Goal: Task Accomplishment & Management: Use online tool/utility

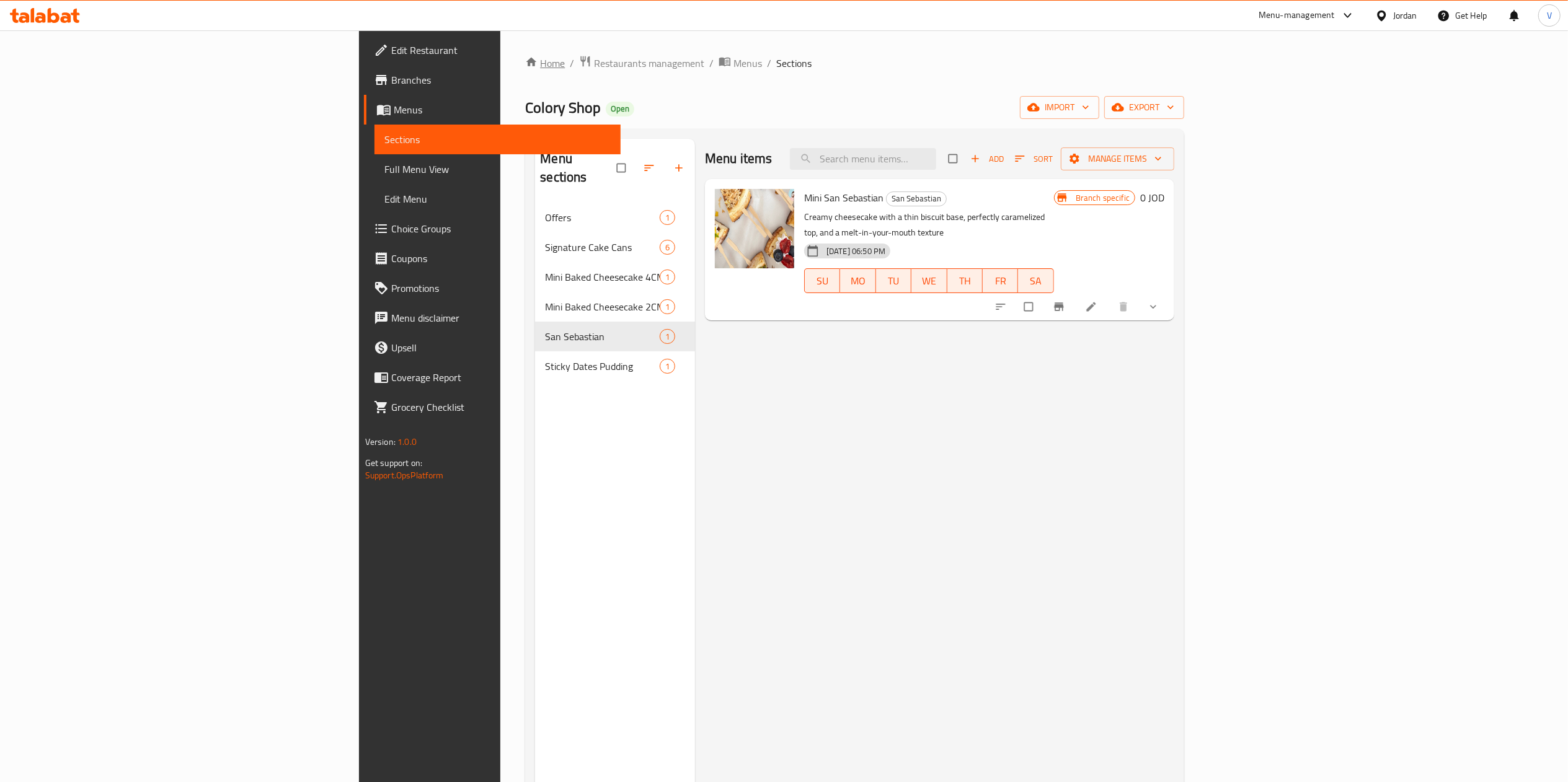
click at [525, 64] on link "Home" at bounding box center [544, 63] width 40 height 15
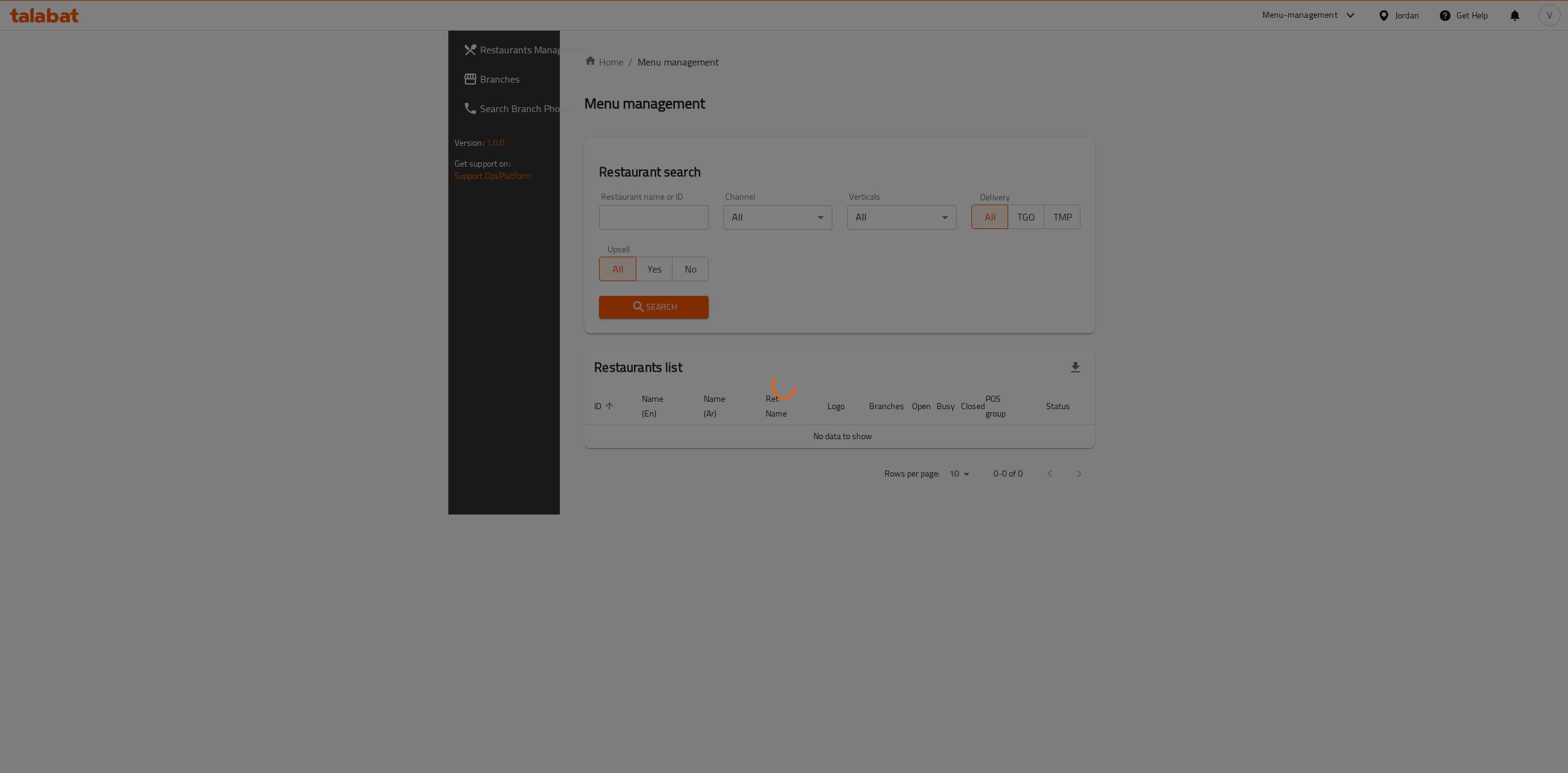
click at [432, 222] on div at bounding box center [784, 386] width 1568 height 773
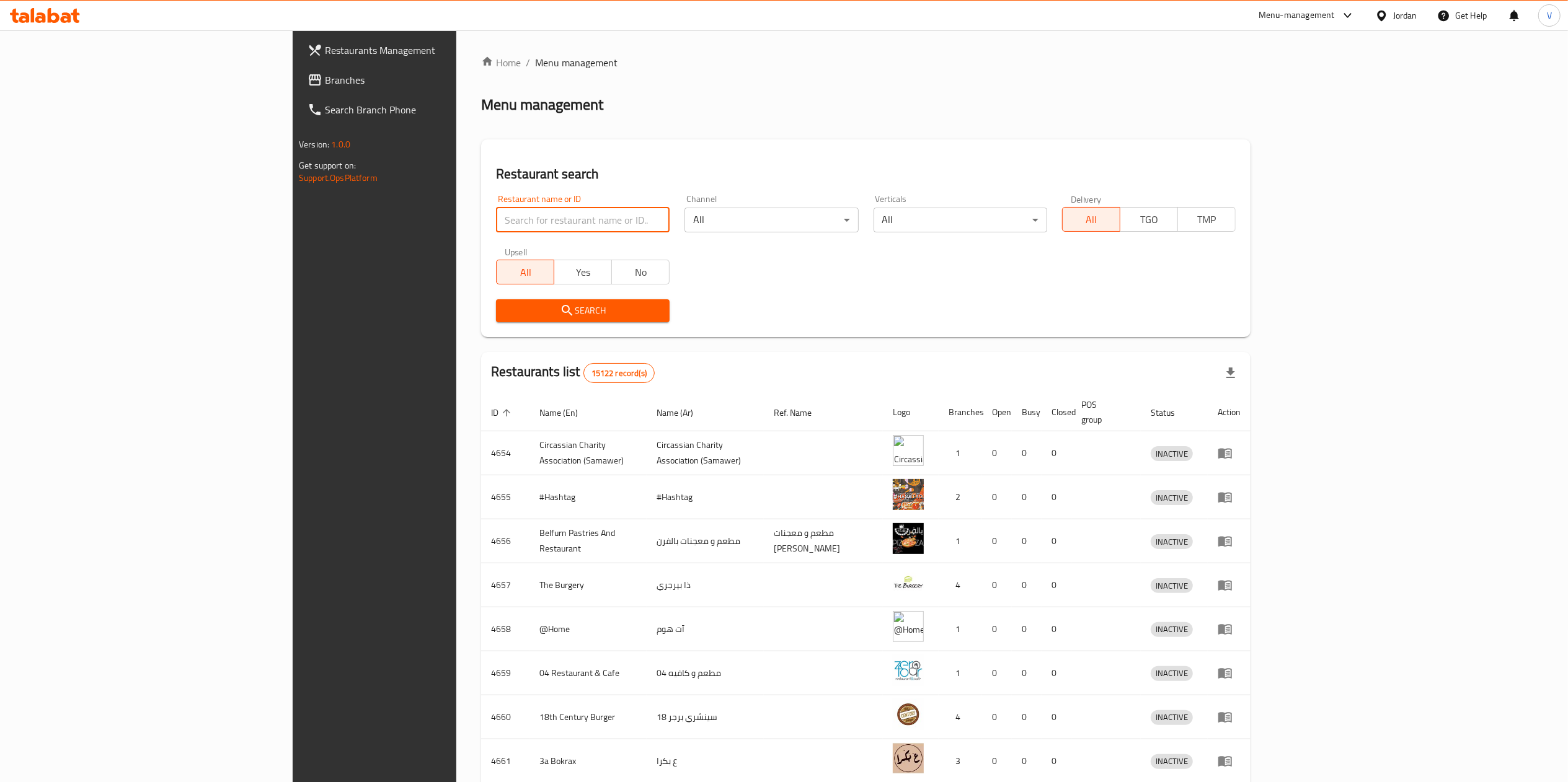
click at [496, 218] on input "search" at bounding box center [583, 220] width 173 height 25
paste input "738061"
type input "738061"
click button "Search" at bounding box center [583, 311] width 173 height 23
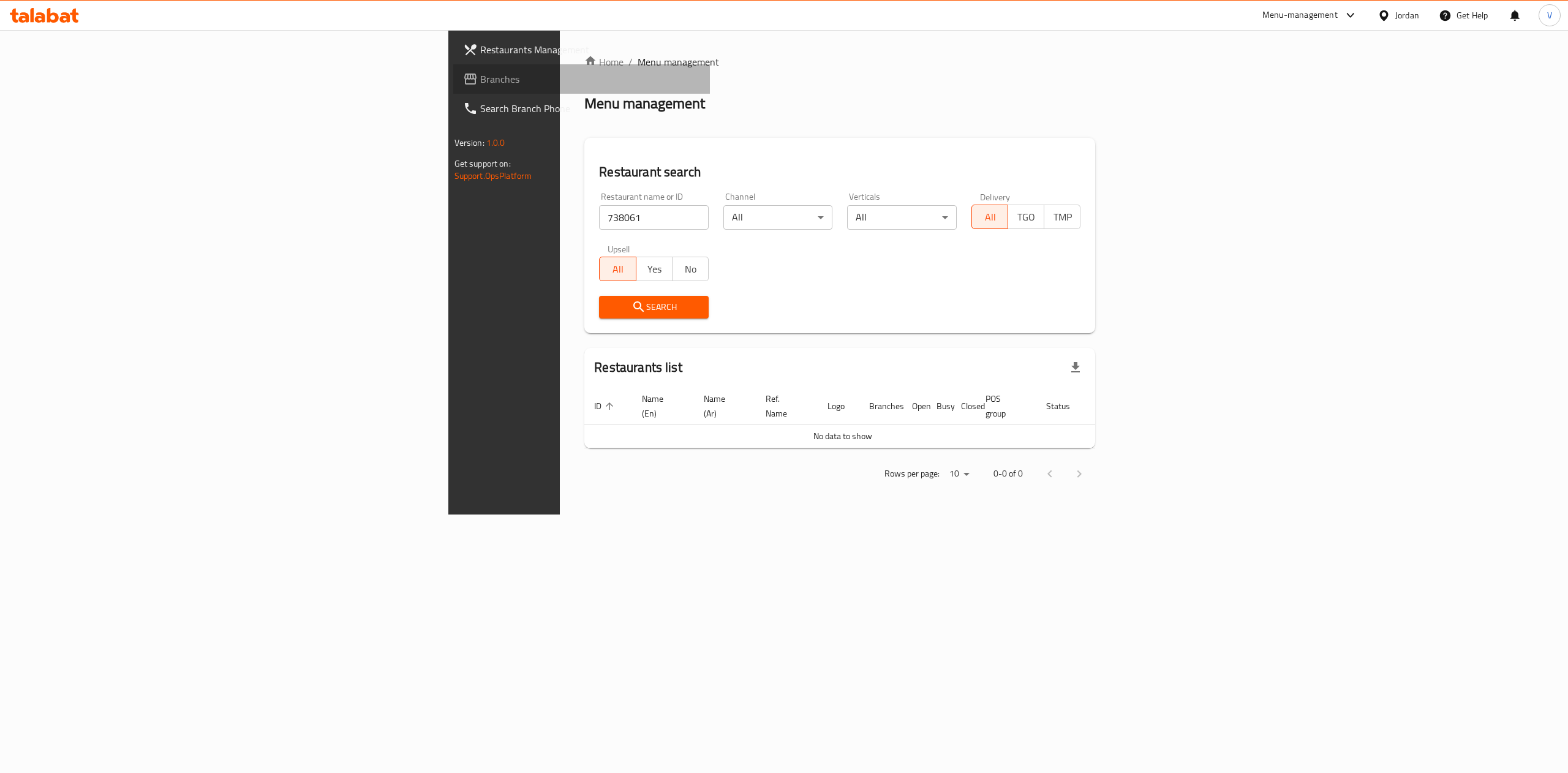
click at [480, 75] on span "Branches" at bounding box center [590, 79] width 220 height 15
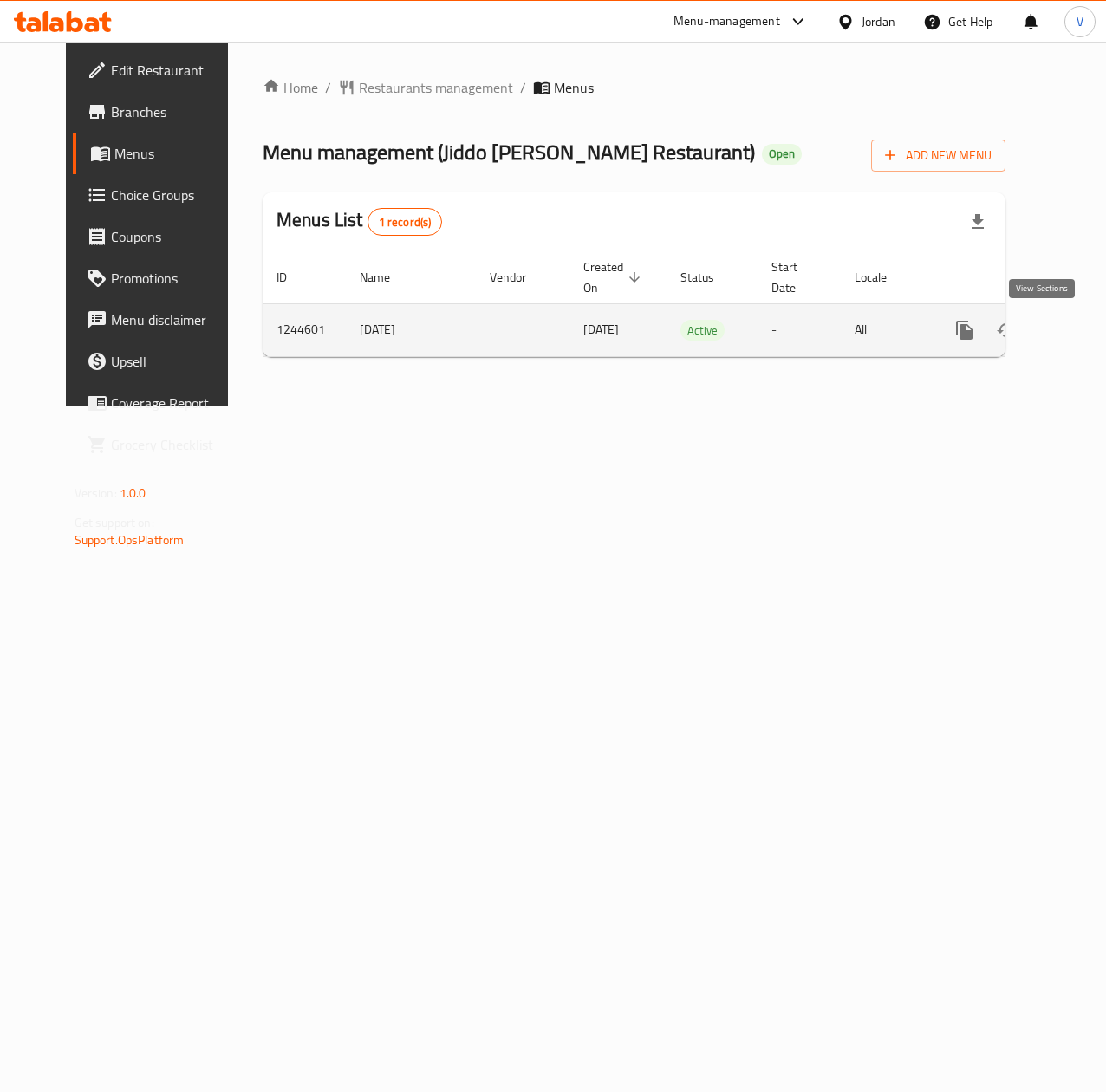
click at [1079, 338] on icon "enhanced table" at bounding box center [1089, 330] width 21 height 21
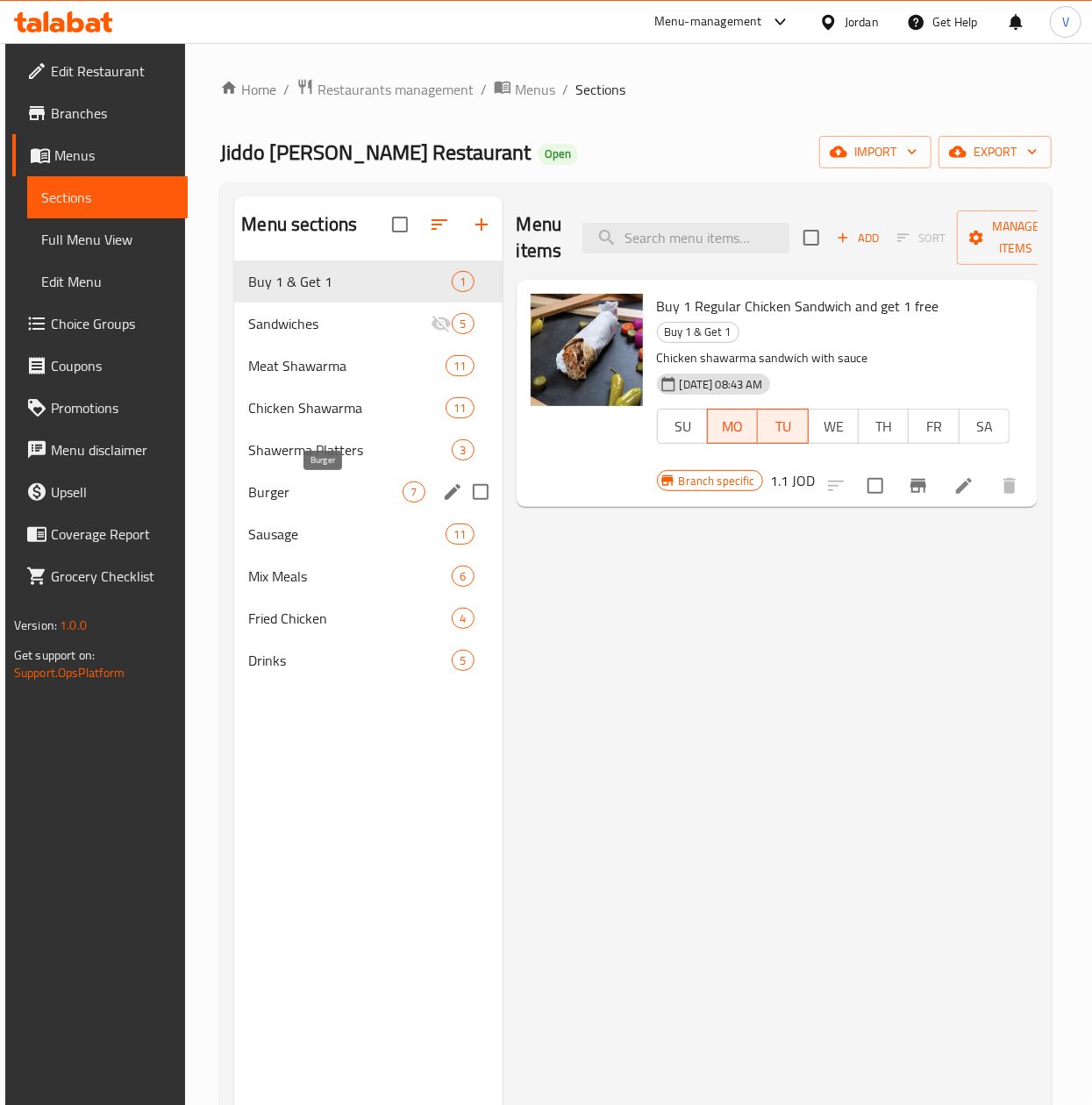
drag, startPoint x: 356, startPoint y: 503, endPoint x: 469, endPoint y: 282, distance: 248.2
click at [356, 503] on span "Burger" at bounding box center [325, 492] width 154 height 21
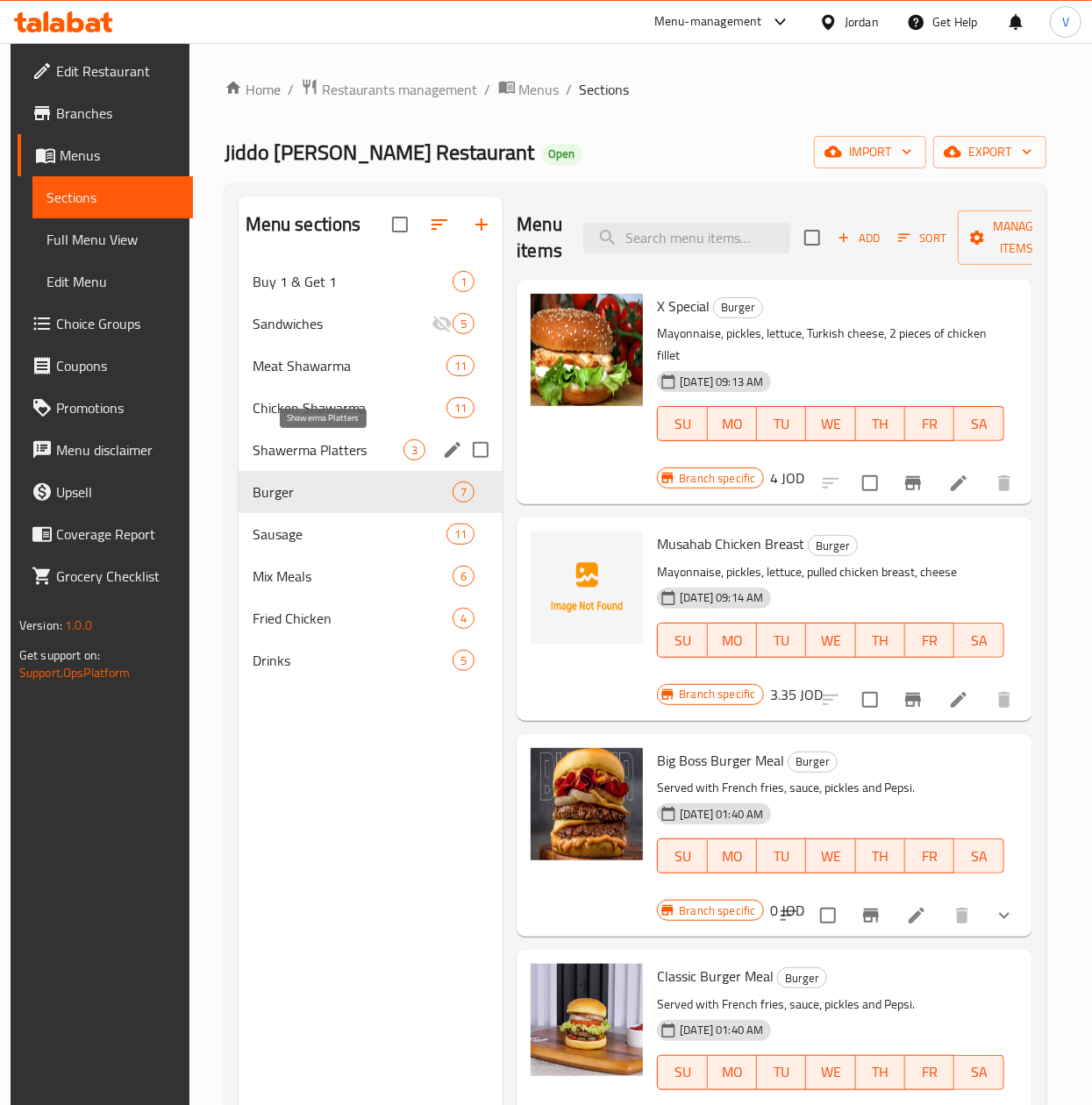
click at [335, 467] on div "Shawerma Platters 3" at bounding box center [371, 450] width 265 height 42
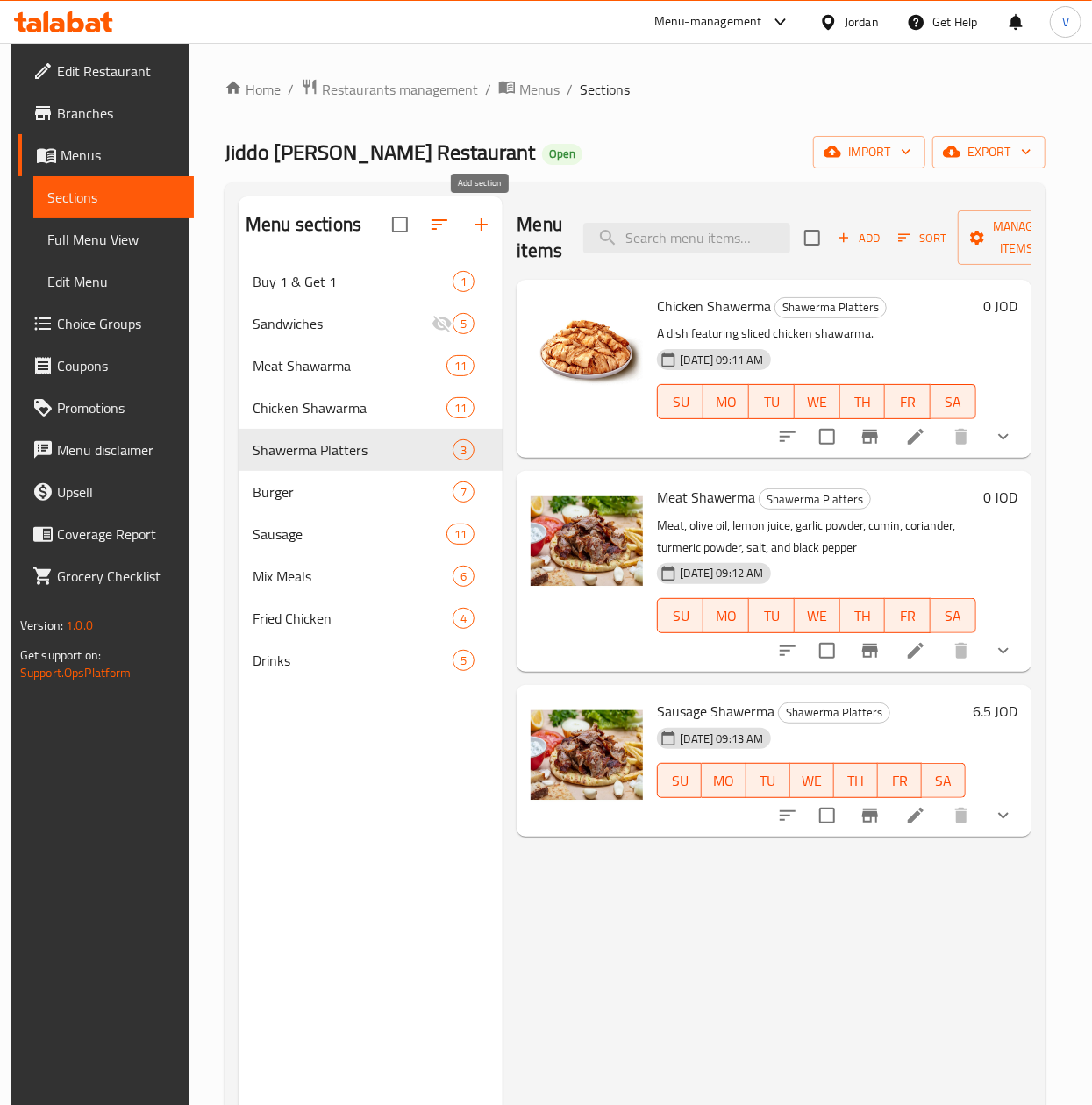
click at [474, 223] on icon "button" at bounding box center [481, 224] width 21 height 21
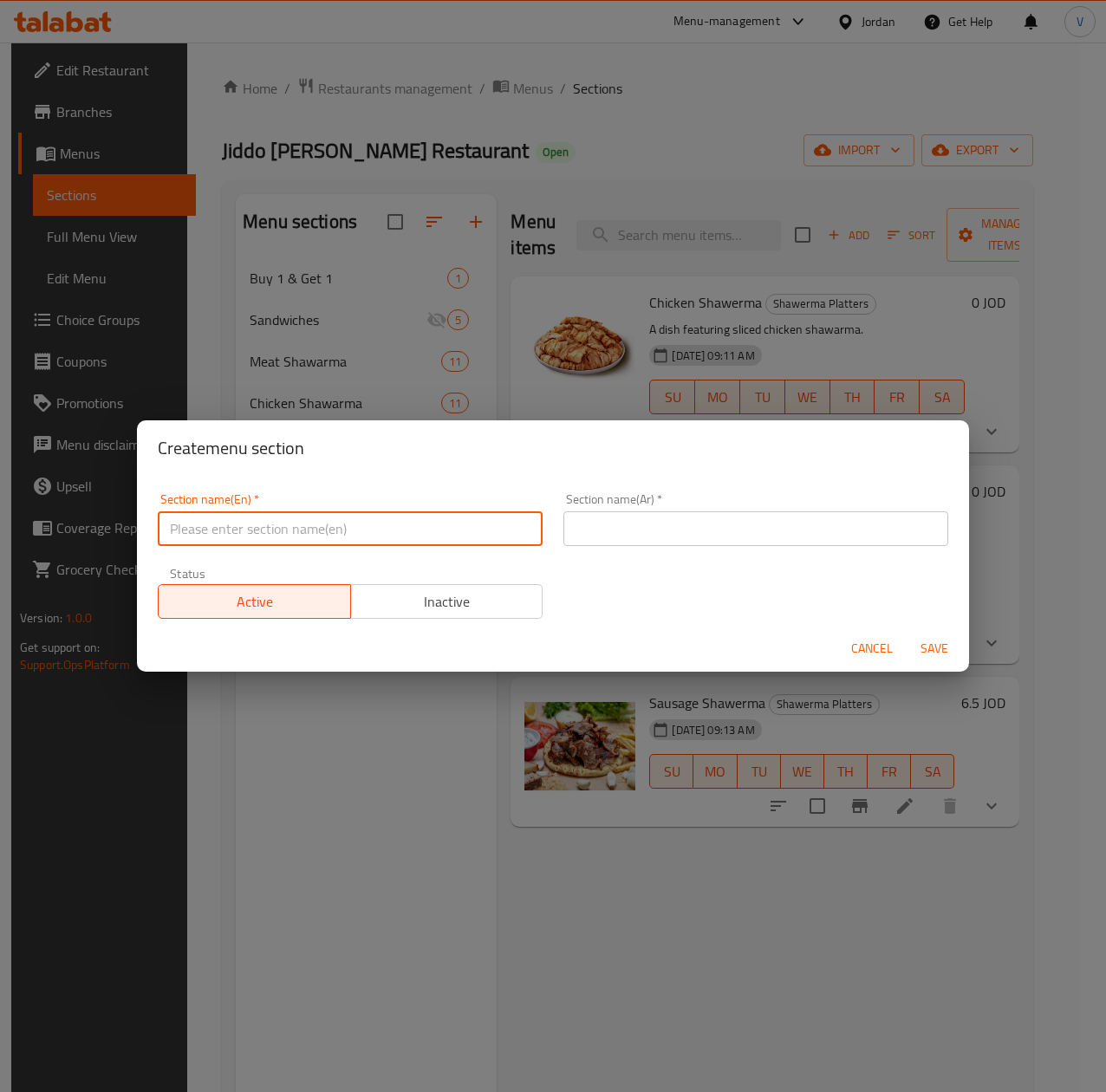
click at [497, 519] on input "text" at bounding box center [350, 528] width 385 height 35
type input "Brayez"
click at [677, 523] on input "text" at bounding box center [756, 528] width 385 height 35
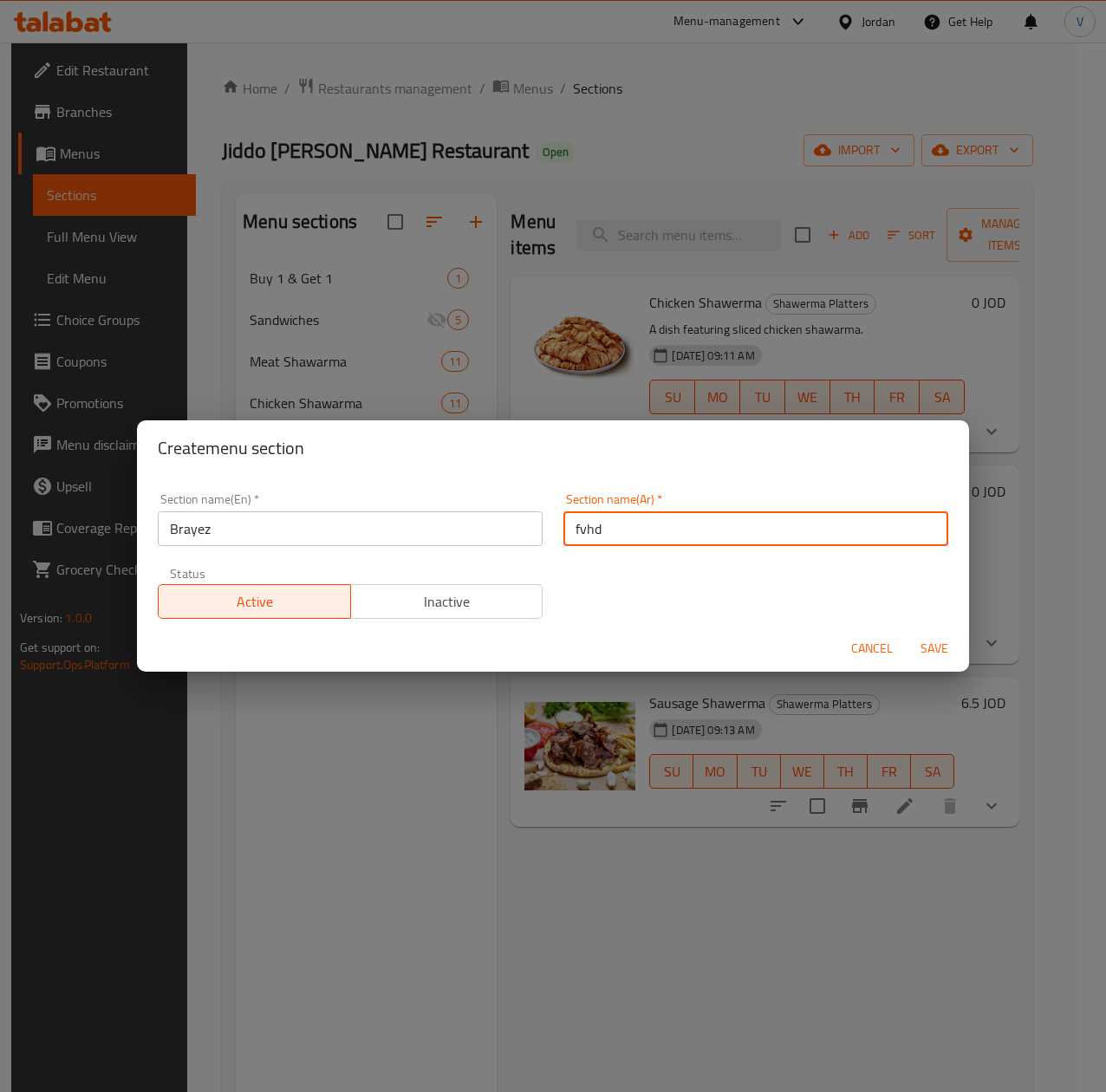
type input "fvhd."
drag, startPoint x: 677, startPoint y: 523, endPoint x: 262, endPoint y: 472, distance: 418.1
click at [262, 472] on div "Create menu section Section name(En)   * Brayez Section name(En) * Section name…" at bounding box center [553, 545] width 833 height 251
type input "برايز"
click at [589, 586] on div "Section name(En)   * Brayez Section name(En) * Section name(Ar)   * برايز Secti…" at bounding box center [553, 556] width 811 height 147
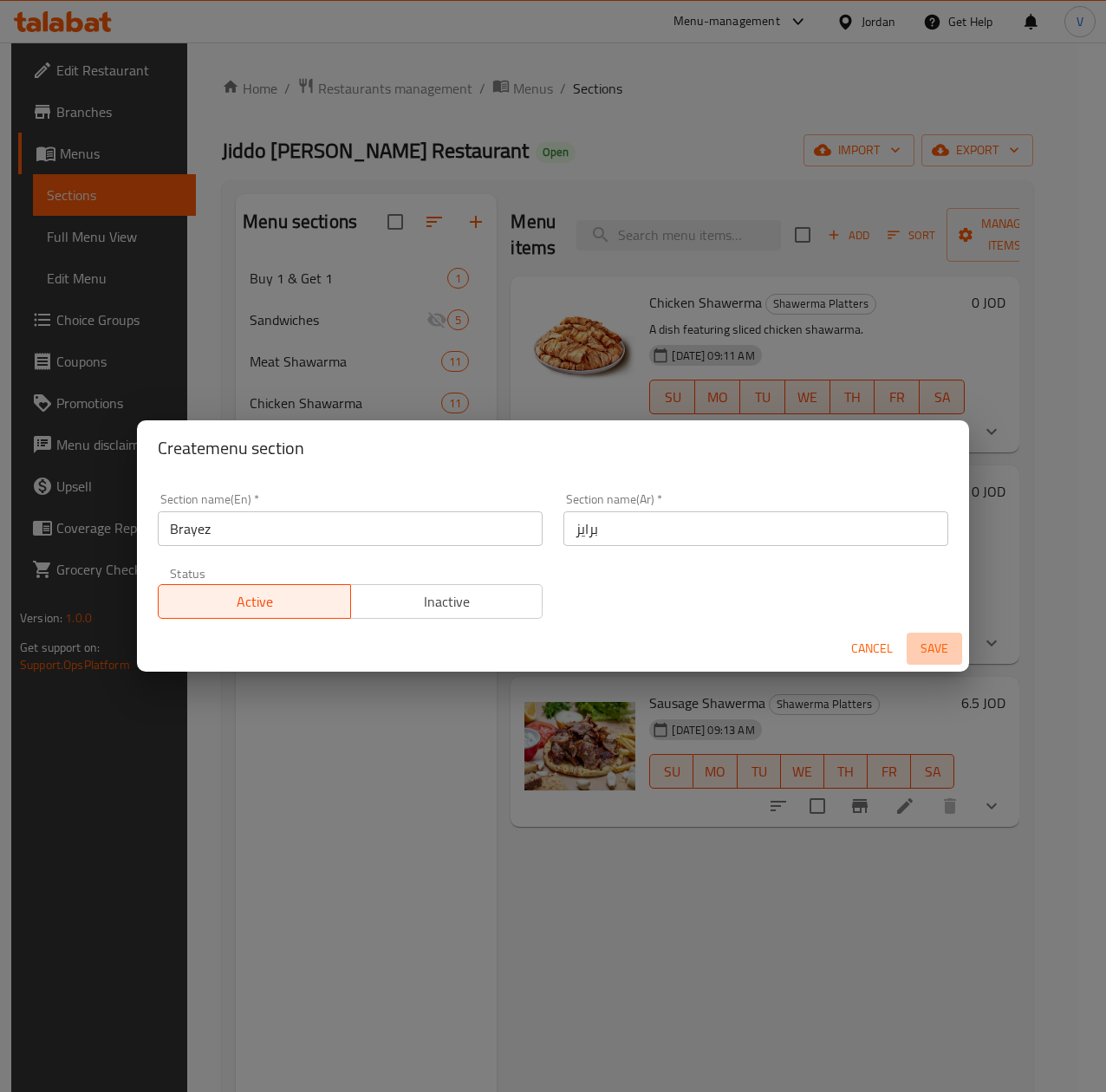
click at [940, 659] on span "Save" at bounding box center [934, 648] width 41 height 22
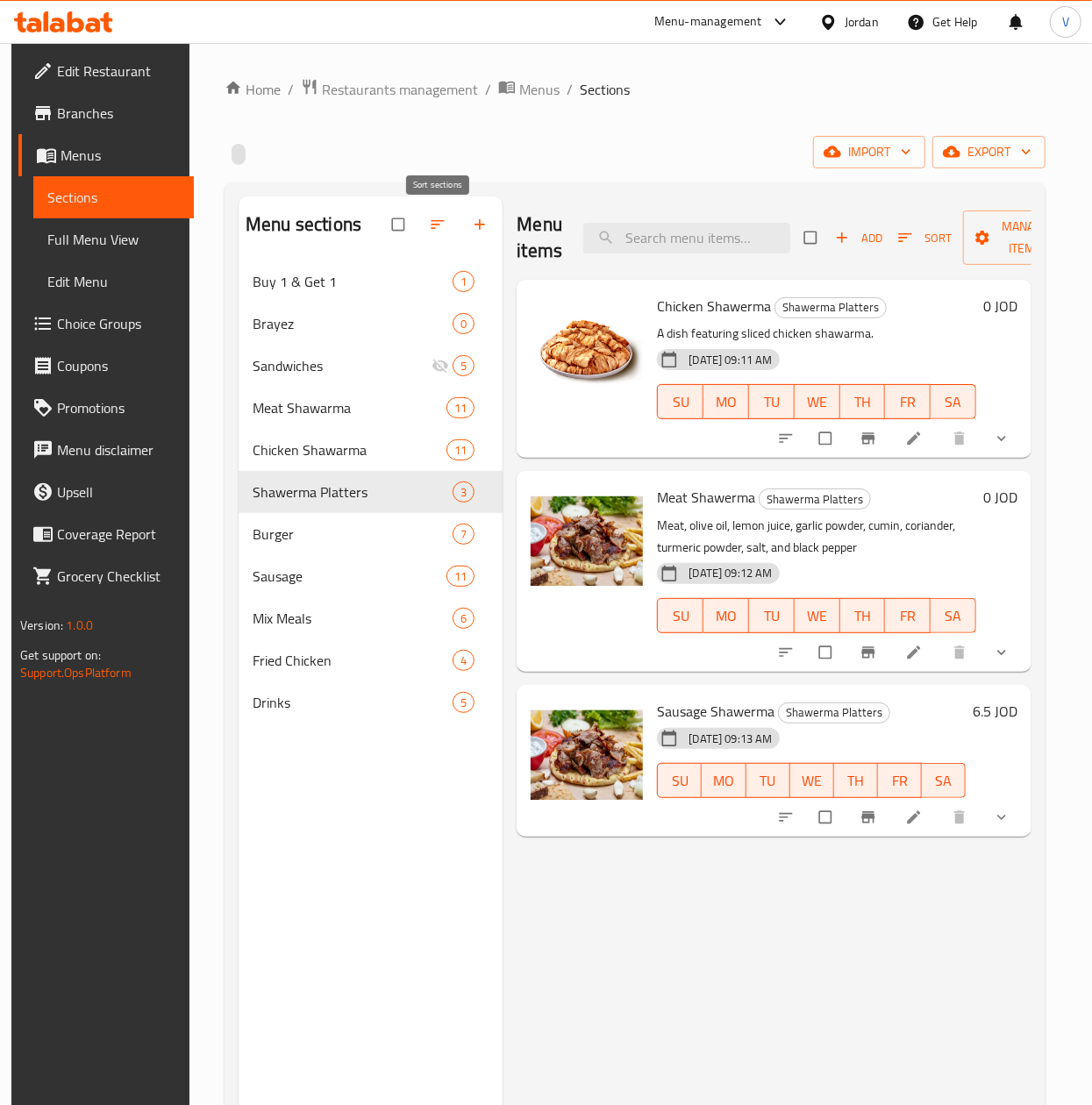
click at [442, 218] on icon "button" at bounding box center [438, 224] width 17 height 17
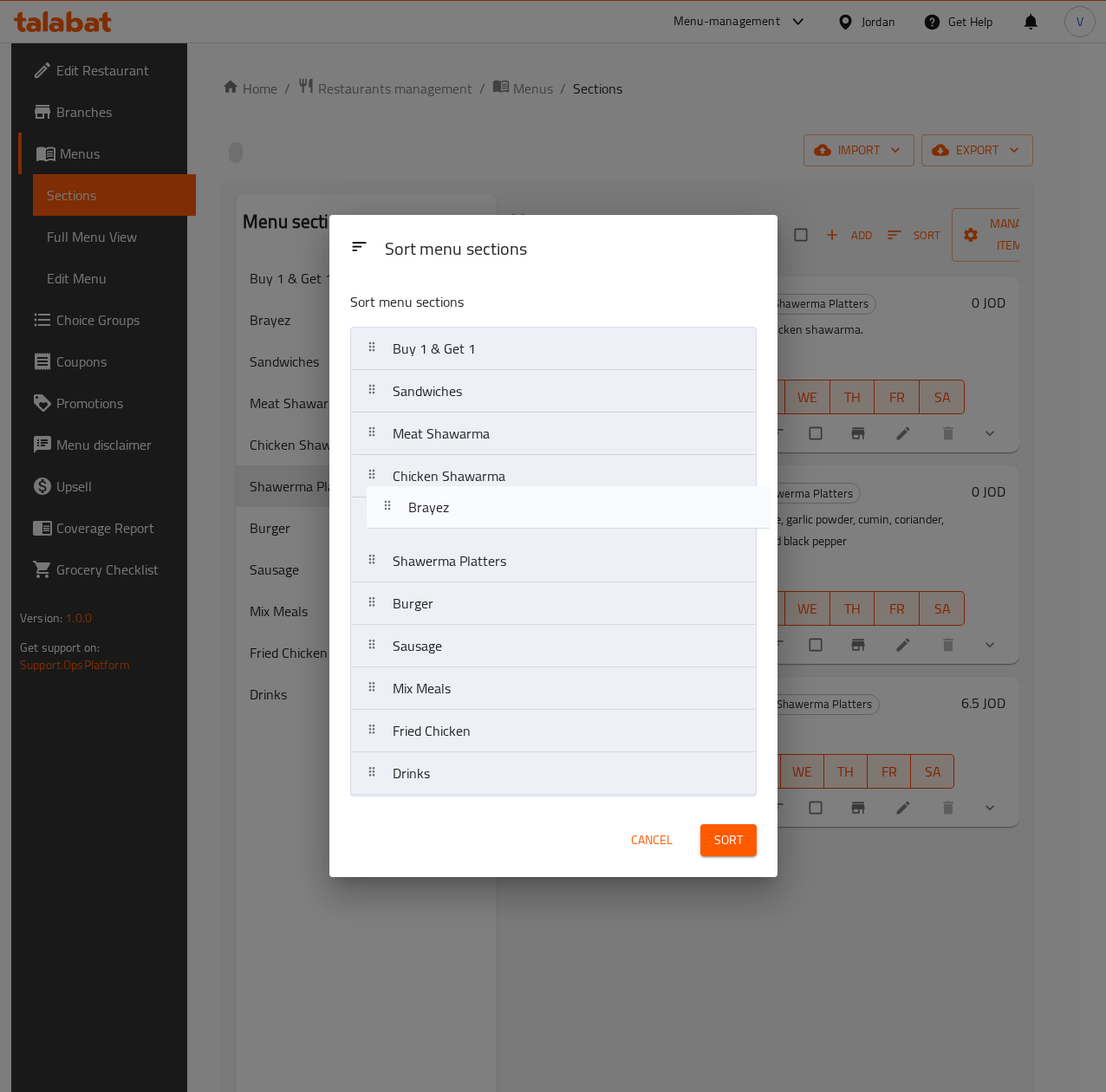
drag, startPoint x: 425, startPoint y: 392, endPoint x: 442, endPoint y: 537, distance: 146.0
click at [442, 537] on nav "Buy 1 & Get 1 Brayez Sandwiches Meat Shawarma Chicken Shawarma Shawerma Platter…" at bounding box center [553, 561] width 407 height 469
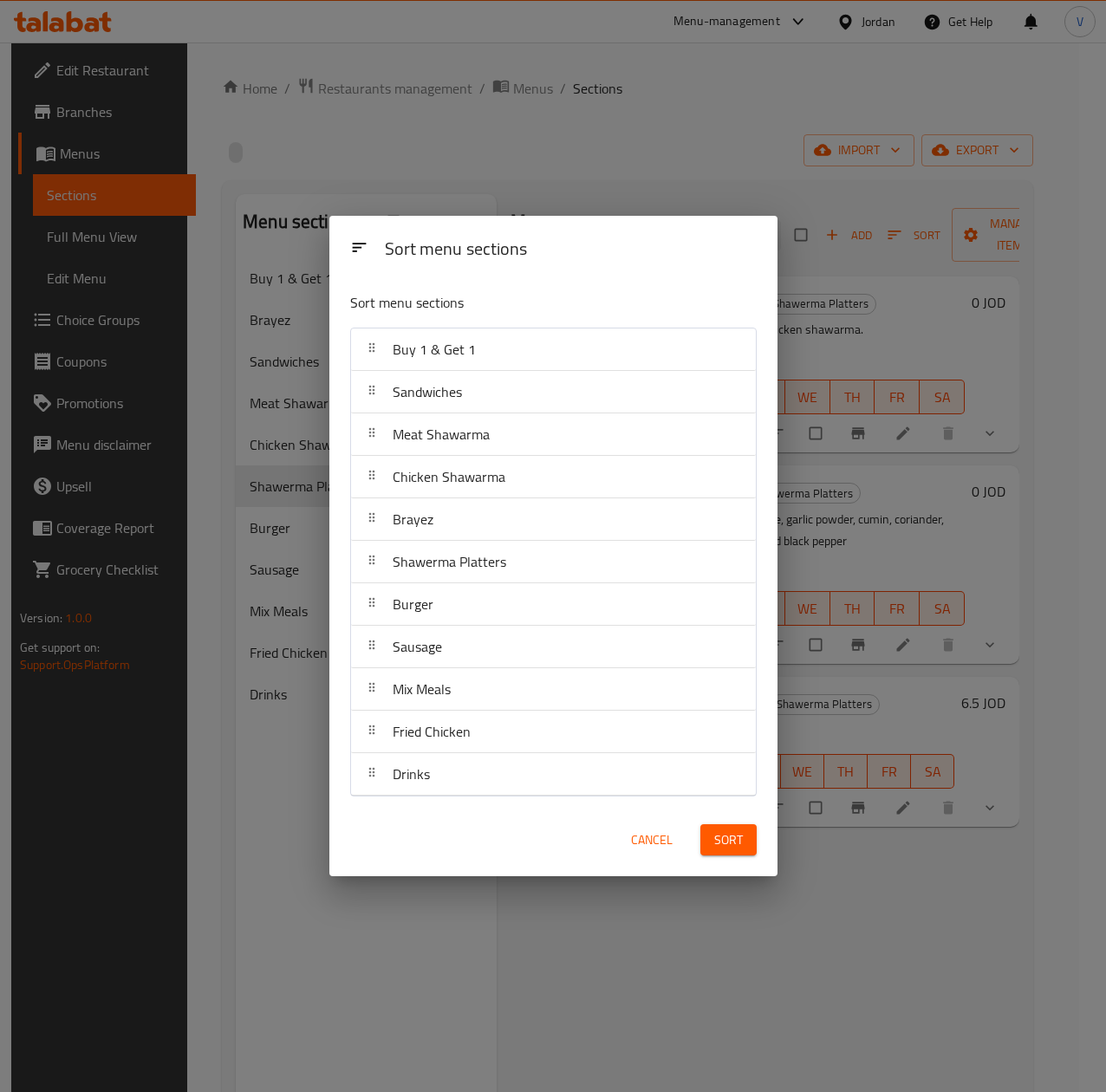
click at [740, 845] on span "Sort" at bounding box center [728, 840] width 28 height 22
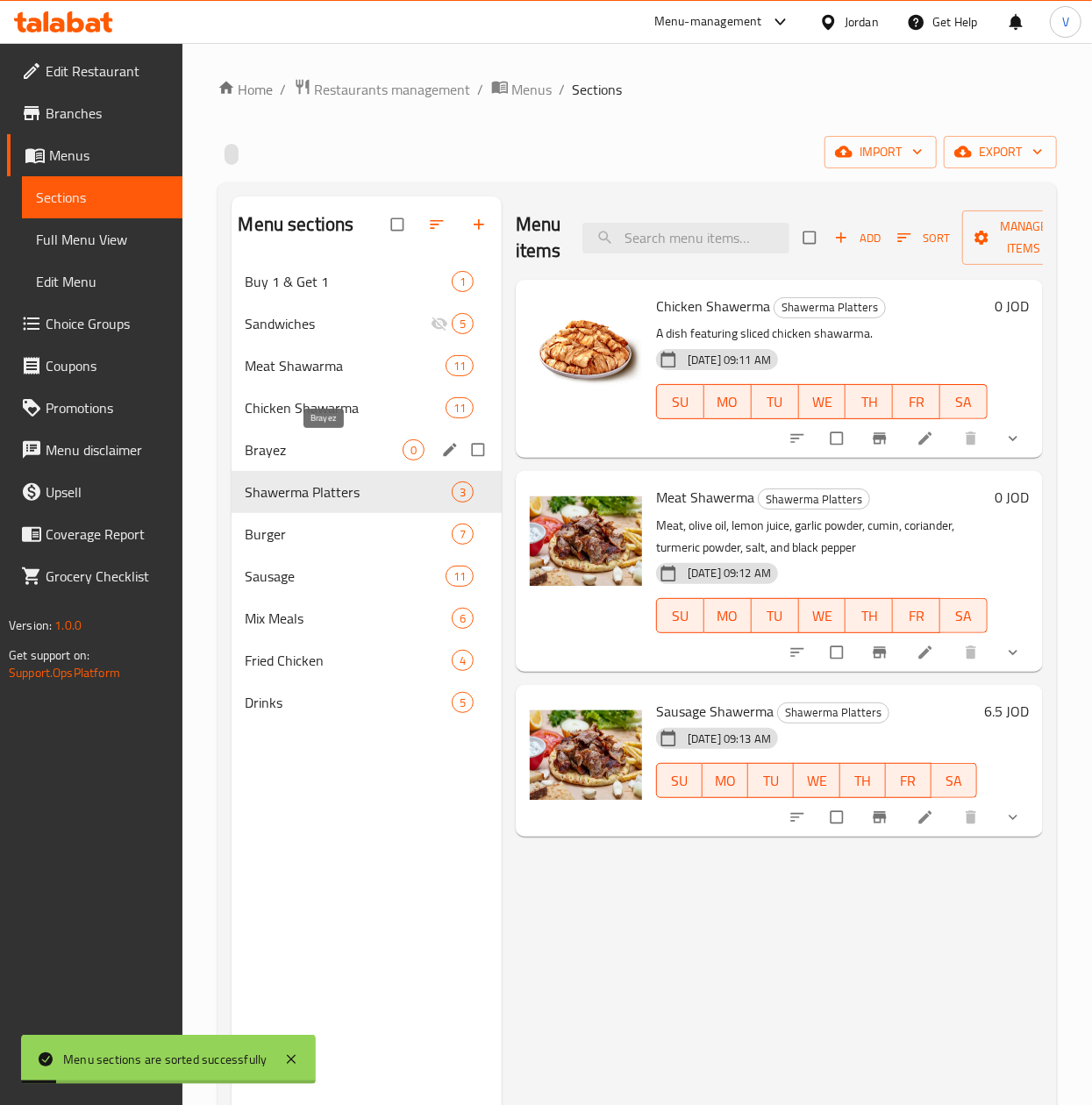
click at [326, 441] on span "Brayez" at bounding box center [323, 450] width 157 height 21
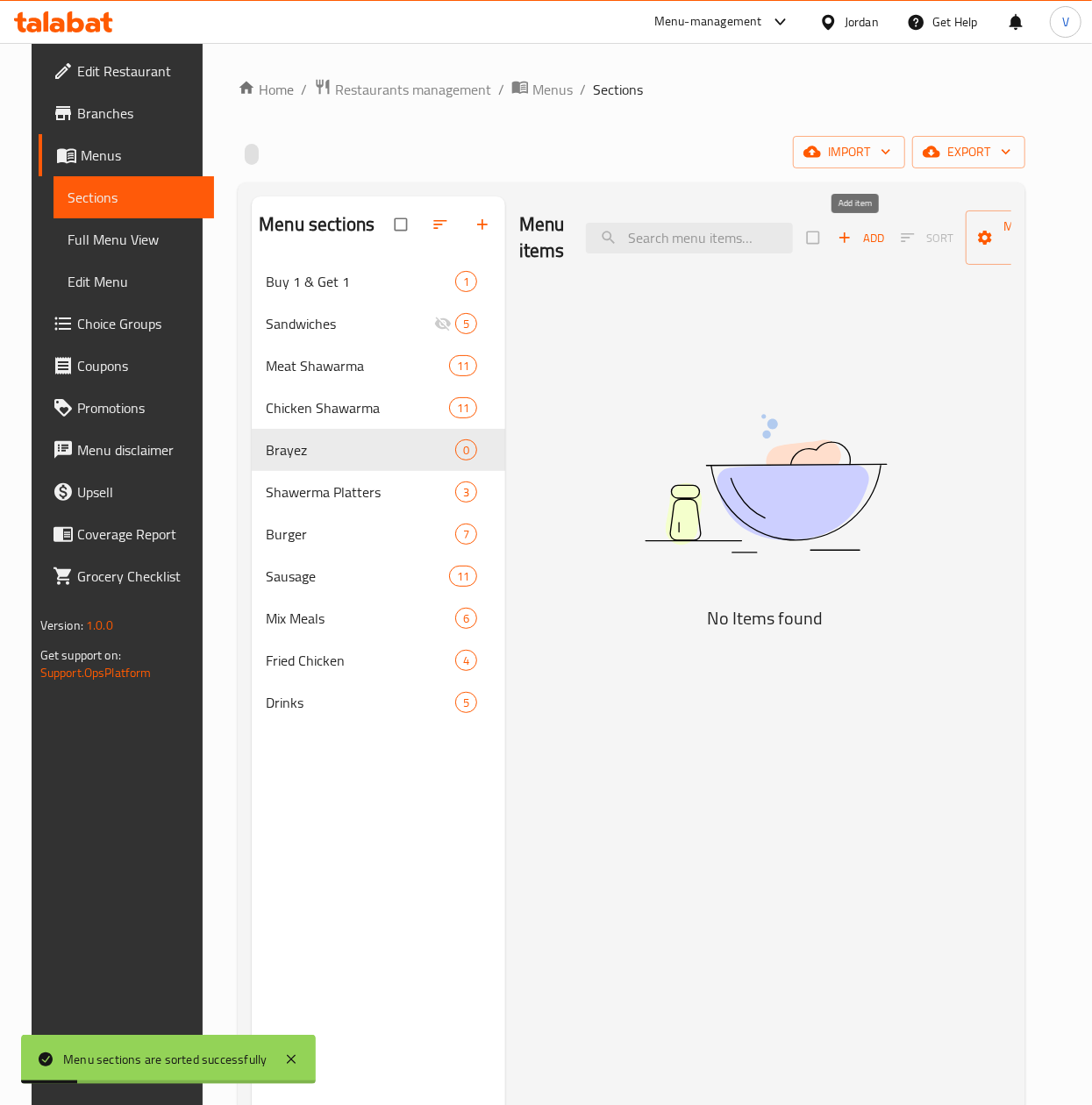
click at [870, 241] on span "Add" at bounding box center [862, 238] width 48 height 20
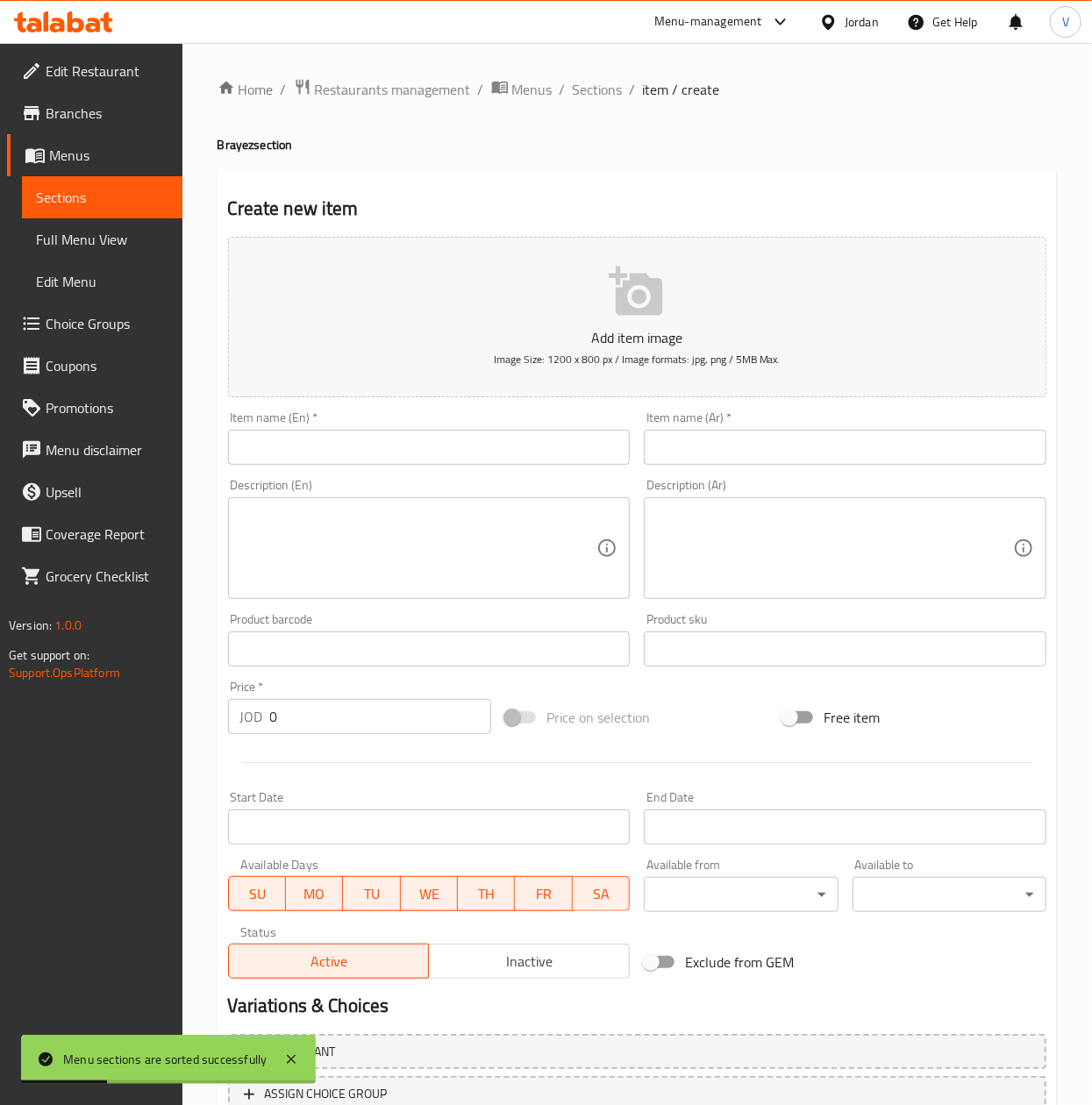
click at [746, 441] on input "text" at bounding box center [845, 447] width 402 height 35
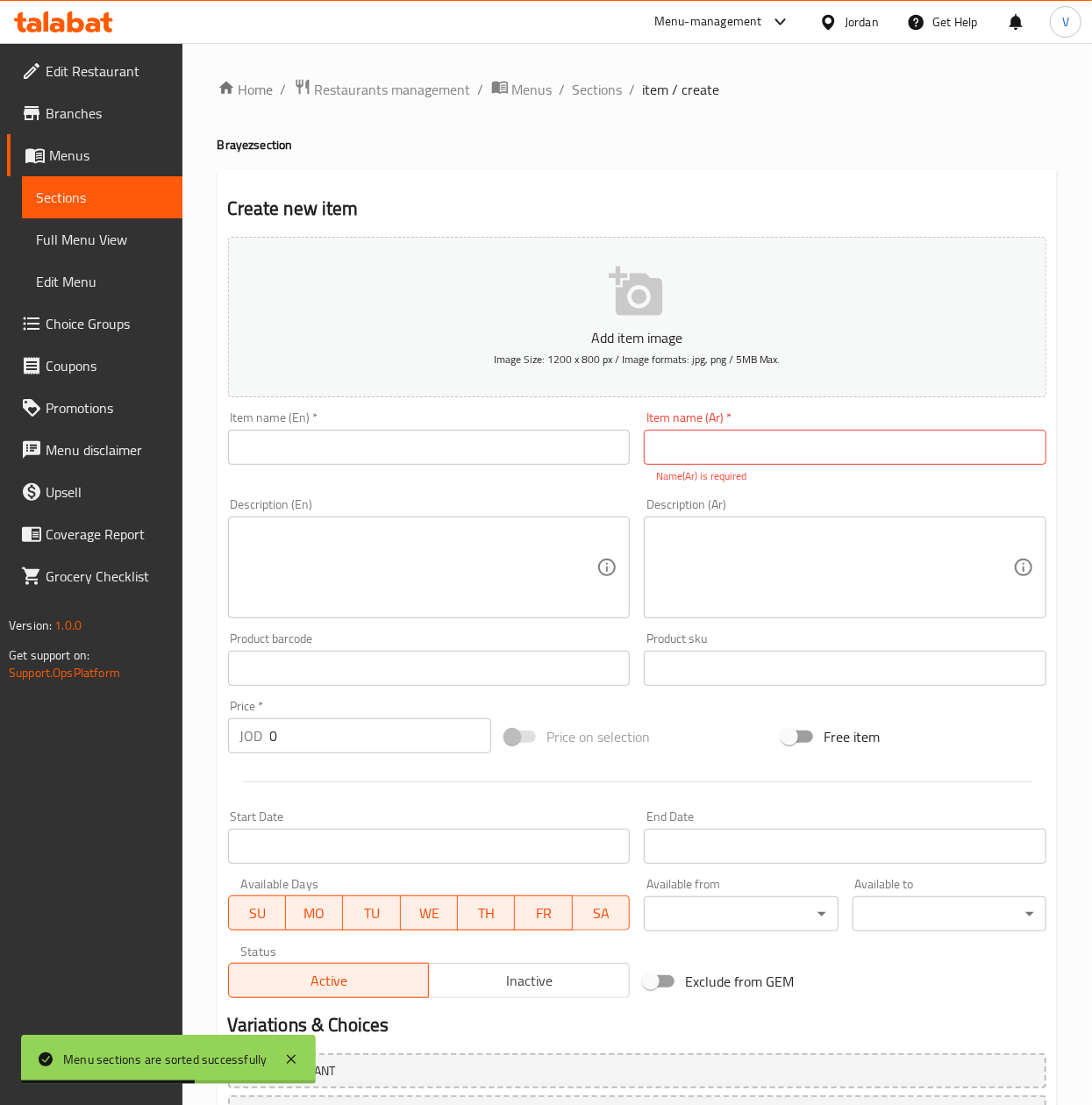
drag, startPoint x: 896, startPoint y: 449, endPoint x: 791, endPoint y: 461, distance: 105.7
click at [895, 449] on input "text" at bounding box center [845, 447] width 402 height 35
paste input "وجبة عادي لحمه برايز"
type input "وجبة عادي لحمه برايز"
click at [515, 463] on input "text" at bounding box center [429, 447] width 402 height 35
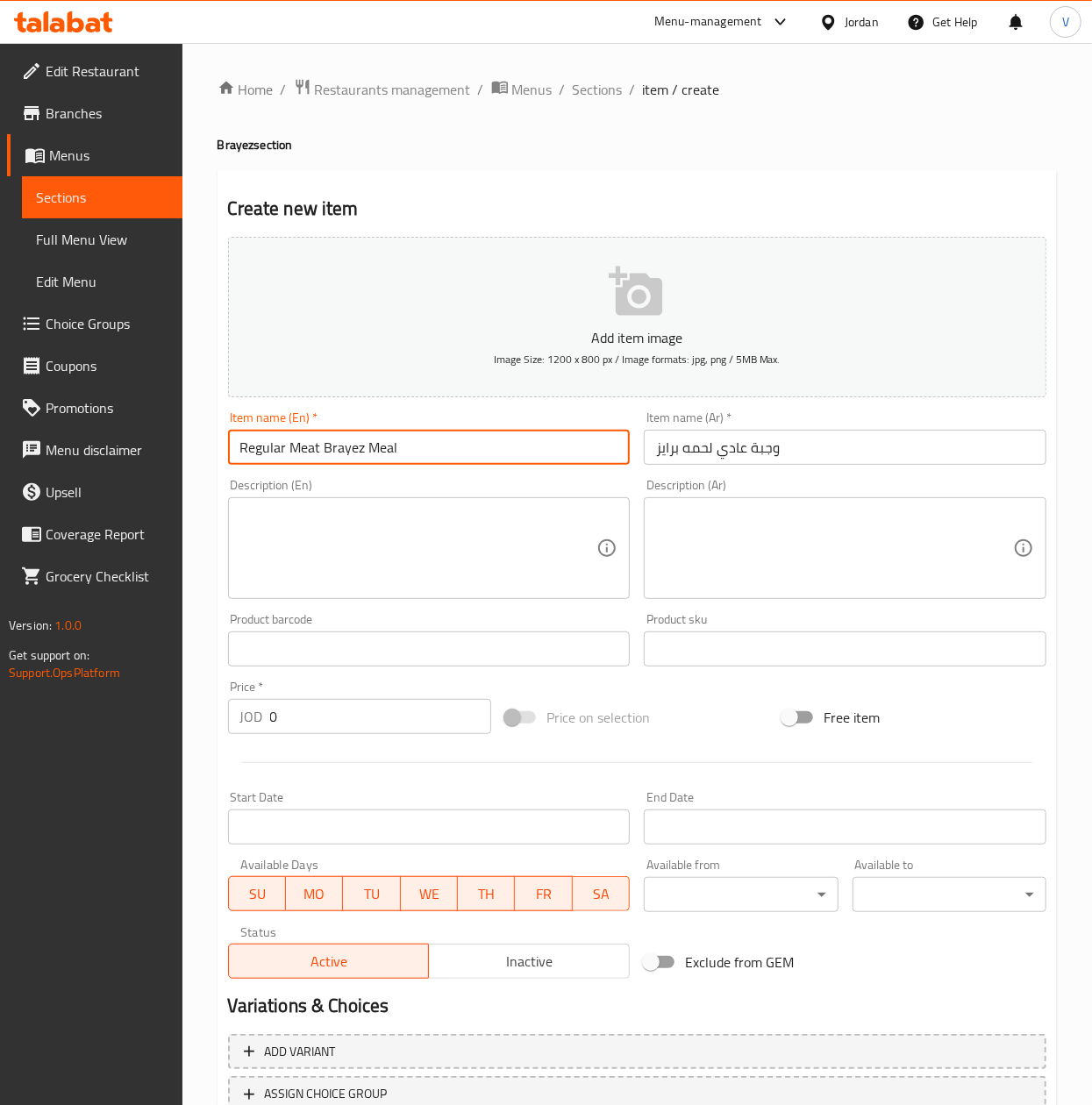
type input "Regular Meat Brayez Meal"
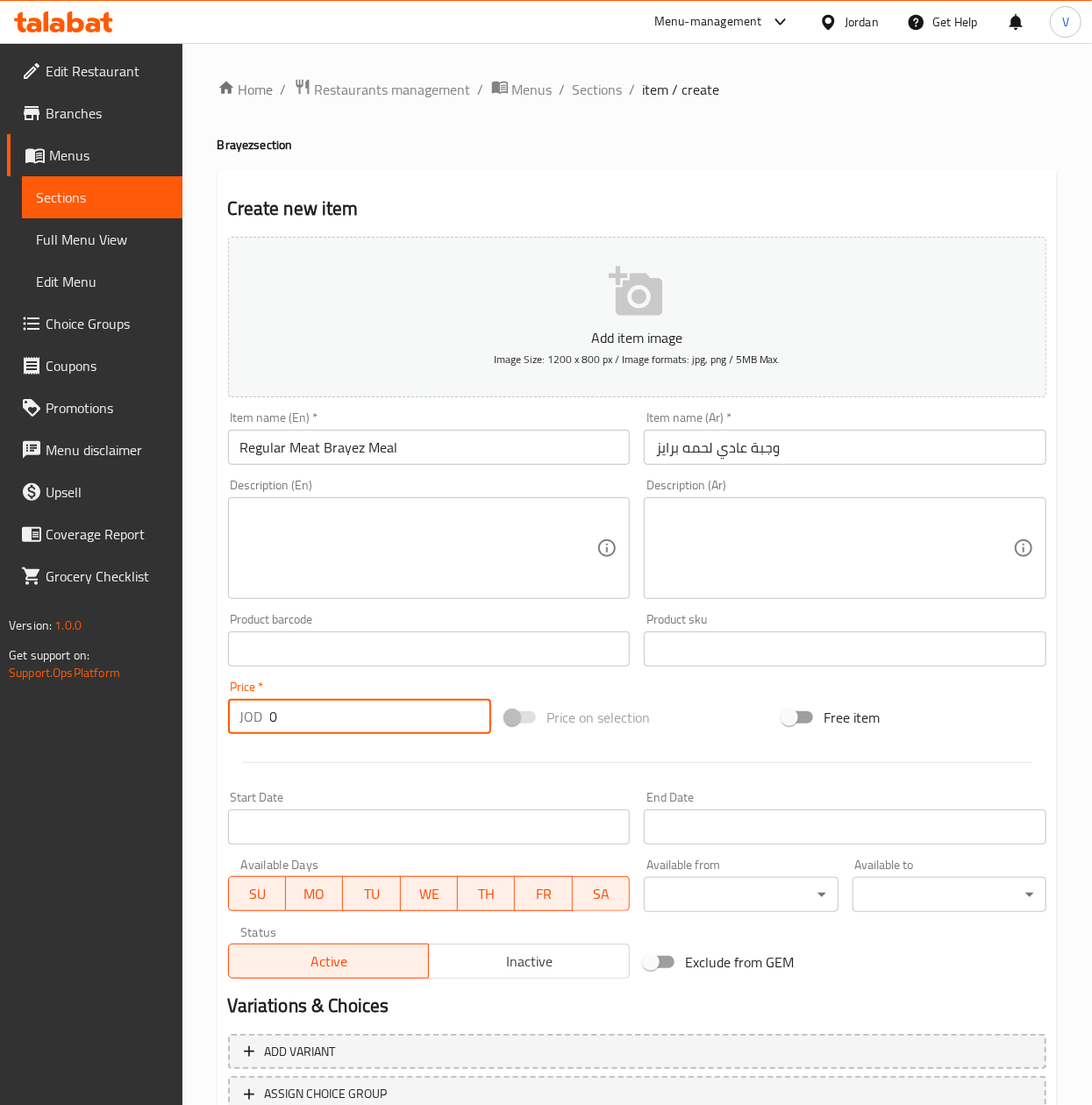
drag, startPoint x: 224, startPoint y: 715, endPoint x: 141, endPoint y: 718, distance: 83.1
click at [114, 715] on div "Edit Restaurant Branches Menus Sections Full Menu View Edit Menu Choice Groups …" at bounding box center [546, 641] width 1092 height 1196
paste input "2.45"
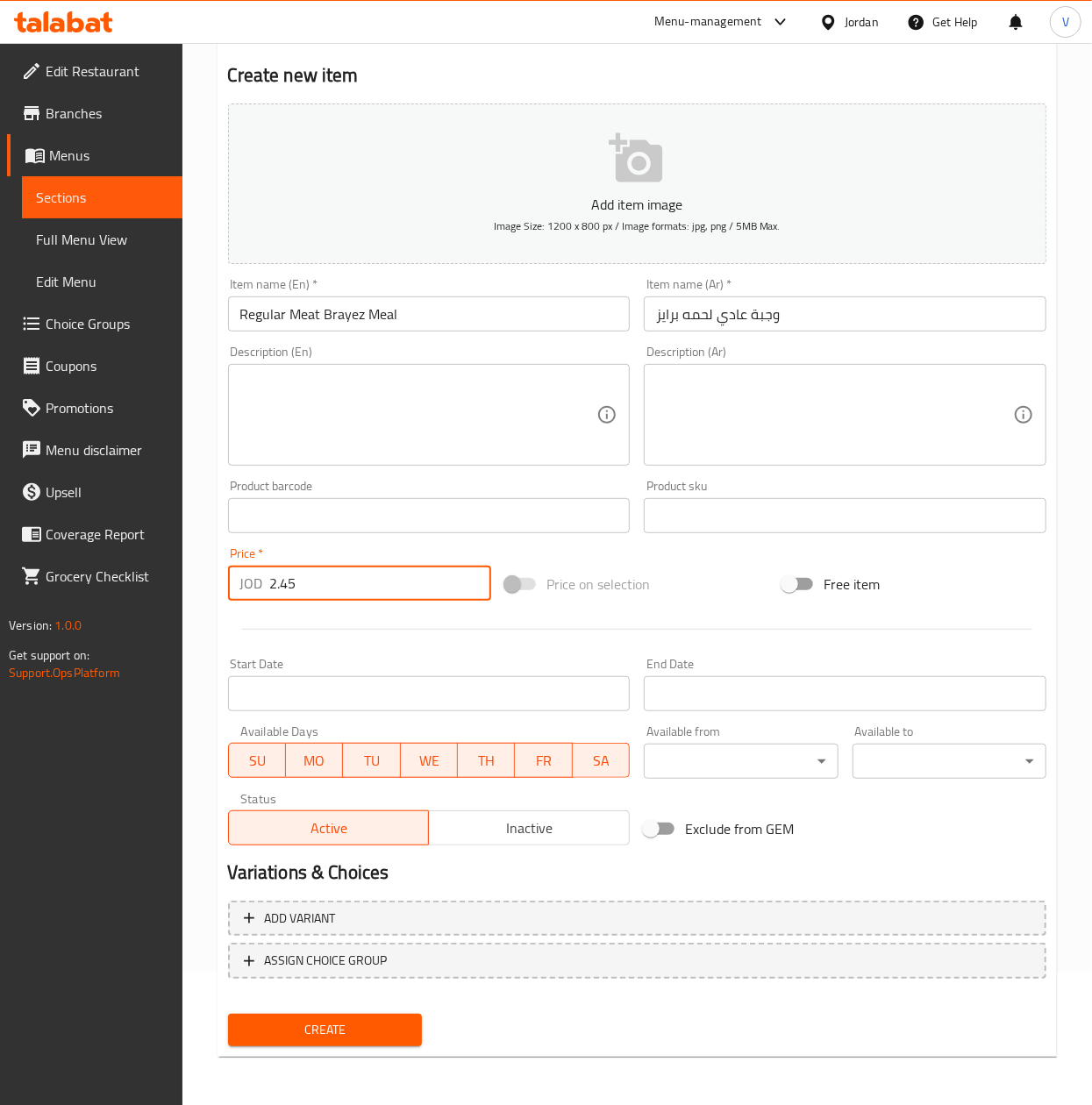
type input "2.45"
click at [380, 1031] on span "Create" at bounding box center [325, 1030] width 166 height 22
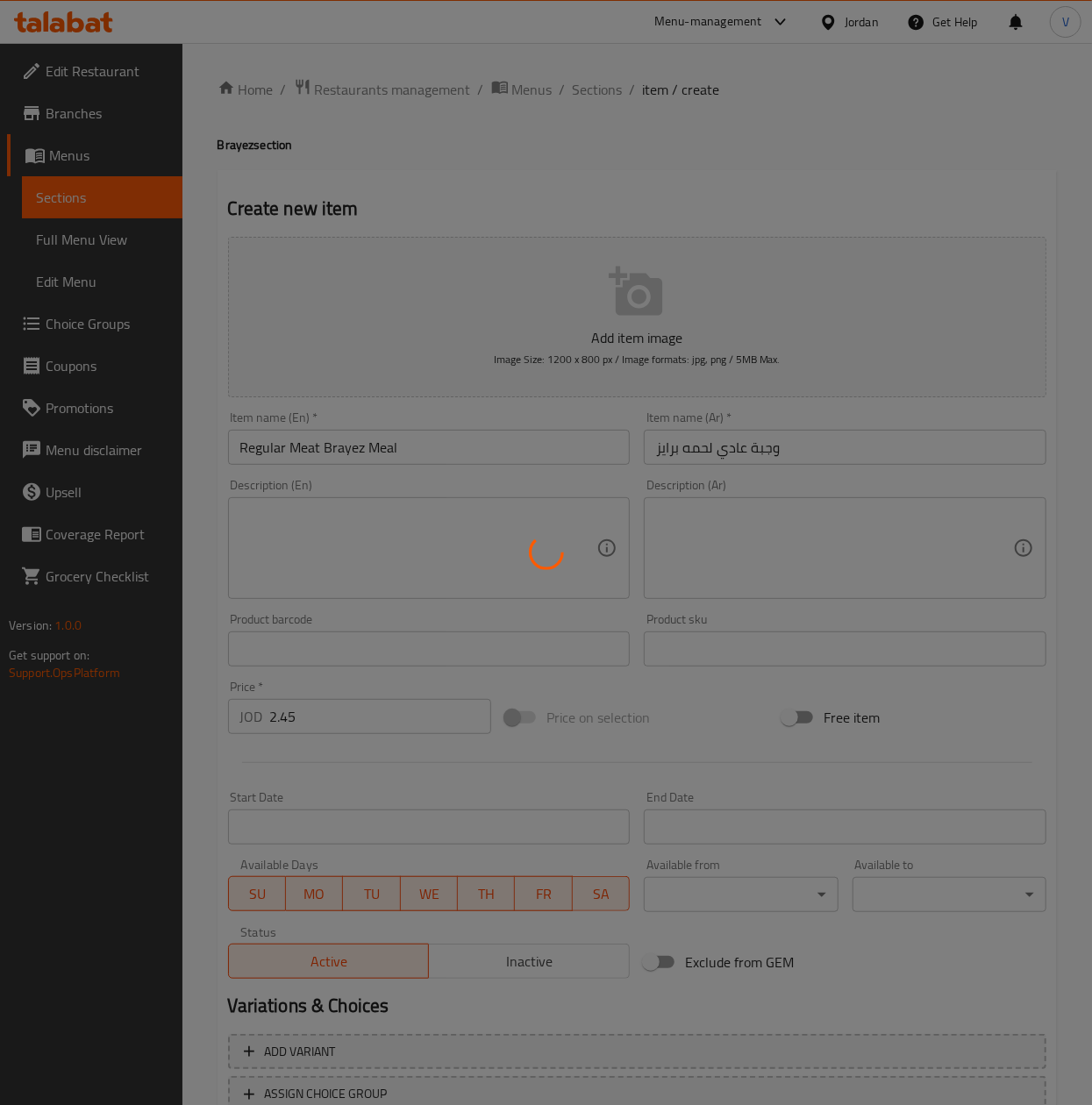
type input "0"
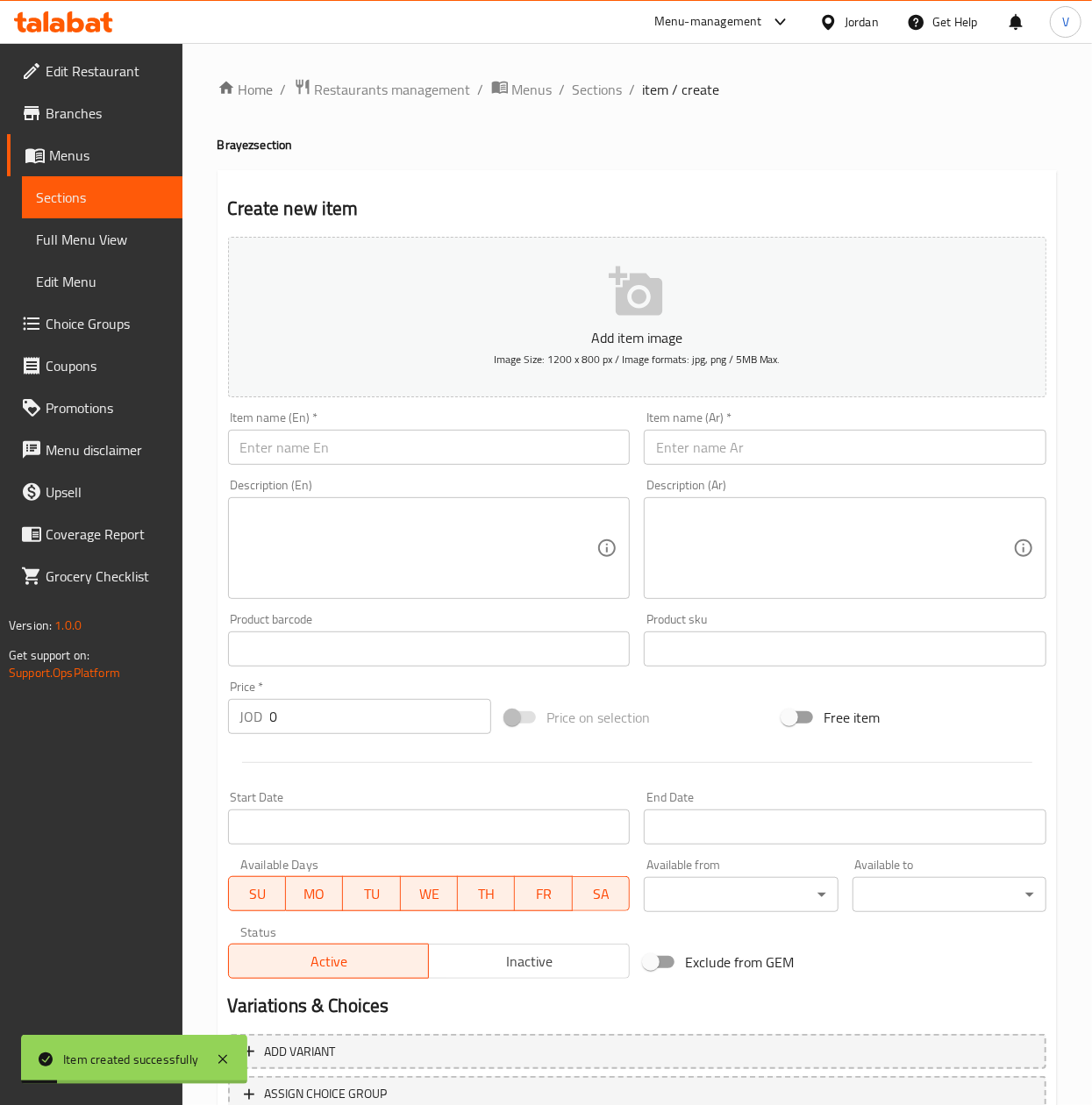
drag, startPoint x: 770, startPoint y: 421, endPoint x: 752, endPoint y: 446, distance: 30.8
click at [770, 421] on div "Item name (Ar)   * Item name (Ar) *" at bounding box center [845, 438] width 402 height 53
drag, startPoint x: 752, startPoint y: 446, endPoint x: 619, endPoint y: 453, distance: 133.2
click at [752, 446] on input "text" at bounding box center [845, 447] width 402 height 35
paste input "وجبة الدبل لحمه برايز"
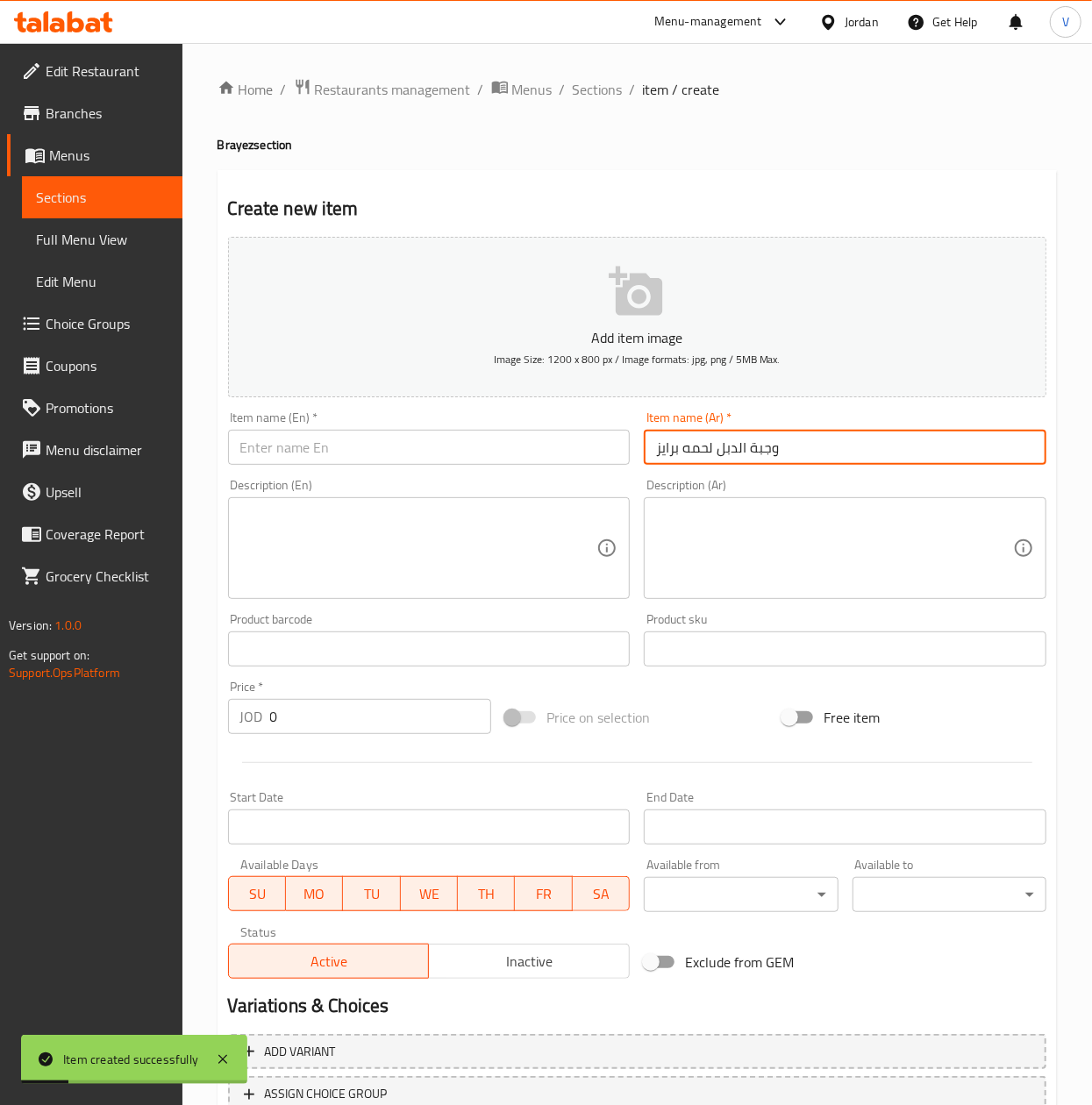
type input "وجبة الدبل لحمه برايز"
click at [509, 453] on input "text" at bounding box center [429, 447] width 402 height 35
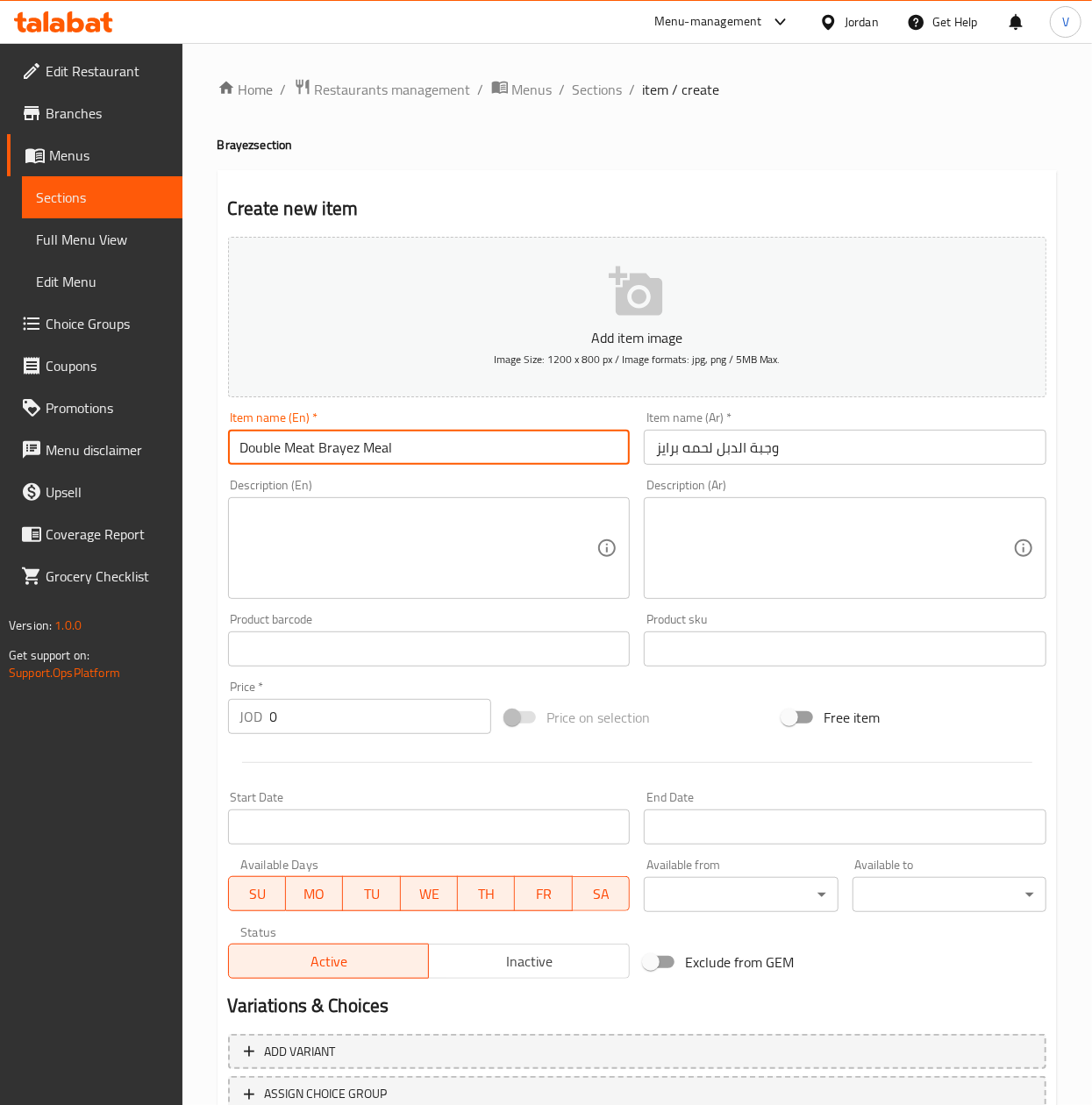
type input "Double Meat Brayez Meal"
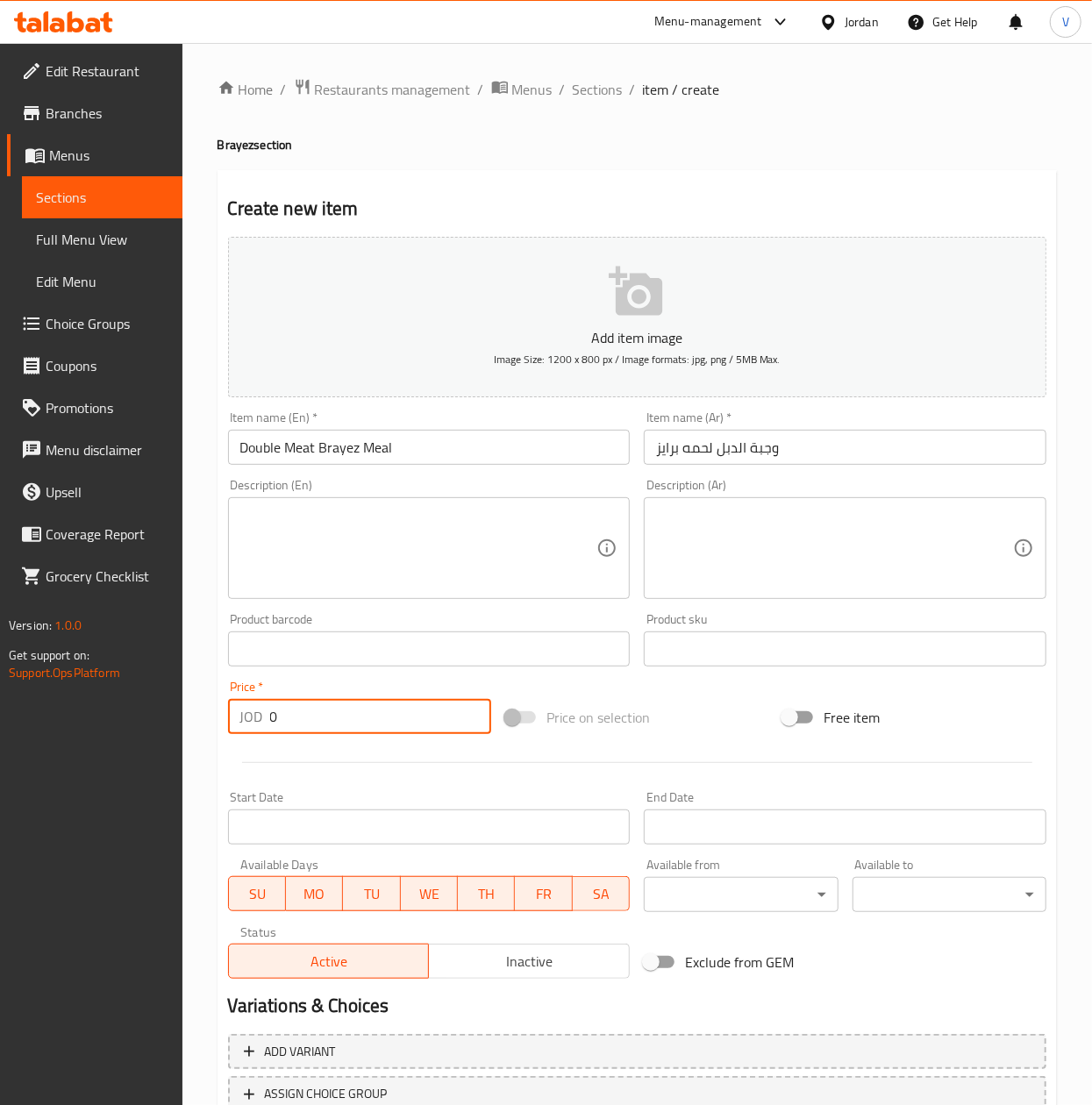
click at [29, 731] on div "Edit Restaurant Branches Menus Sections Full Menu View Edit Menu Choice Groups …" at bounding box center [546, 641] width 1092 height 1196
paste input "4.0"
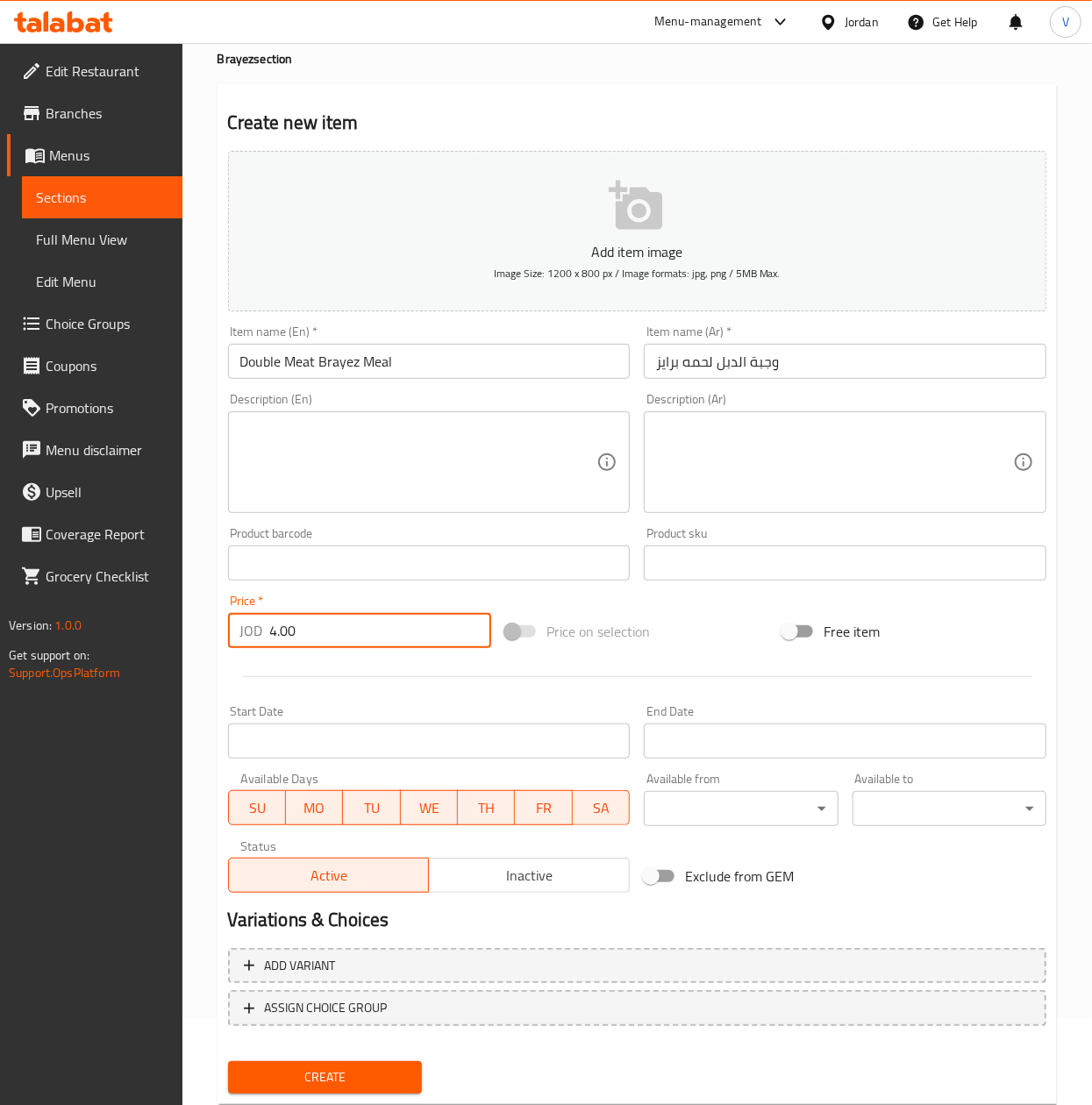
scroll to position [133, 0]
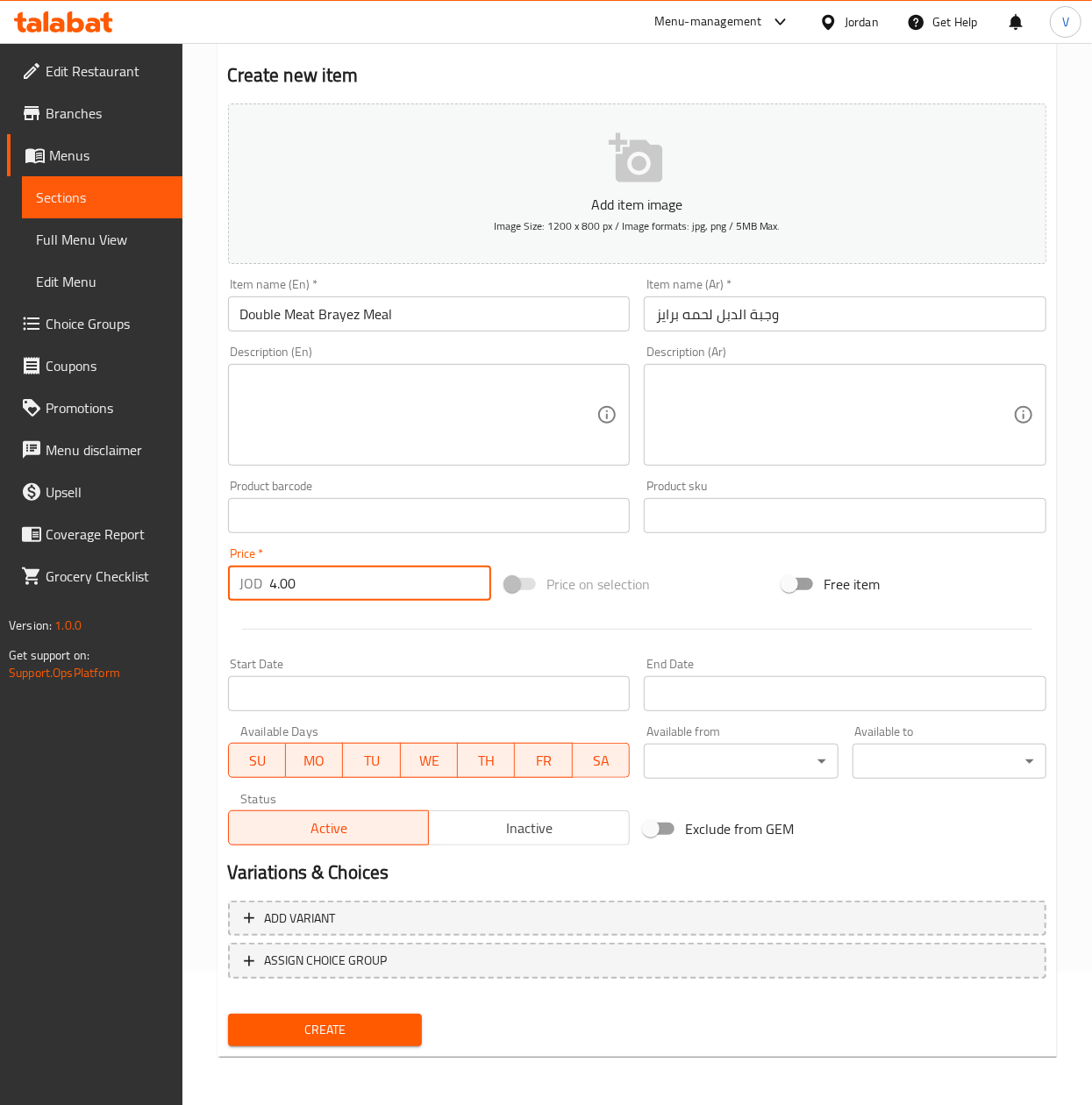
type input "4.00"
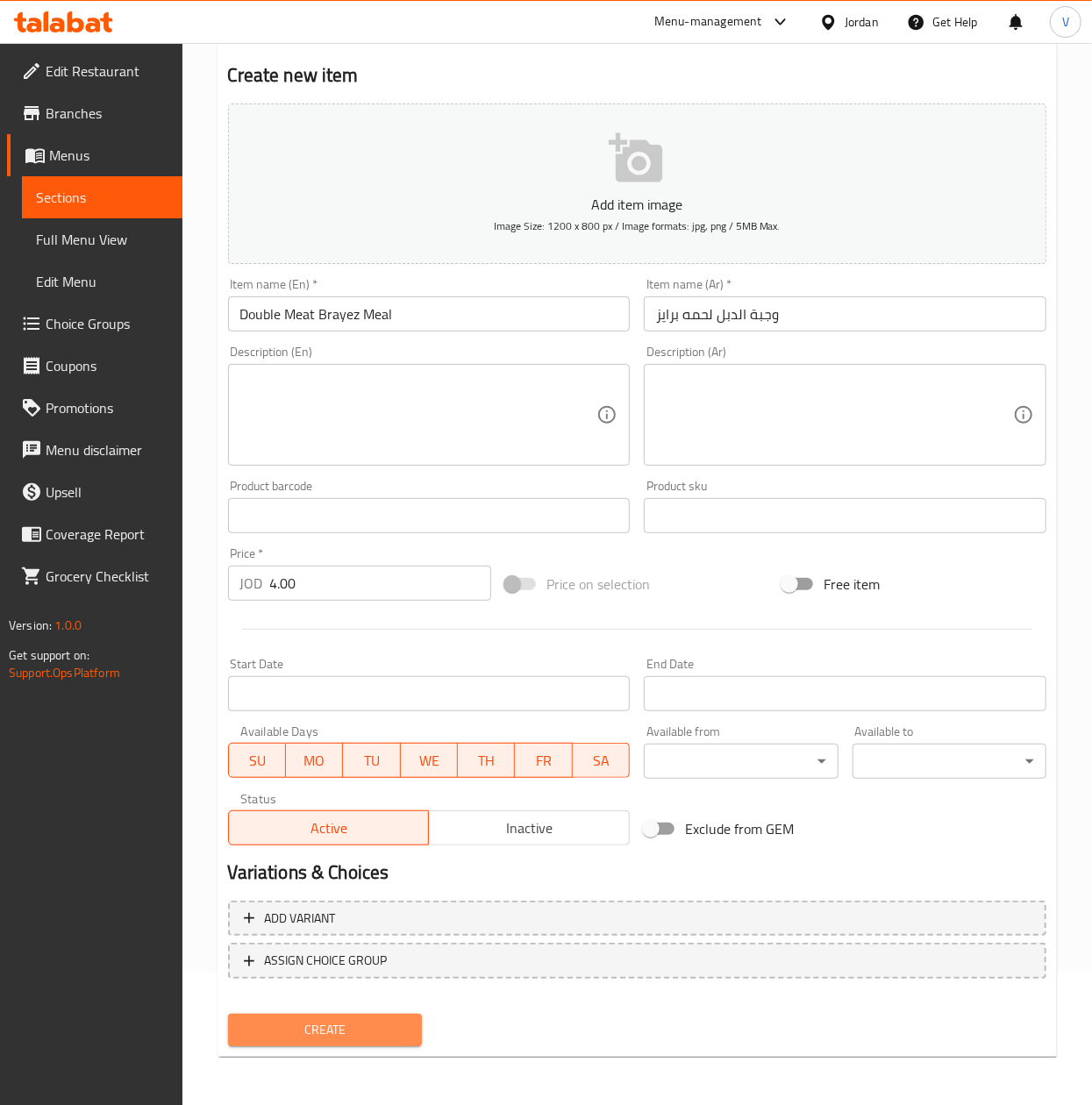
click at [318, 1023] on span "Create" at bounding box center [325, 1030] width 166 height 22
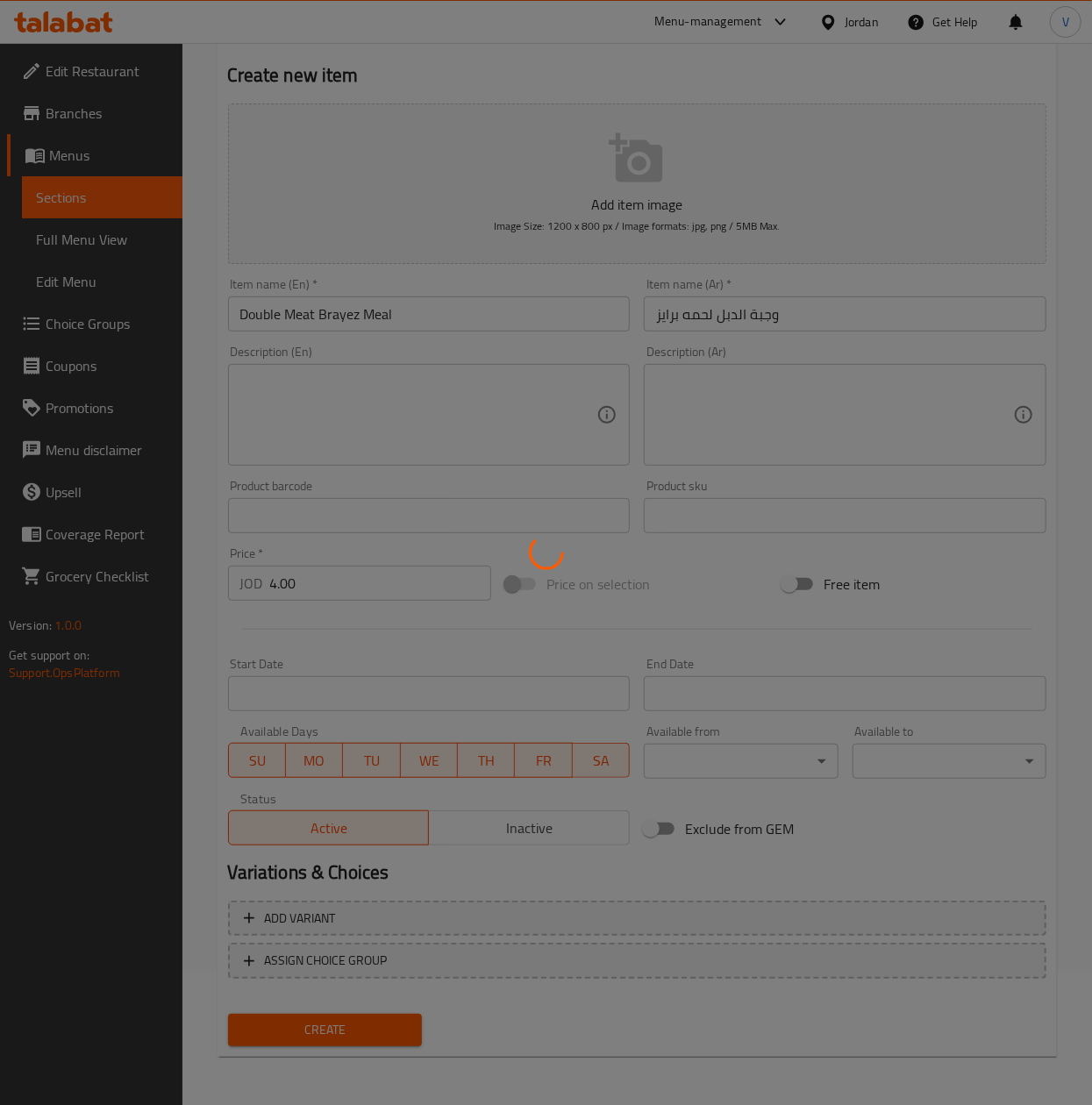
type input "0"
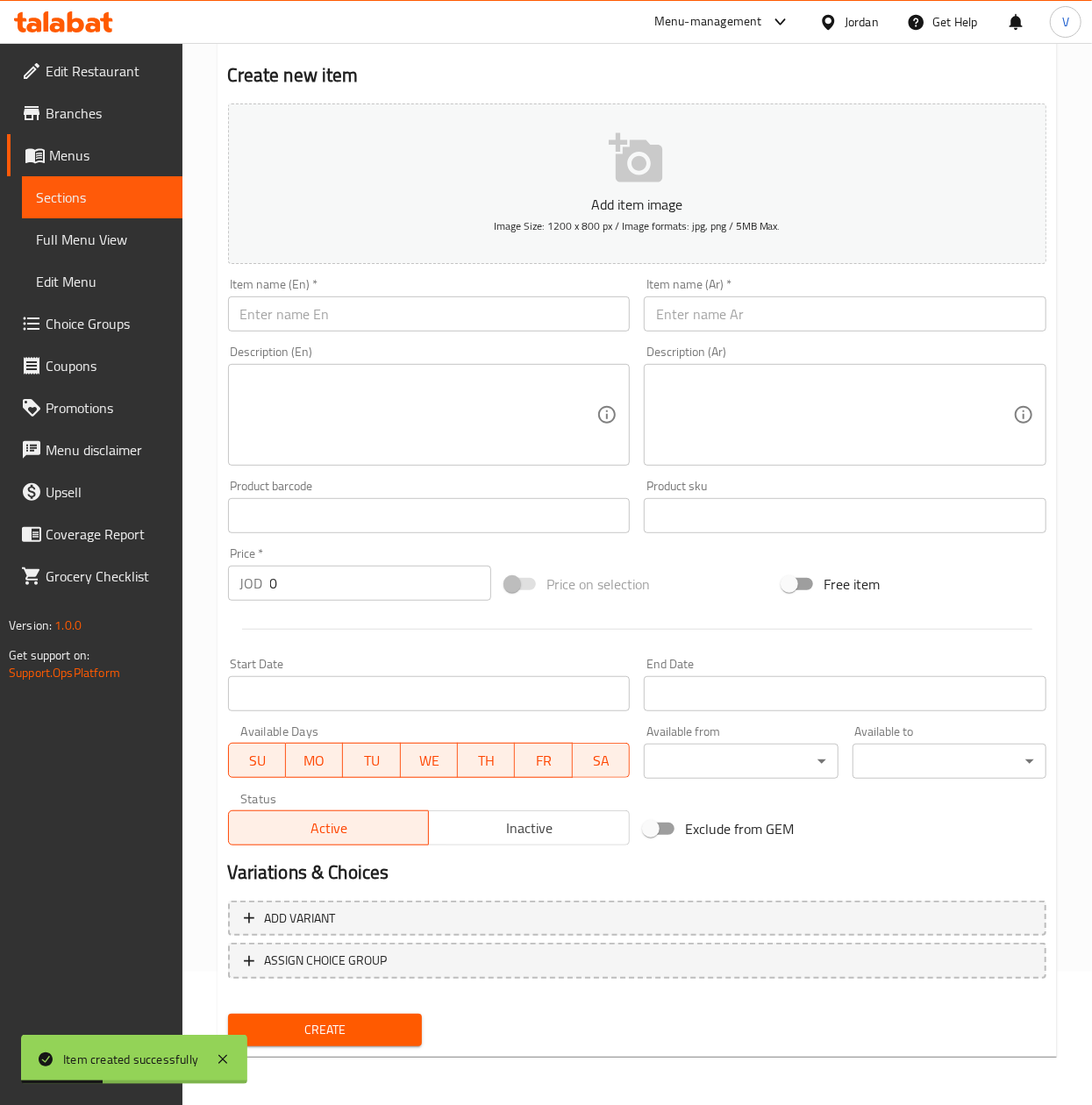
click at [847, 312] on input "text" at bounding box center [845, 314] width 402 height 35
paste input "وجبه عادي سجق برايز"
type input "وجبه عادي سجق برايز"
click at [514, 319] on input "text" at bounding box center [429, 314] width 402 height 35
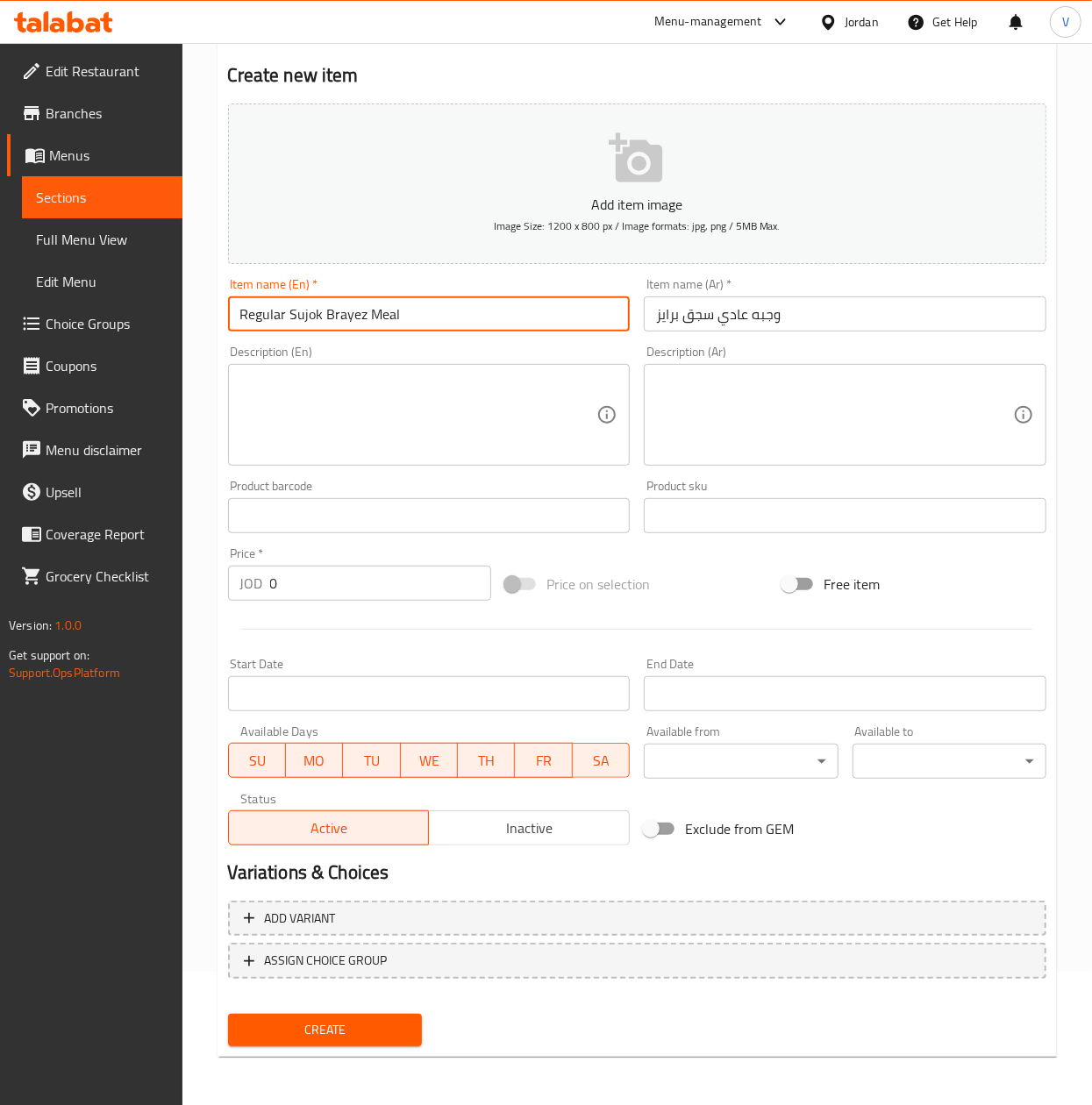
type input "Regular Sujok Brayez Meal"
drag, startPoint x: 316, startPoint y: 581, endPoint x: 77, endPoint y: 613, distance: 241.1
click at [77, 612] on div "Edit Restaurant Branches Menus Sections Full Menu View Edit Menu Choice Groups …" at bounding box center [546, 508] width 1092 height 1196
paste input "2.45"
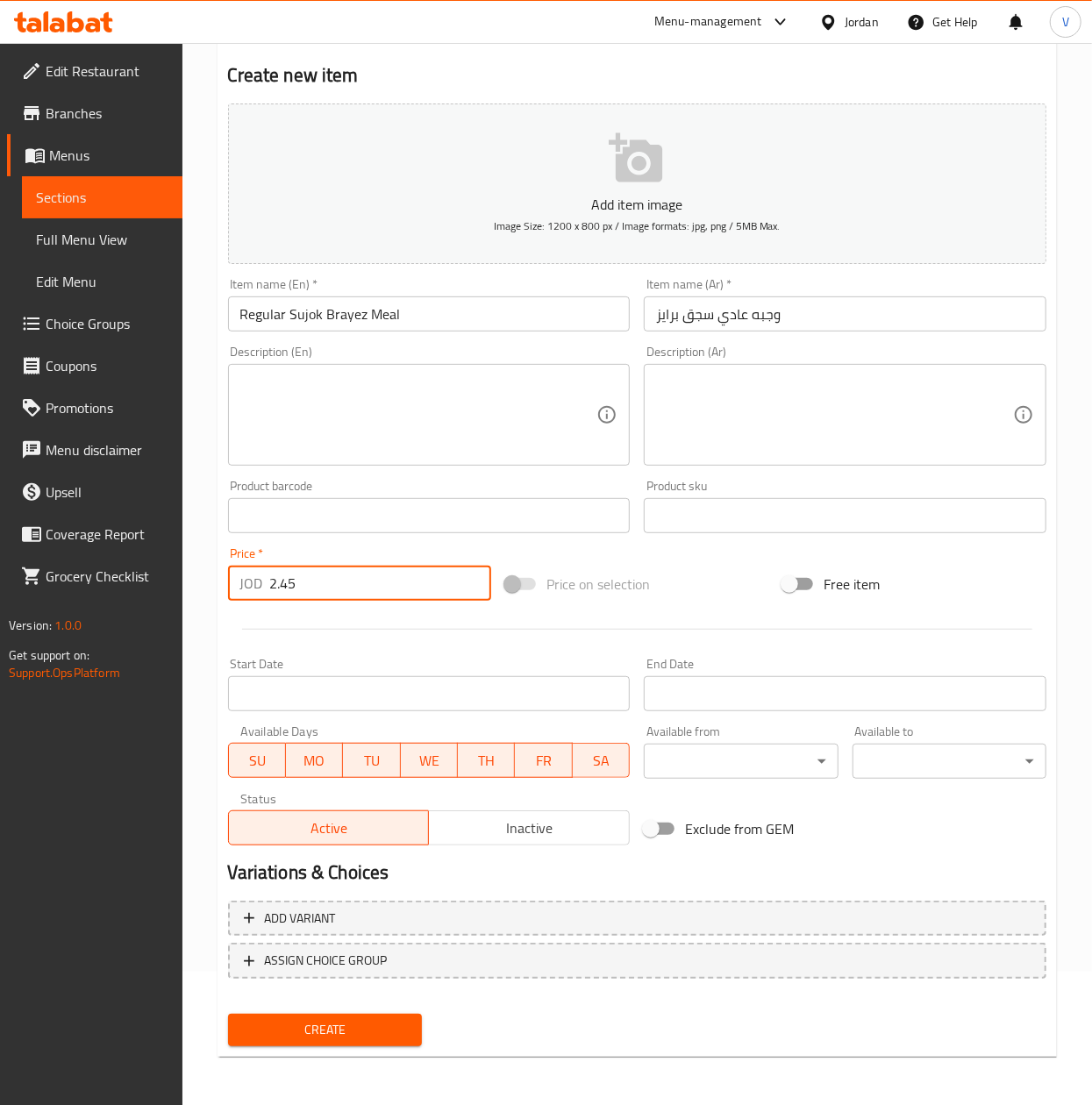
type input "2.45"
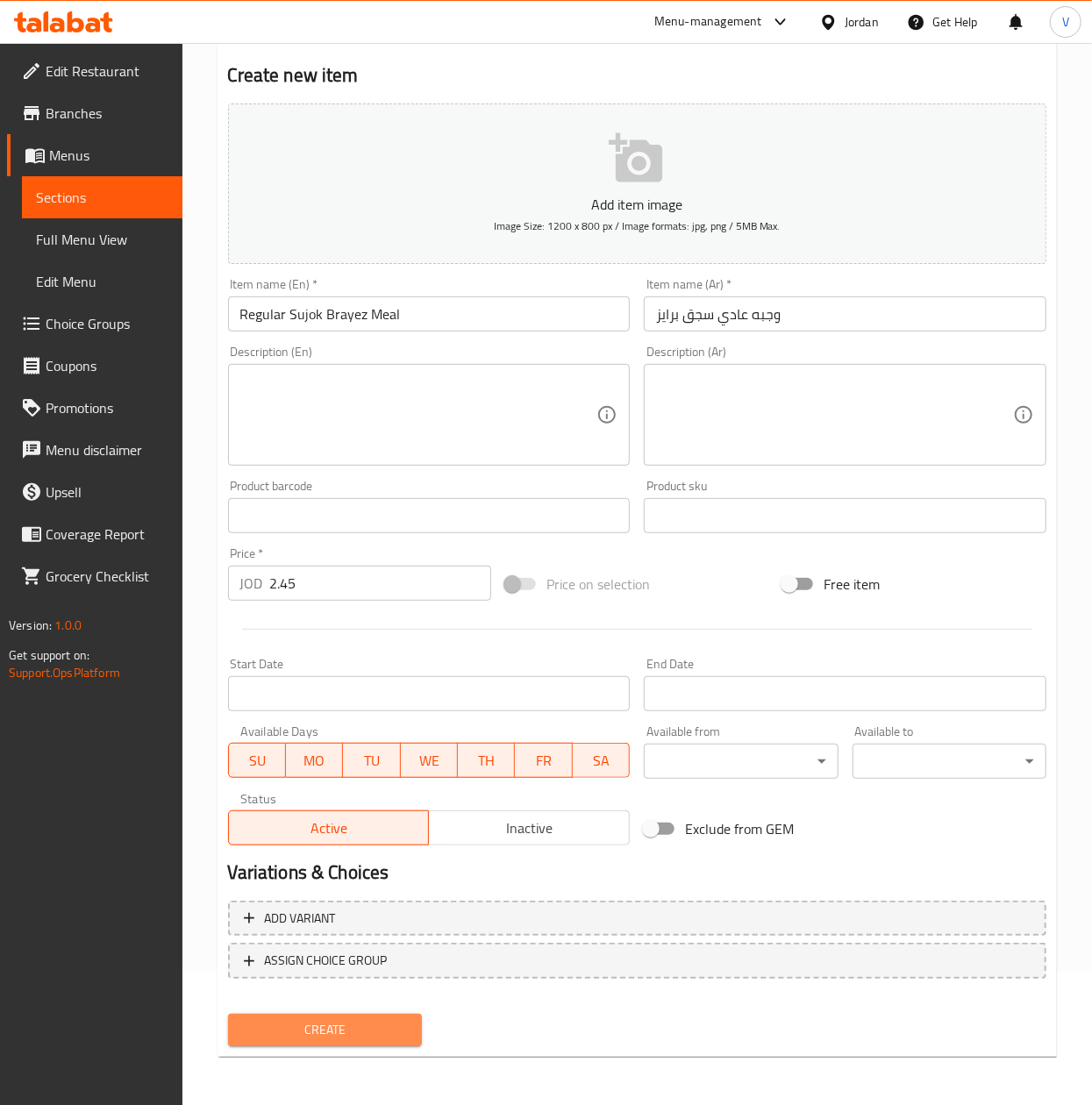
click at [314, 1045] on button "Create" at bounding box center [325, 1030] width 194 height 32
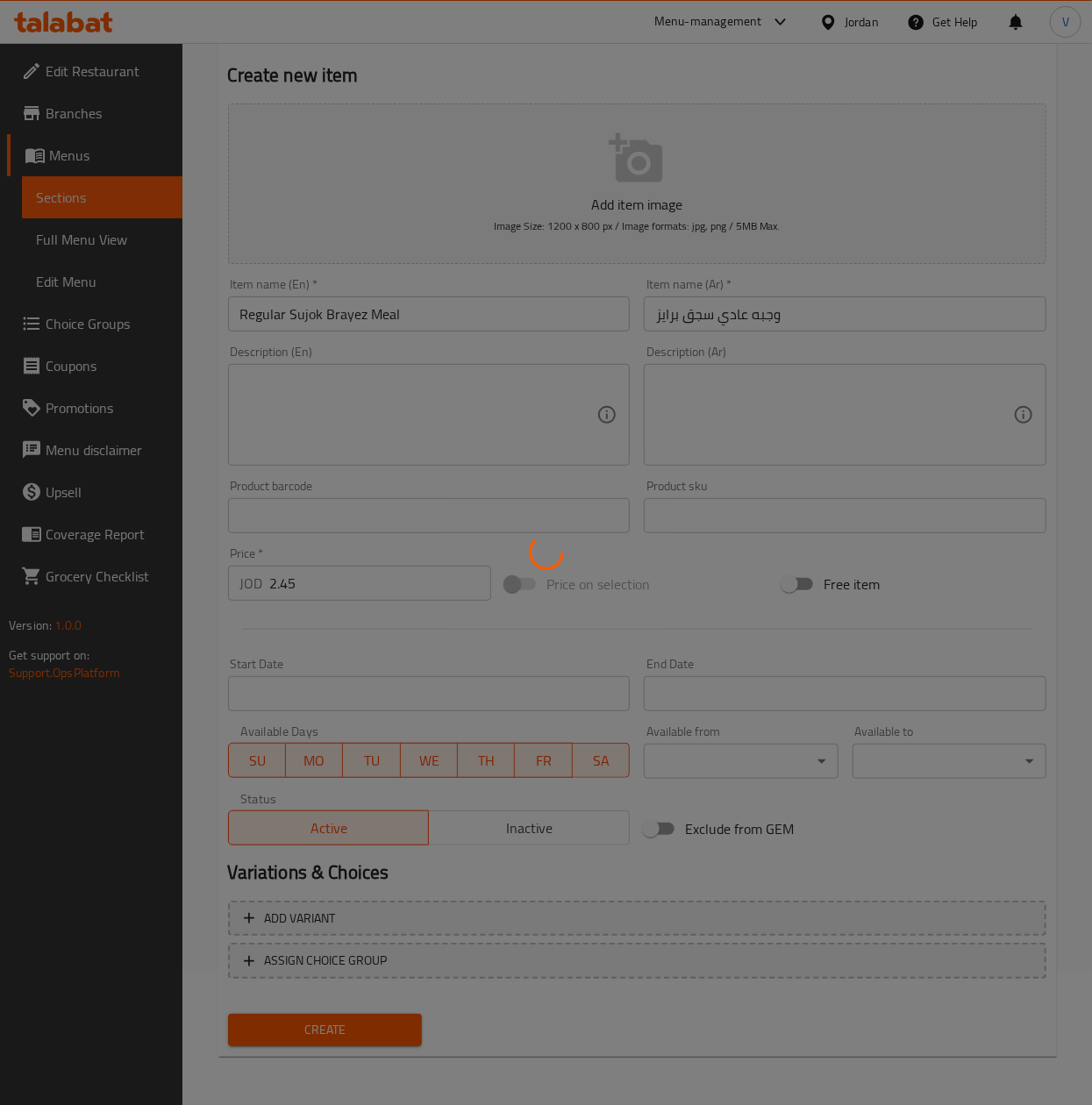
type input "0"
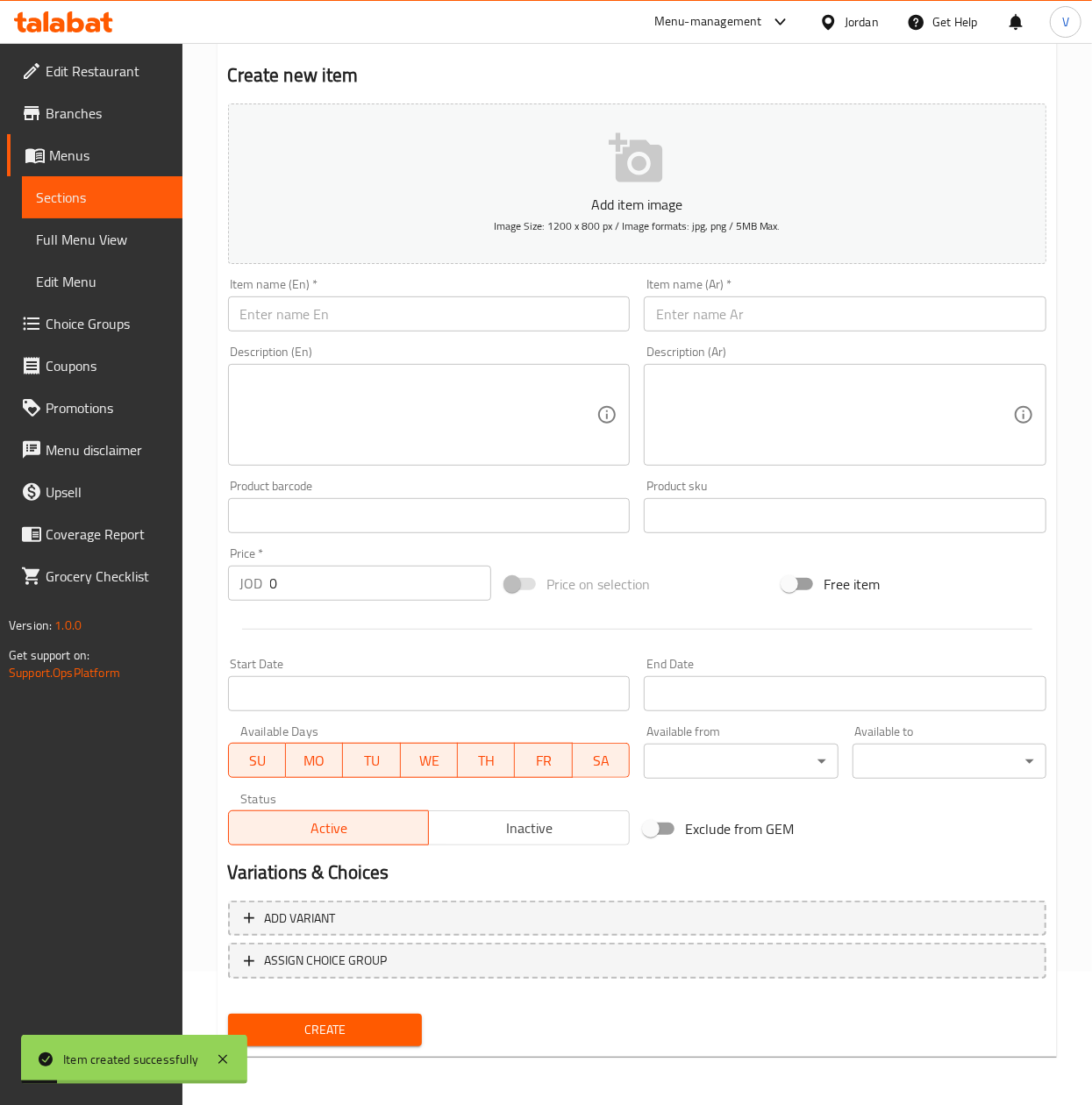
click at [870, 294] on div "Item name (Ar)   * Item name (Ar) *" at bounding box center [845, 304] width 402 height 53
click at [865, 312] on input "text" at bounding box center [845, 314] width 402 height 35
paste input "وجبة دبل سجق برايز"
type input "وجبة دبل سجق برايز"
click at [485, 319] on input "text" at bounding box center [429, 314] width 402 height 35
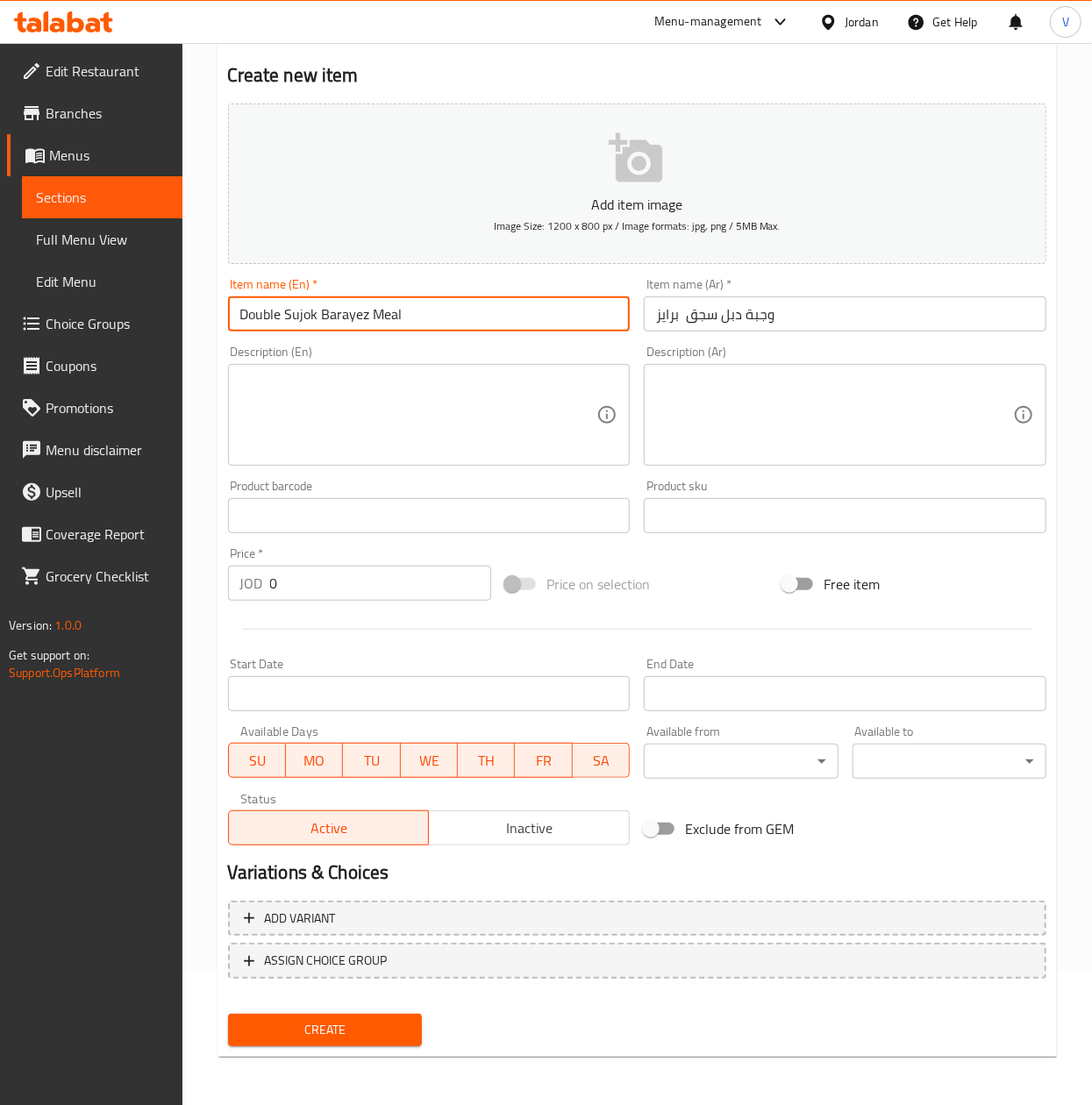
type input "Double Sujok Barayez Meal"
drag, startPoint x: 313, startPoint y: 588, endPoint x: 175, endPoint y: 726, distance: 195.2
click at [27, 611] on div "Edit Restaurant Branches Menus Sections Full Menu View Edit Menu Choice Groups …" at bounding box center [546, 508] width 1092 height 1196
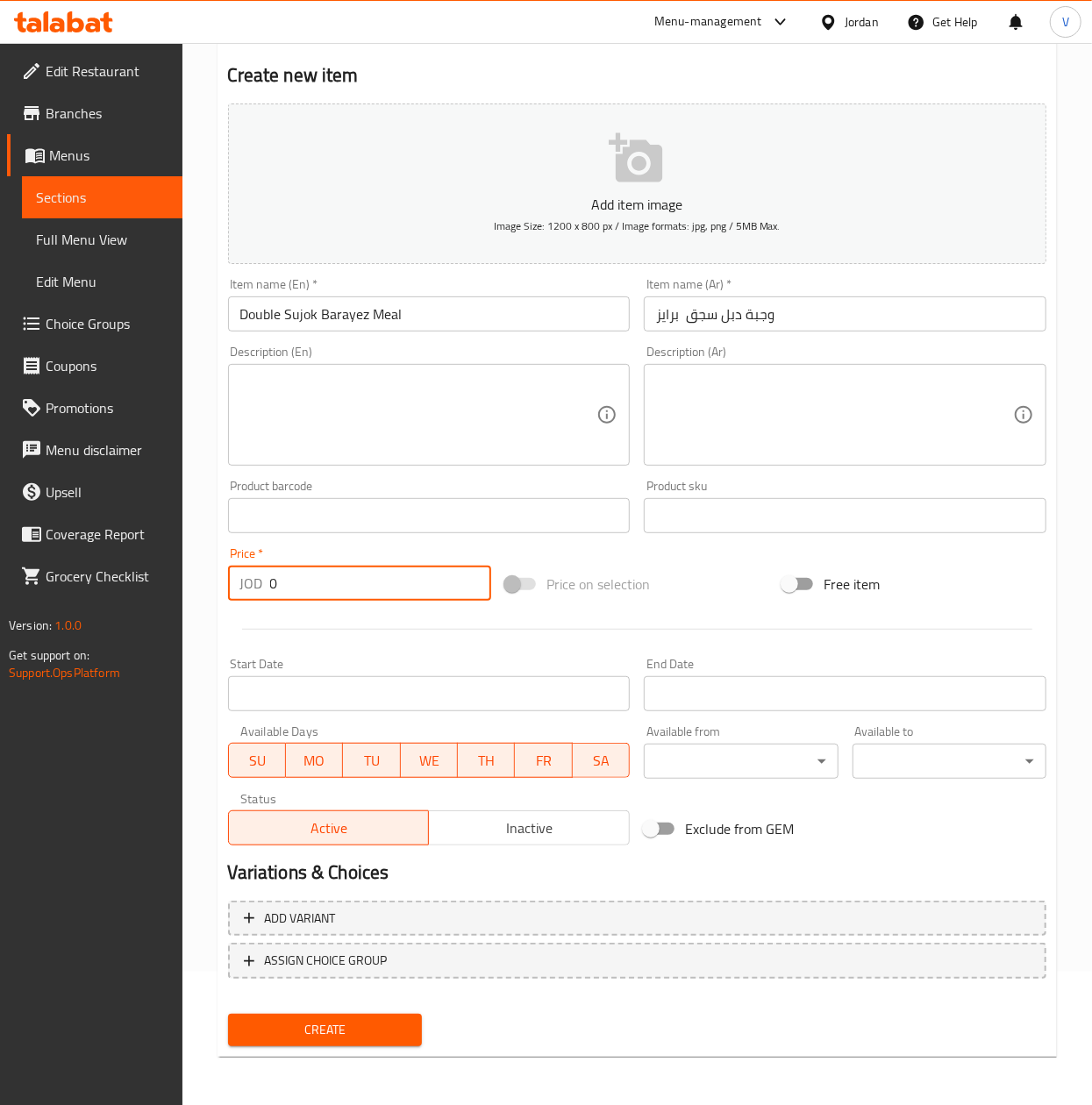
paste input "4.0"
type input "4.00"
click at [356, 1020] on span "Create" at bounding box center [325, 1030] width 166 height 22
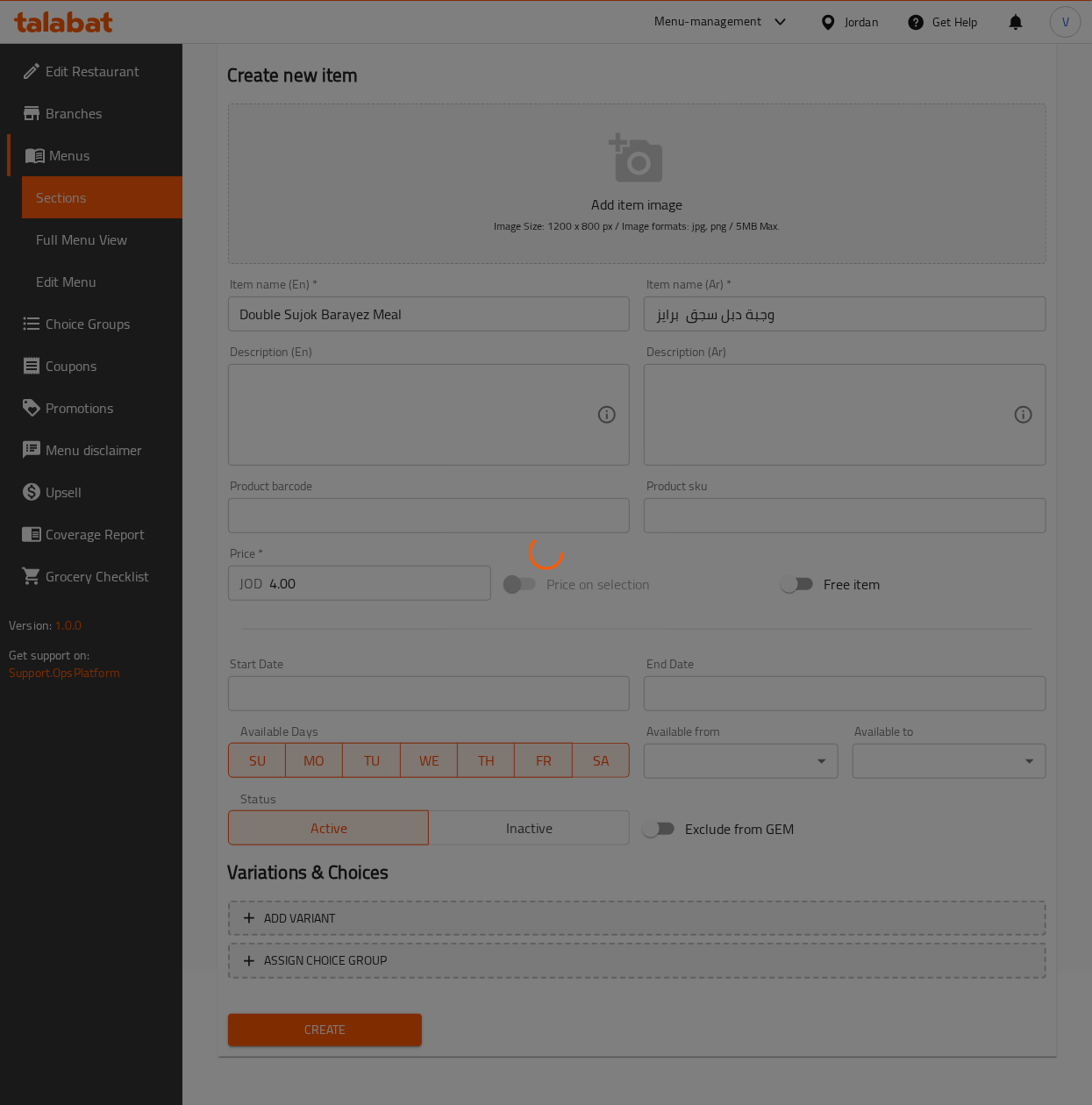
type input "0"
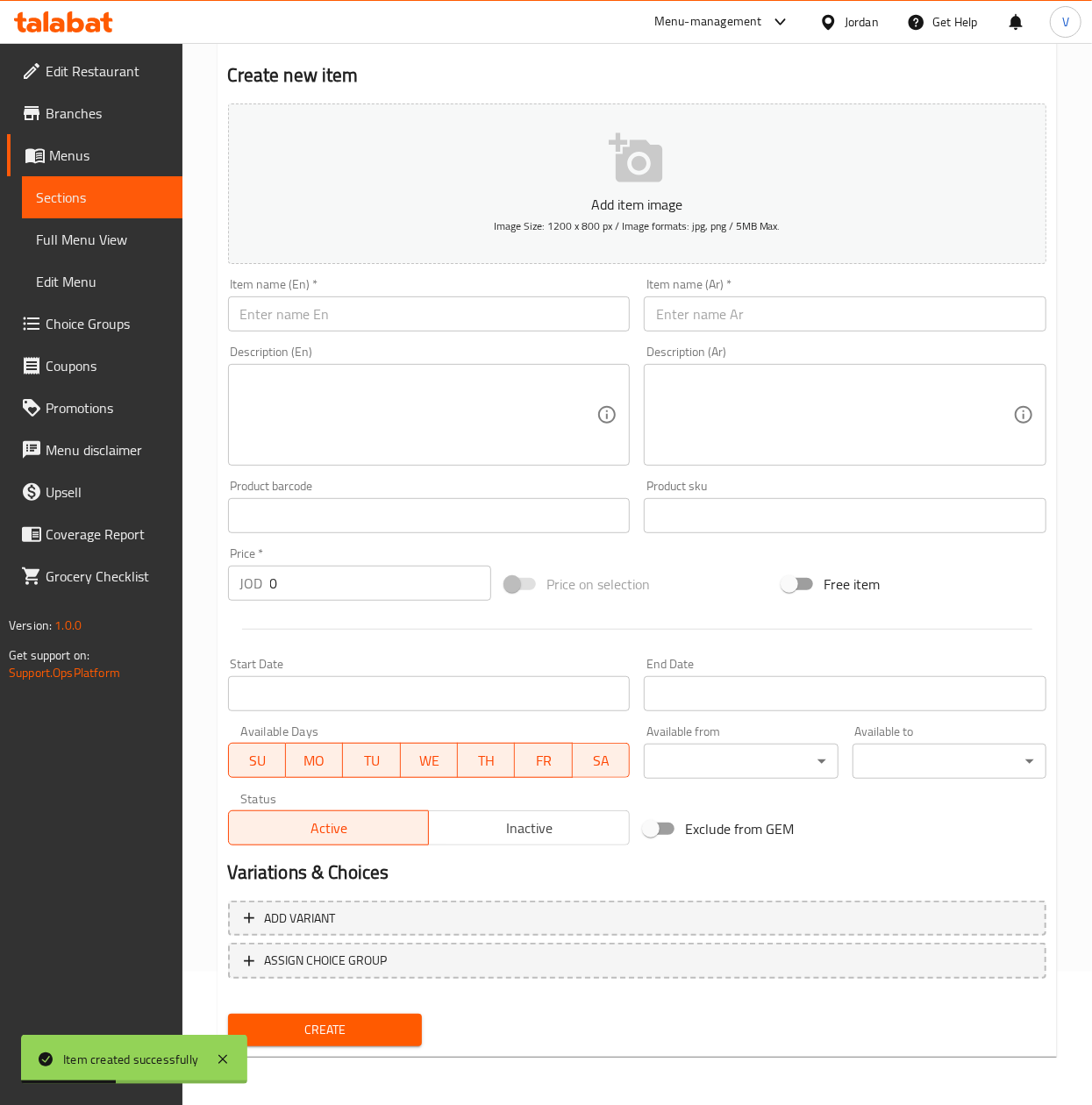
drag, startPoint x: 727, startPoint y: 322, endPoint x: 689, endPoint y: 330, distance: 38.8
click at [727, 322] on input "text" at bounding box center [845, 314] width 402 height 35
paste input "وجبة الدبل دجاج برايز"
type input "وجبة الدبل دجاج برايز"
drag, startPoint x: 502, startPoint y: 329, endPoint x: 511, endPoint y: 321, distance: 12.0
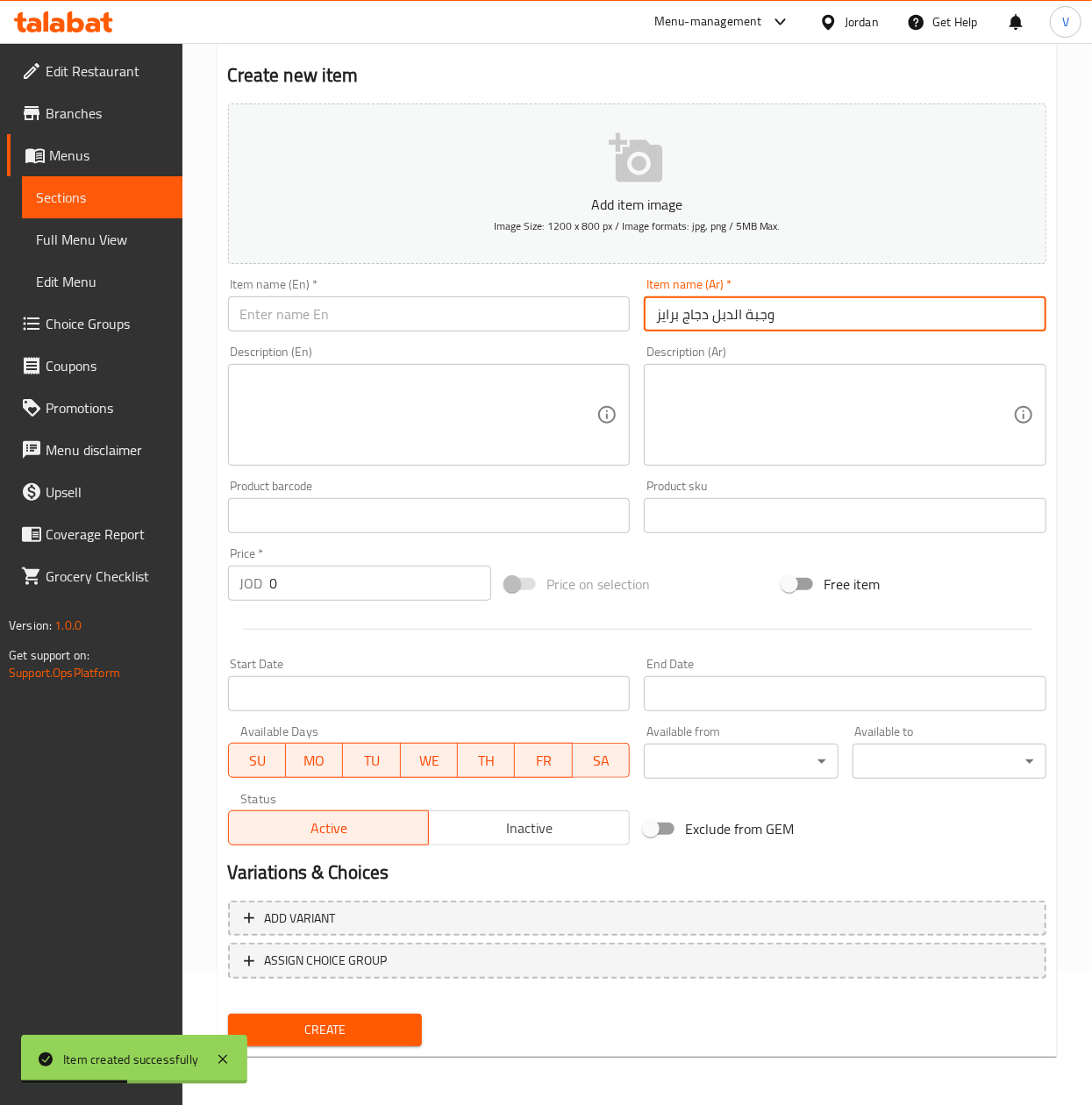
click at [507, 328] on input "text" at bounding box center [429, 314] width 402 height 35
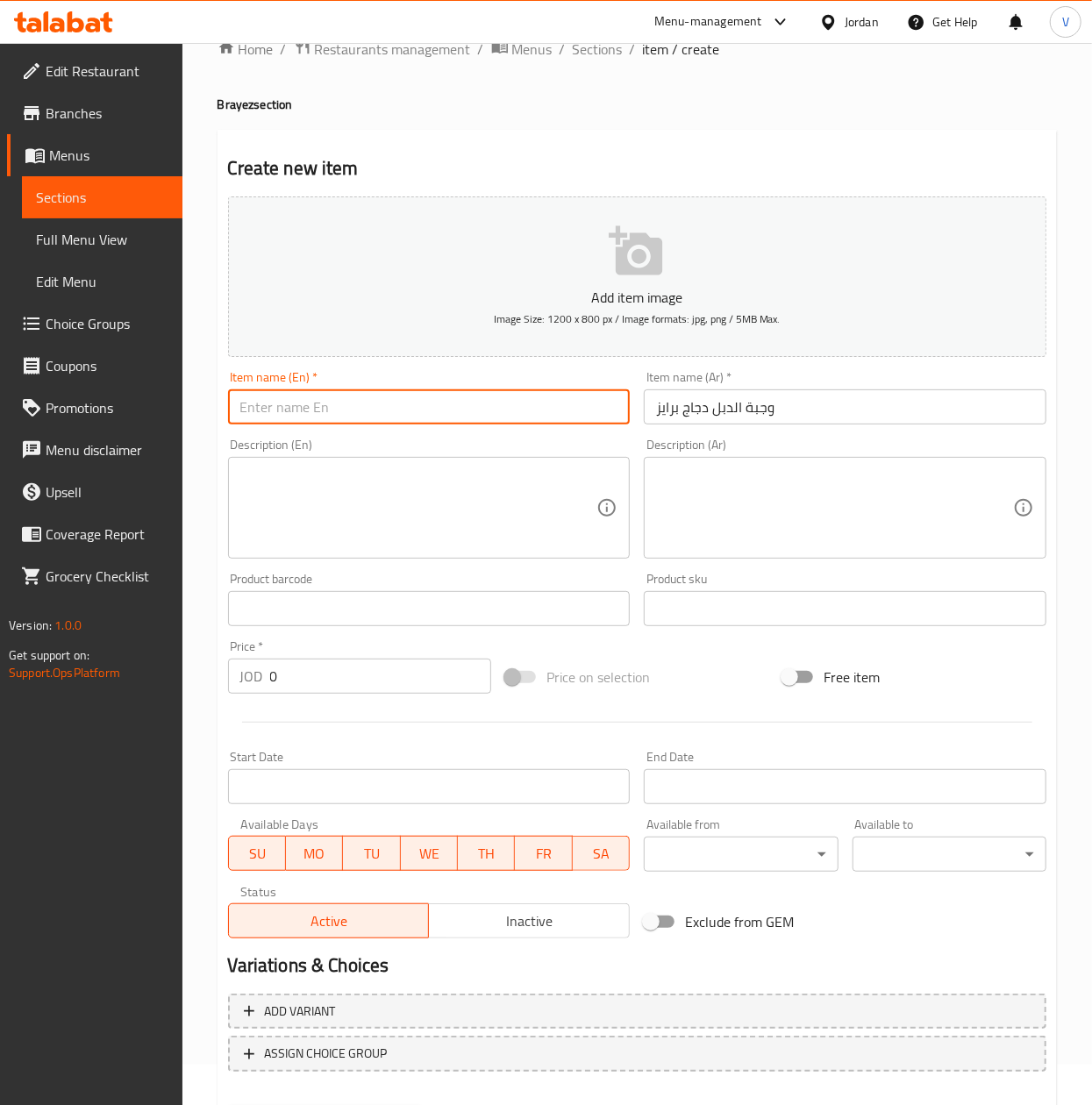
scroll to position [0, 0]
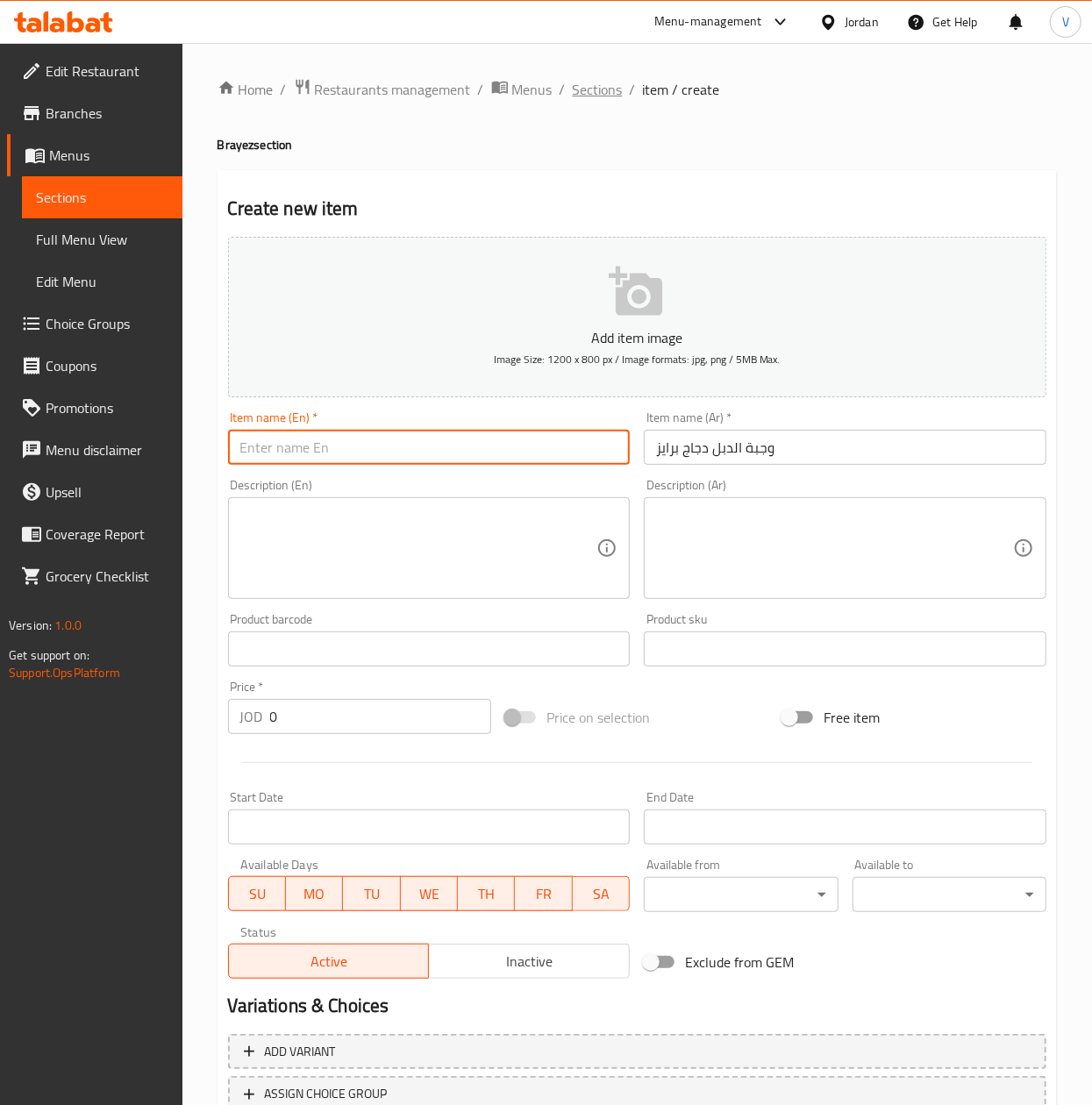
click at [613, 90] on span "Sections" at bounding box center [597, 89] width 50 height 21
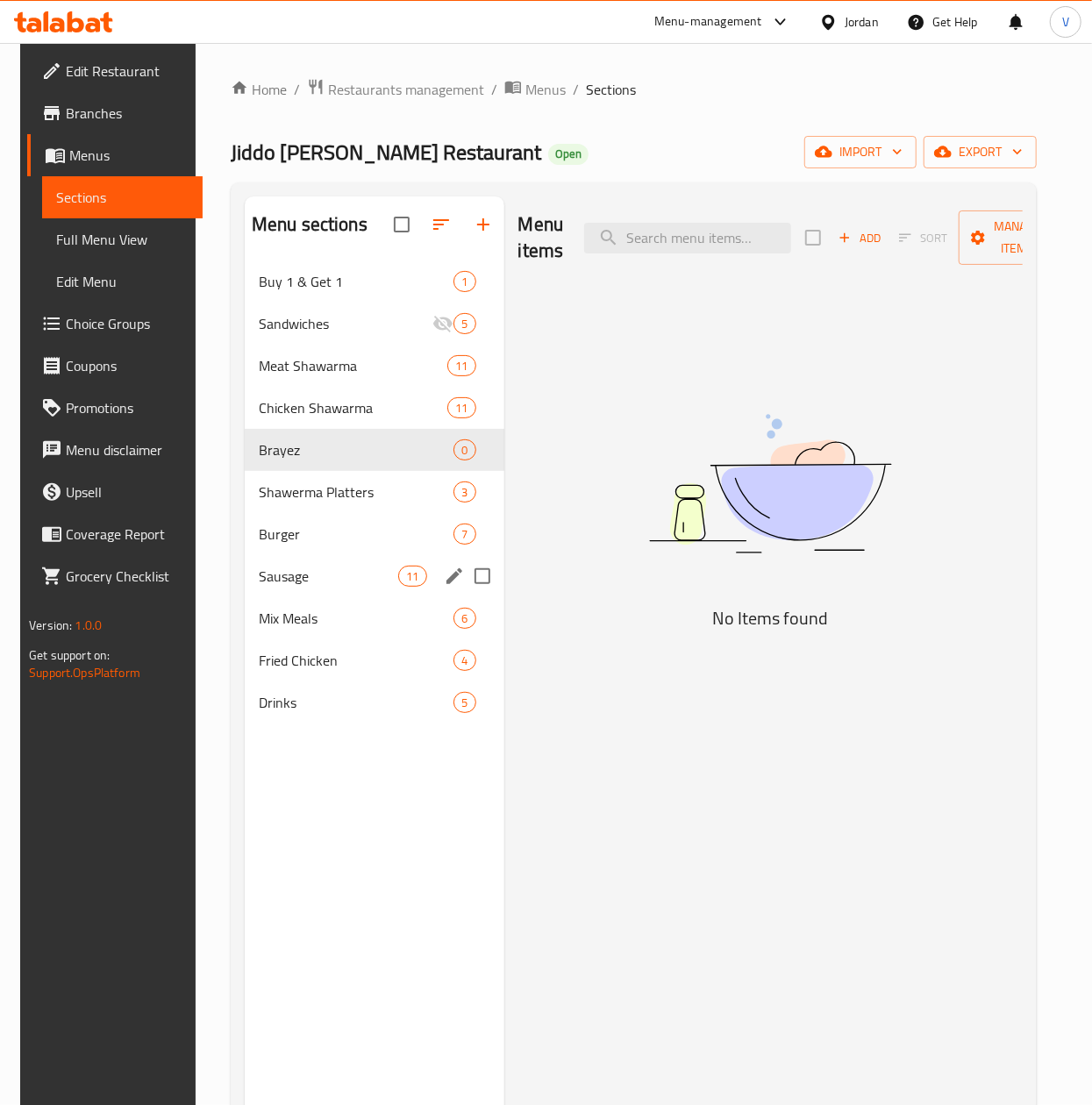
scroll to position [246, 0]
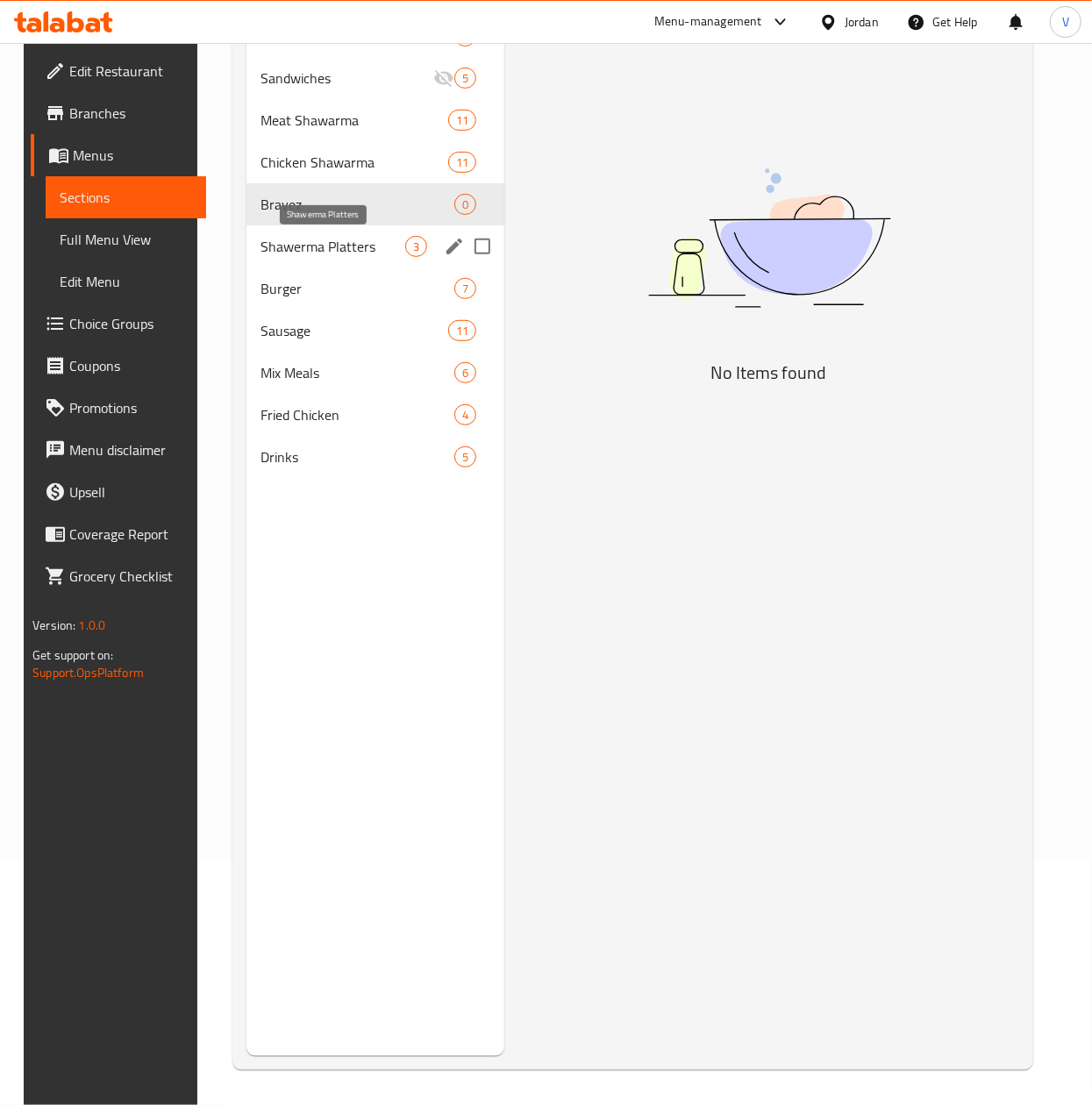
click at [368, 252] on span "Shawerma Platters" at bounding box center [333, 246] width 145 height 21
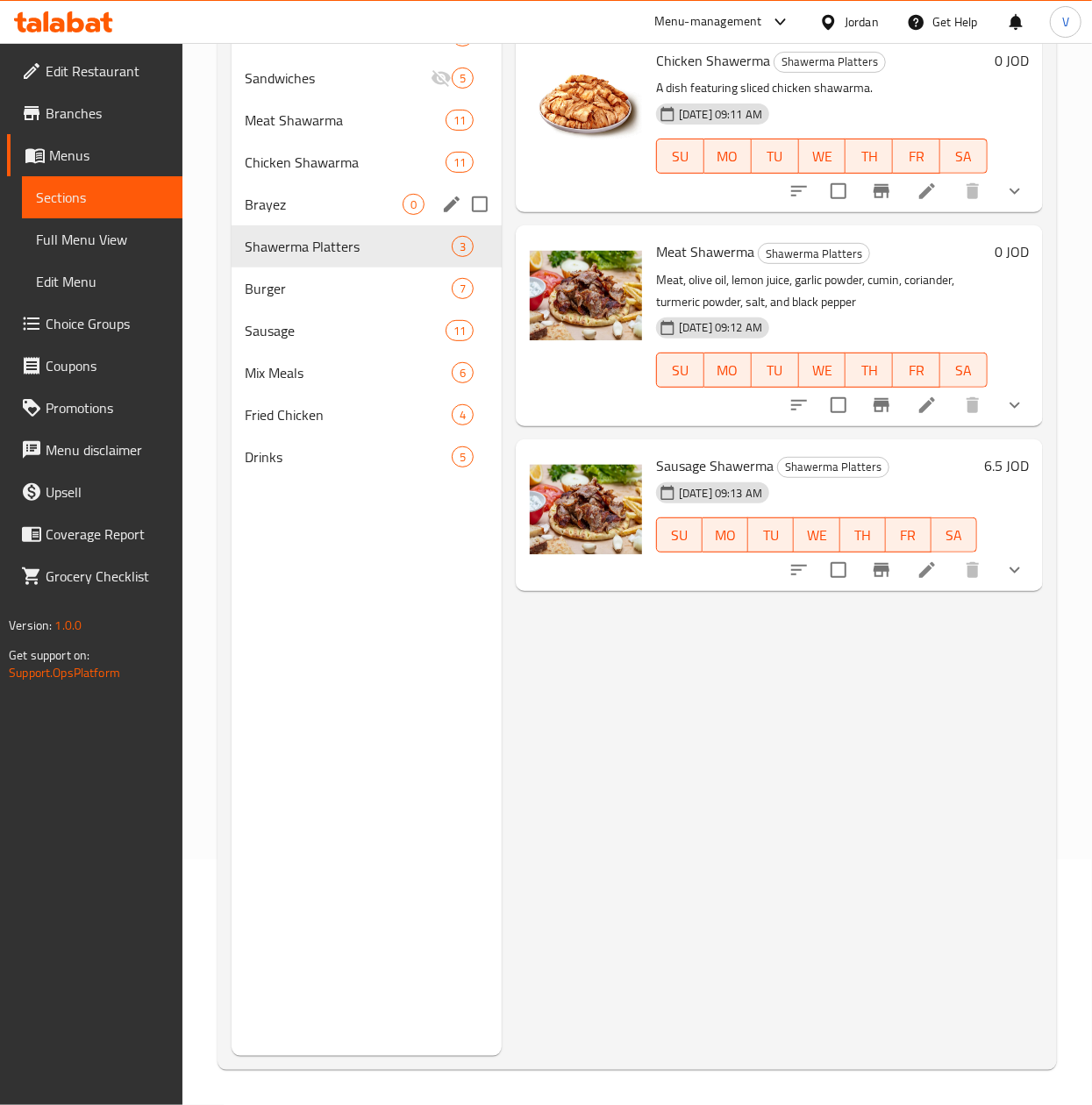
click at [351, 206] on span "Brayez" at bounding box center [323, 204] width 157 height 21
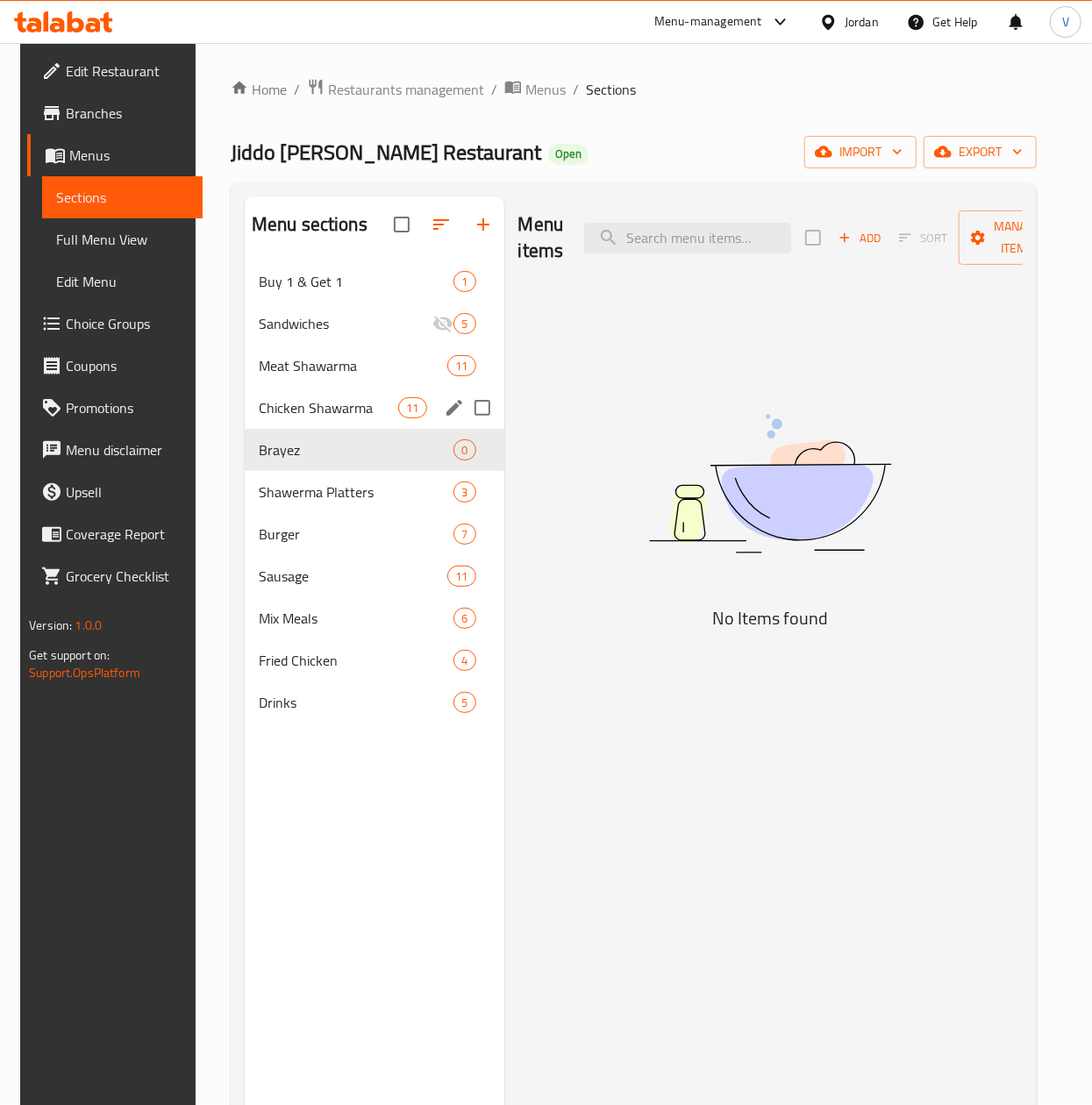
click at [300, 423] on div "Chicken Shawarma 11" at bounding box center [374, 408] width 260 height 42
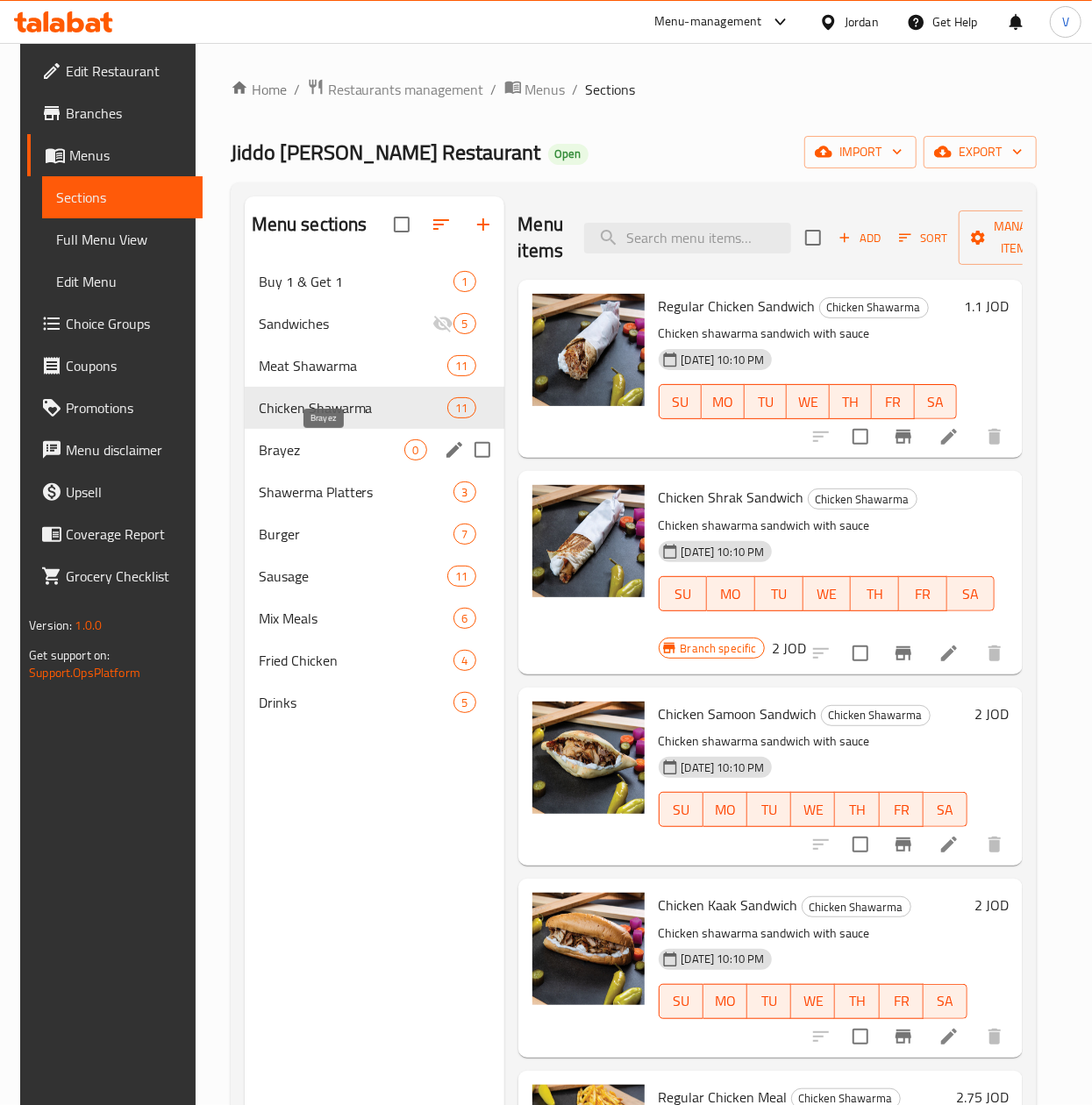
click at [300, 460] on span "Brayez" at bounding box center [332, 450] width 146 height 21
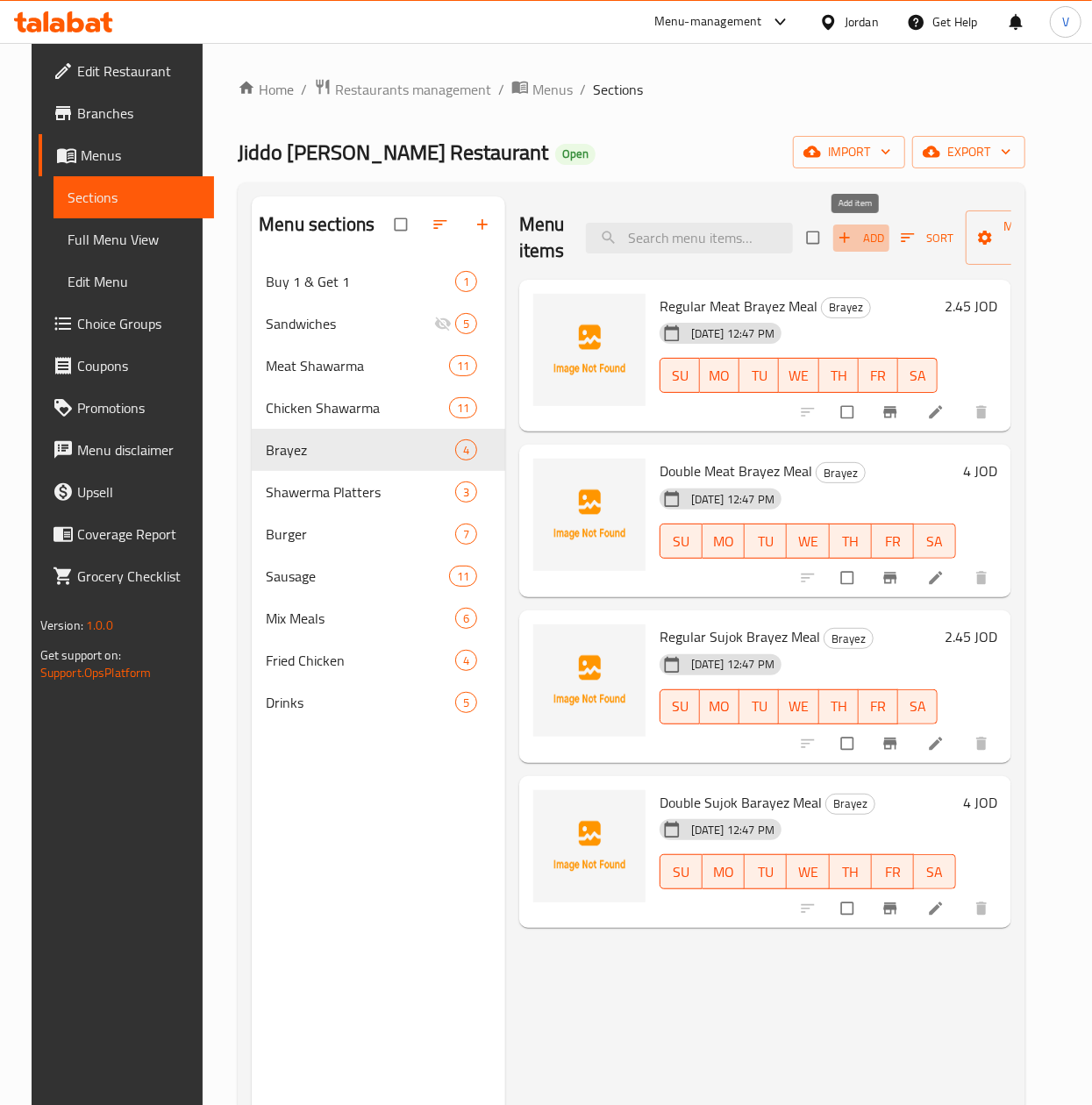
click at [872, 241] on span "Add" at bounding box center [862, 238] width 48 height 20
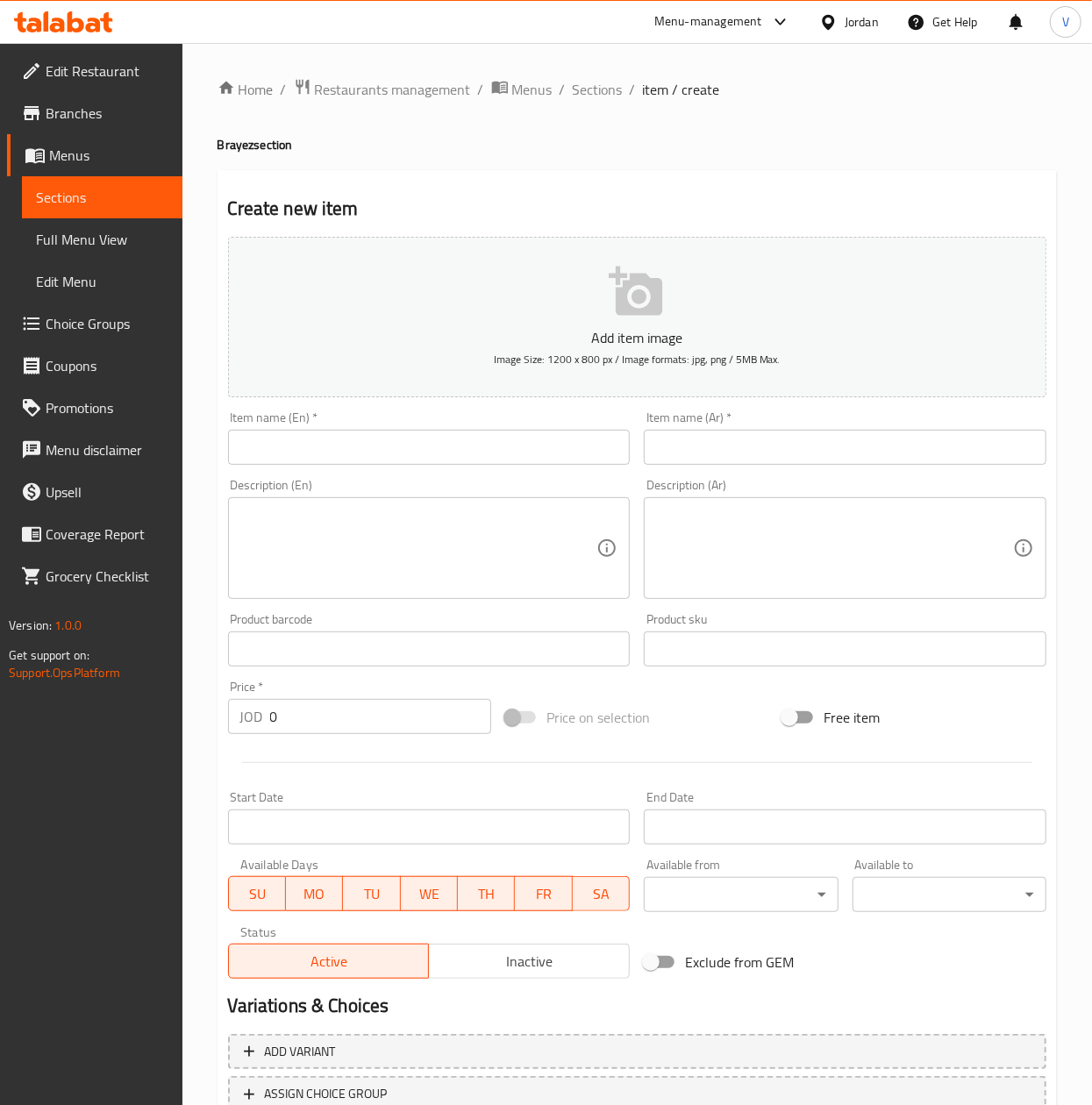
drag, startPoint x: 752, startPoint y: 459, endPoint x: 759, endPoint y: 453, distance: 9.2
click at [752, 459] on input "text" at bounding box center [845, 447] width 402 height 35
click at [762, 451] on input "text" at bounding box center [845, 447] width 402 height 35
paste input "وجبة عادي دجاج برايز"
type input "وجبة عادي دجاج برايز"
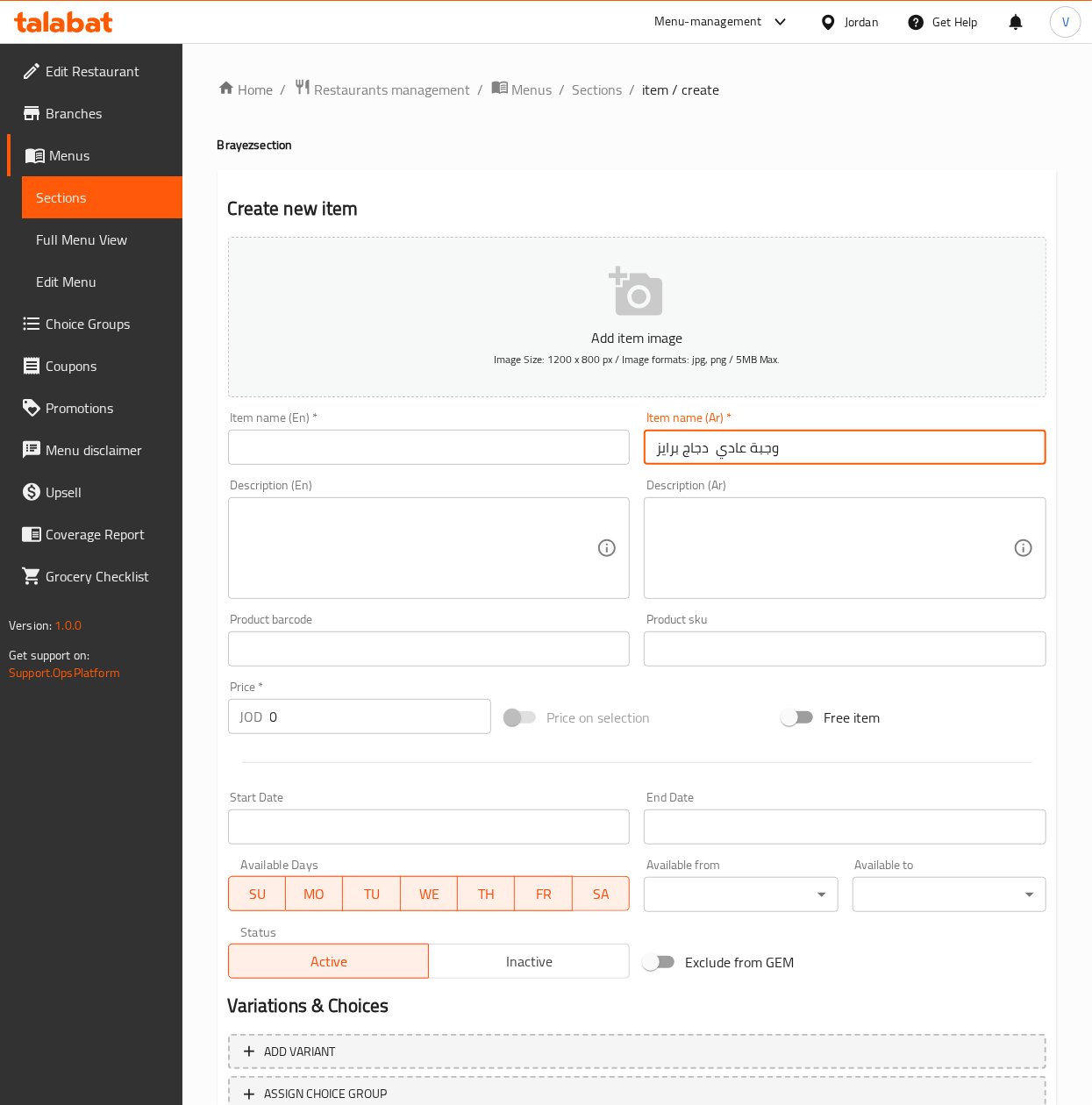
click at [519, 456] on input "text" at bounding box center [429, 447] width 402 height 35
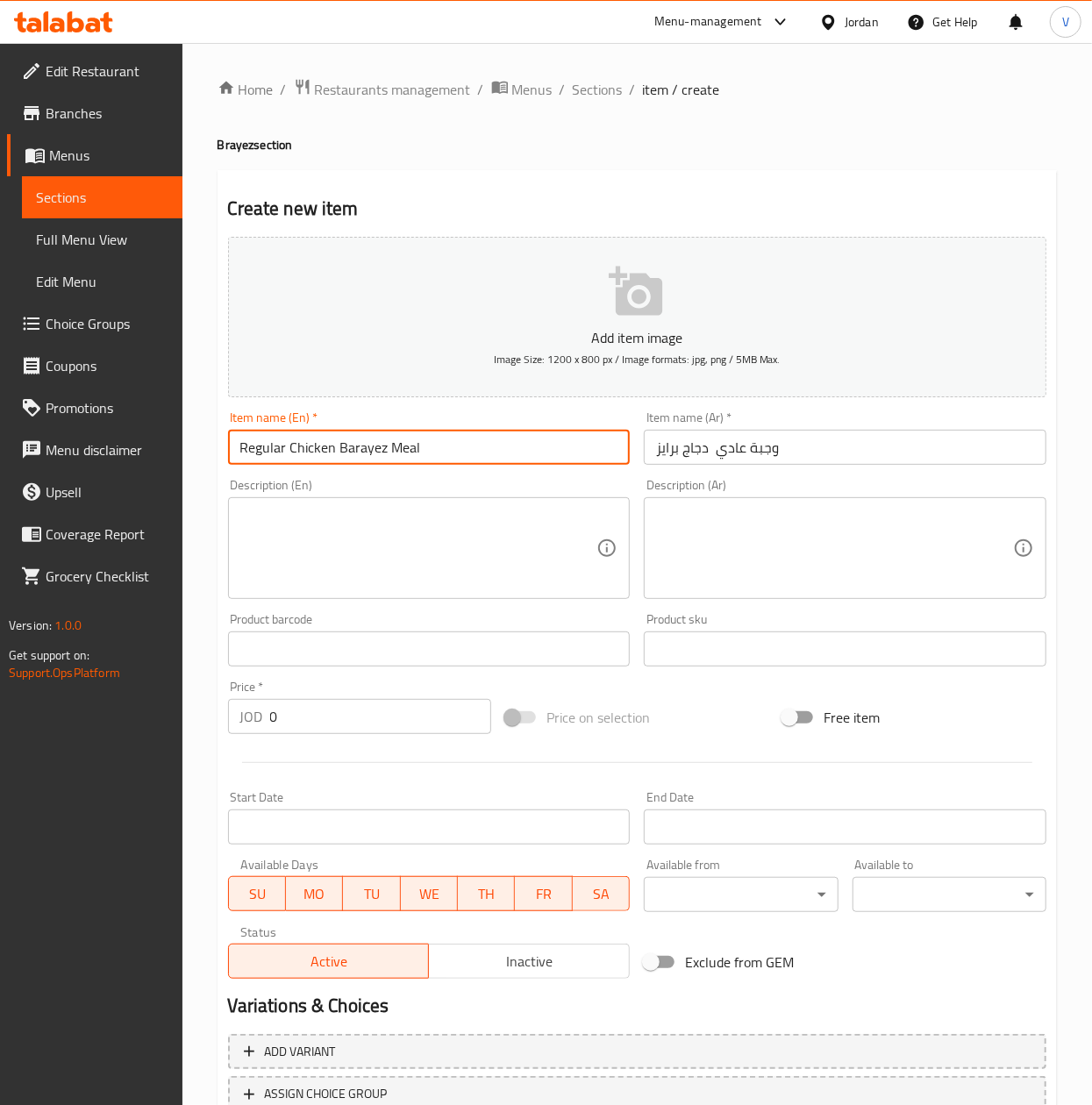
type input "Regular Chicken Barayez Meal"
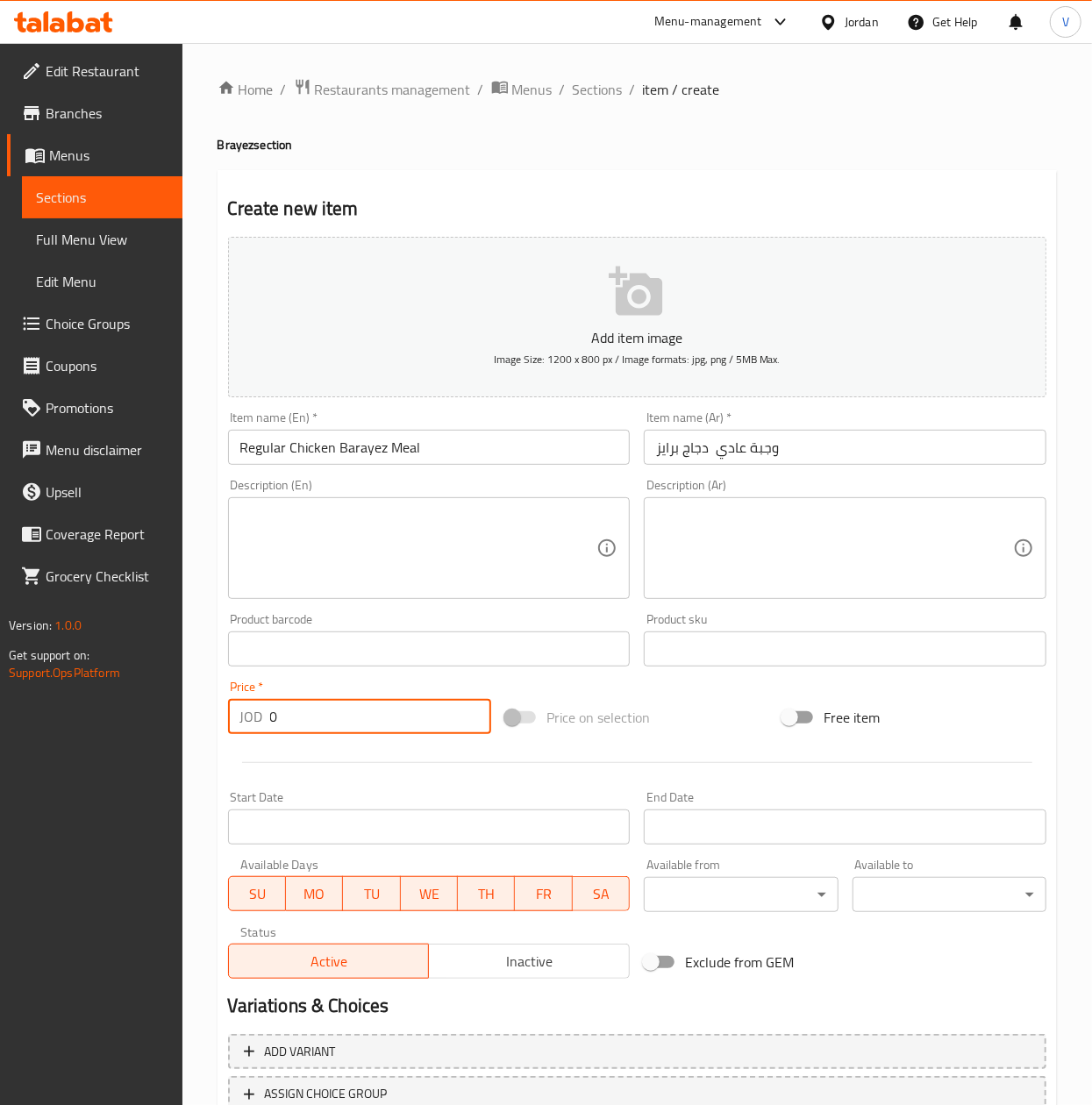
drag, startPoint x: 221, startPoint y: 721, endPoint x: 74, endPoint y: 747, distance: 149.3
click at [71, 746] on div "Edit Restaurant Branches Menus Sections Full Menu View Edit Menu Choice Groups …" at bounding box center [546, 641] width 1092 height 1196
paste input "2.15"
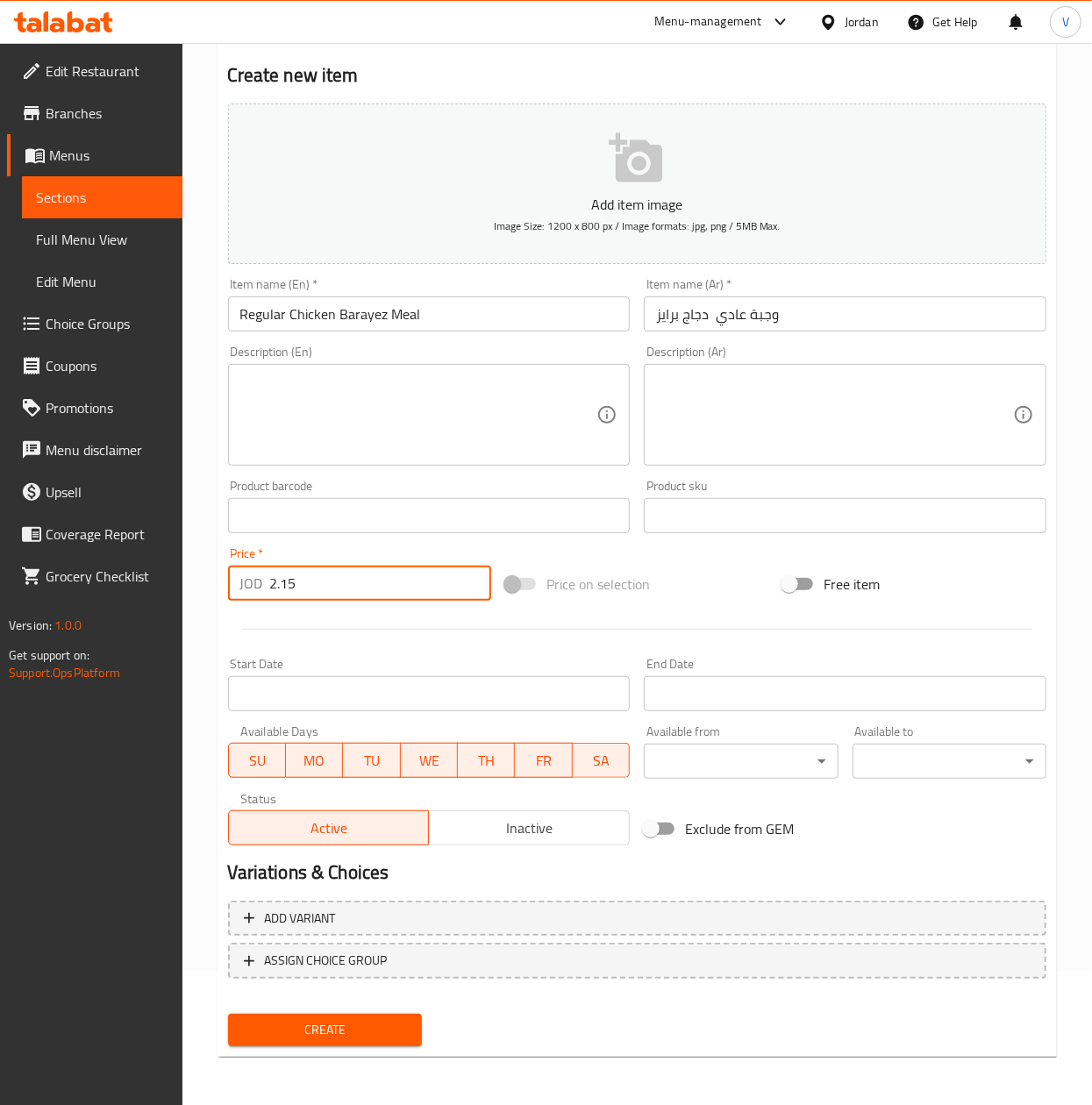
type input "2.15"
click at [322, 1034] on span "Create" at bounding box center [325, 1030] width 166 height 22
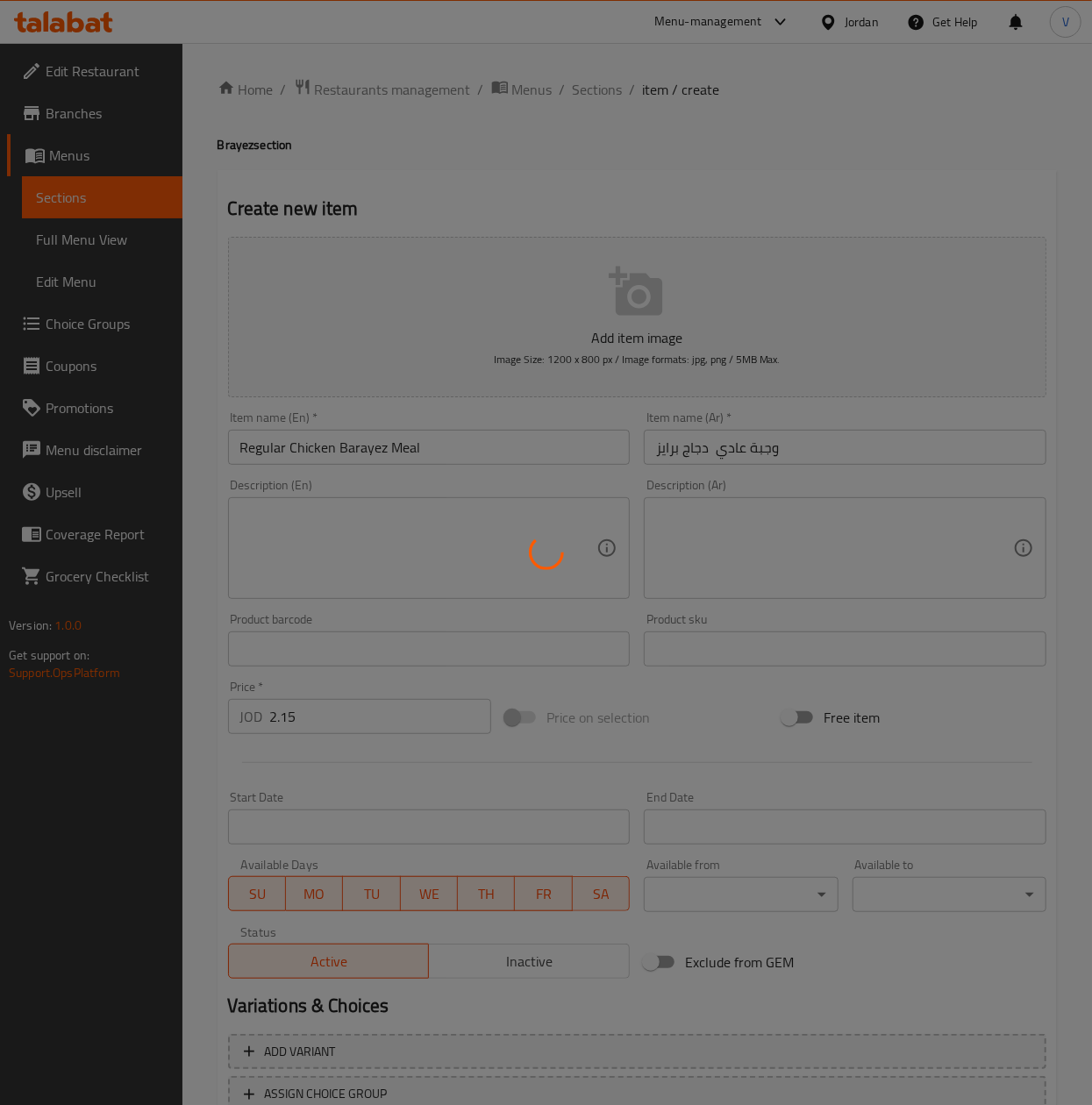
type input "0"
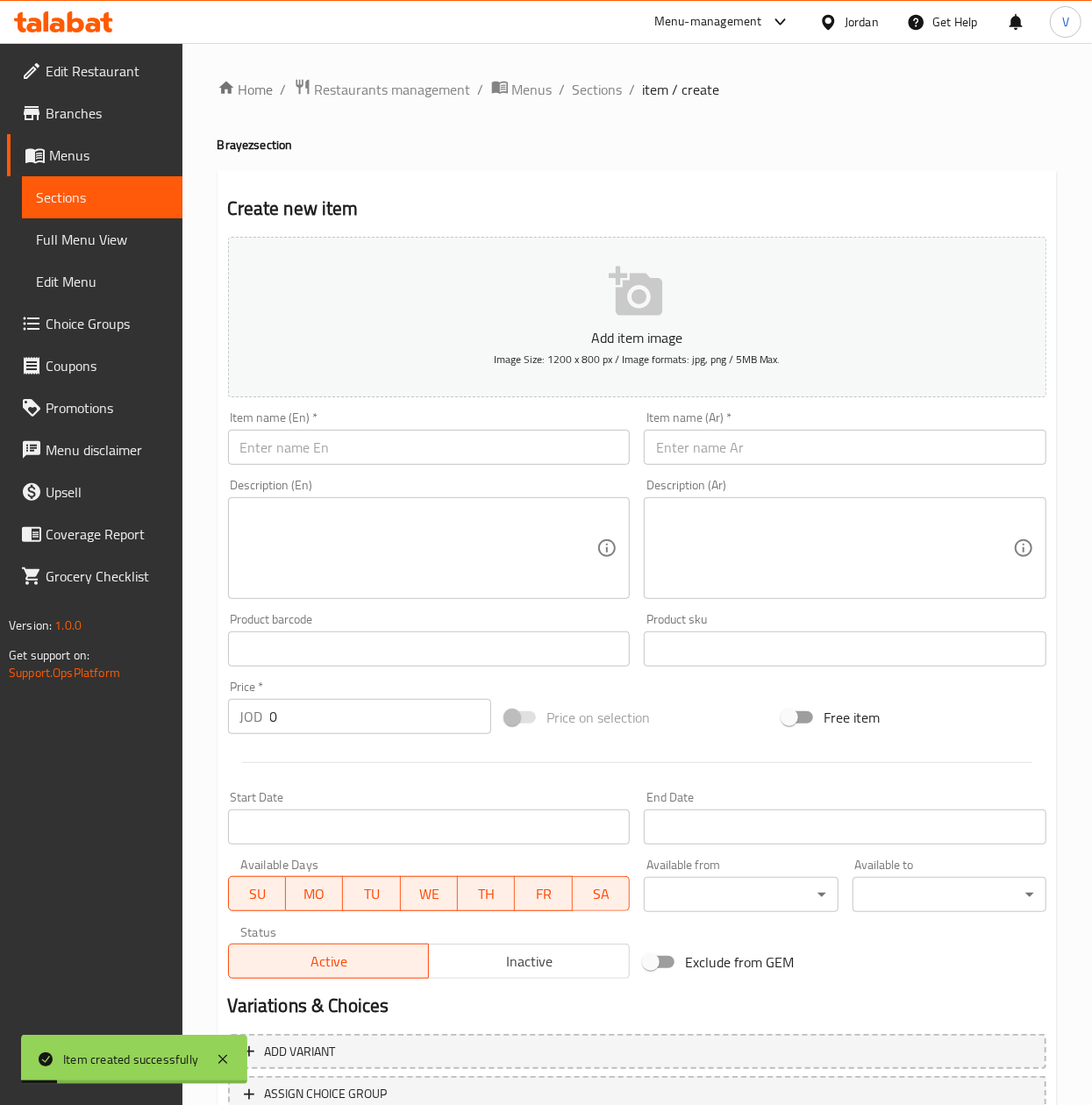
drag, startPoint x: 861, startPoint y: 436, endPoint x: 829, endPoint y: 444, distance: 33.0
click at [856, 437] on input "text" at bounding box center [845, 447] width 402 height 35
paste input "وجبة الدبل دجاج برايز"
type input "وجبة الدبل دجاج برايز"
click at [513, 458] on input "text" at bounding box center [429, 447] width 402 height 35
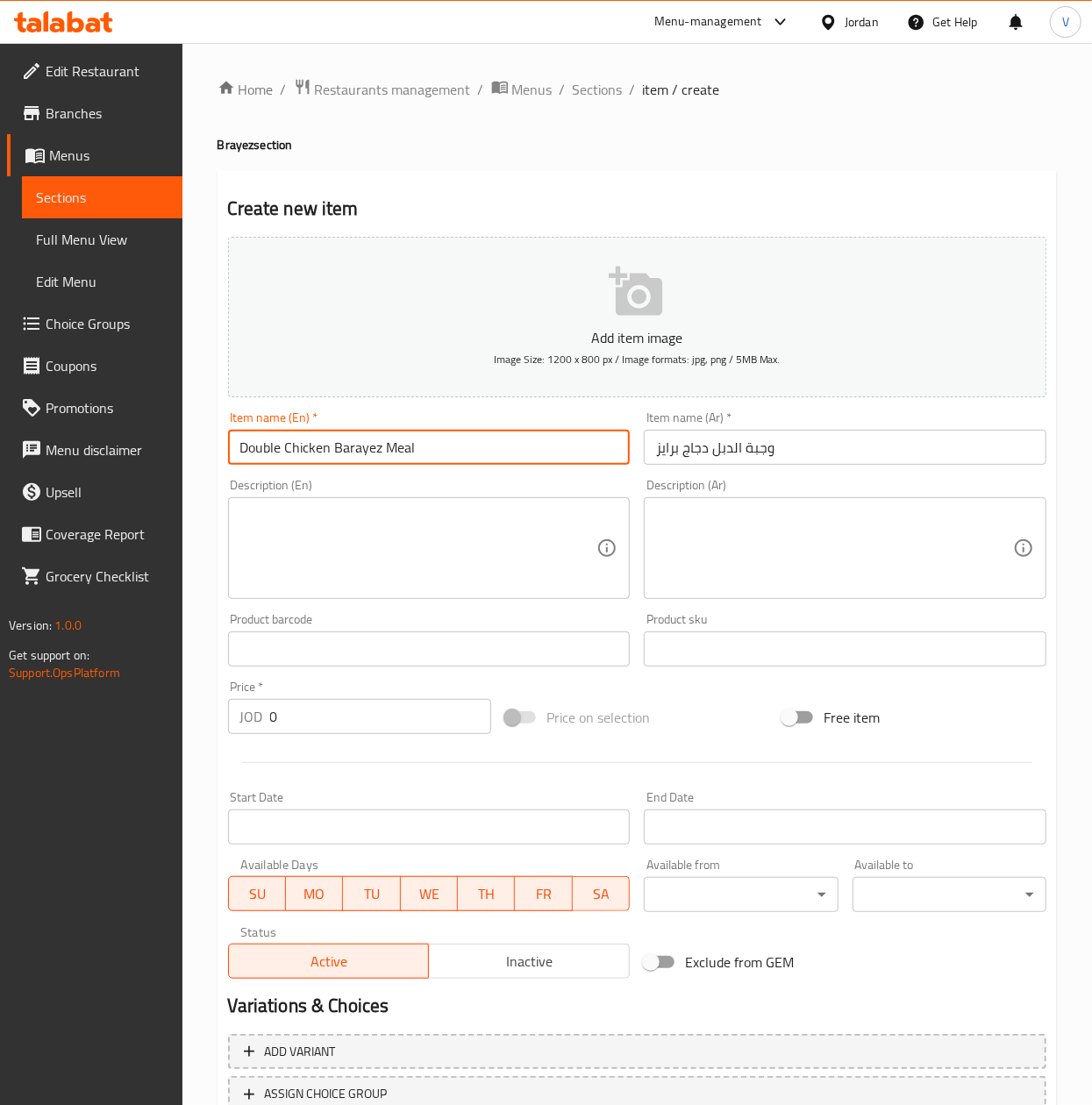
type input "Double Chicken Barayez Meal"
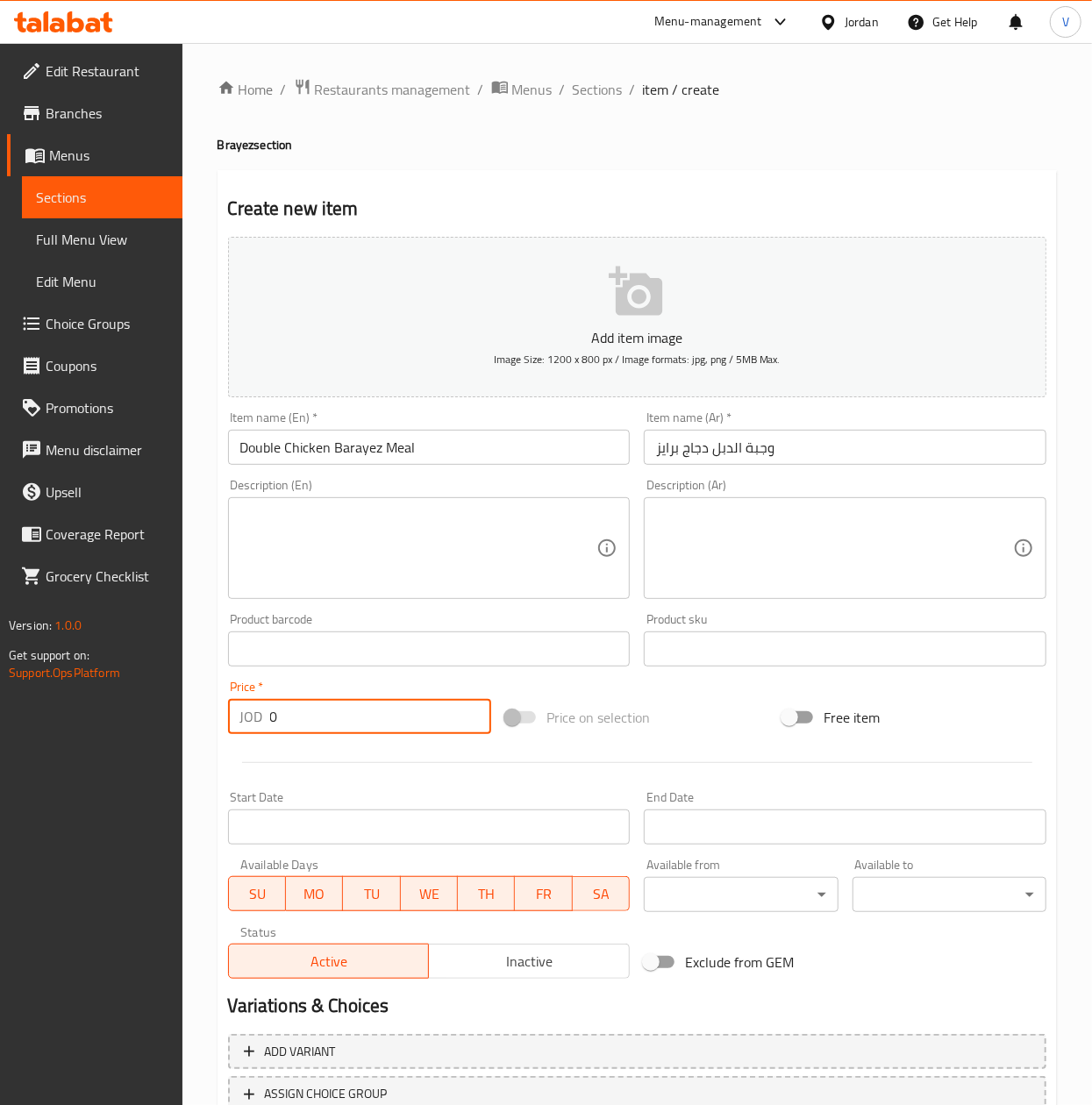
paste input "3.45"
drag, startPoint x: 324, startPoint y: 714, endPoint x: 184, endPoint y: 746, distance: 143.6
click at [184, 746] on div "Home / Restaurants management / Menus / Sections / item / create Brayez section…" at bounding box center [637, 641] width 910 height 1196
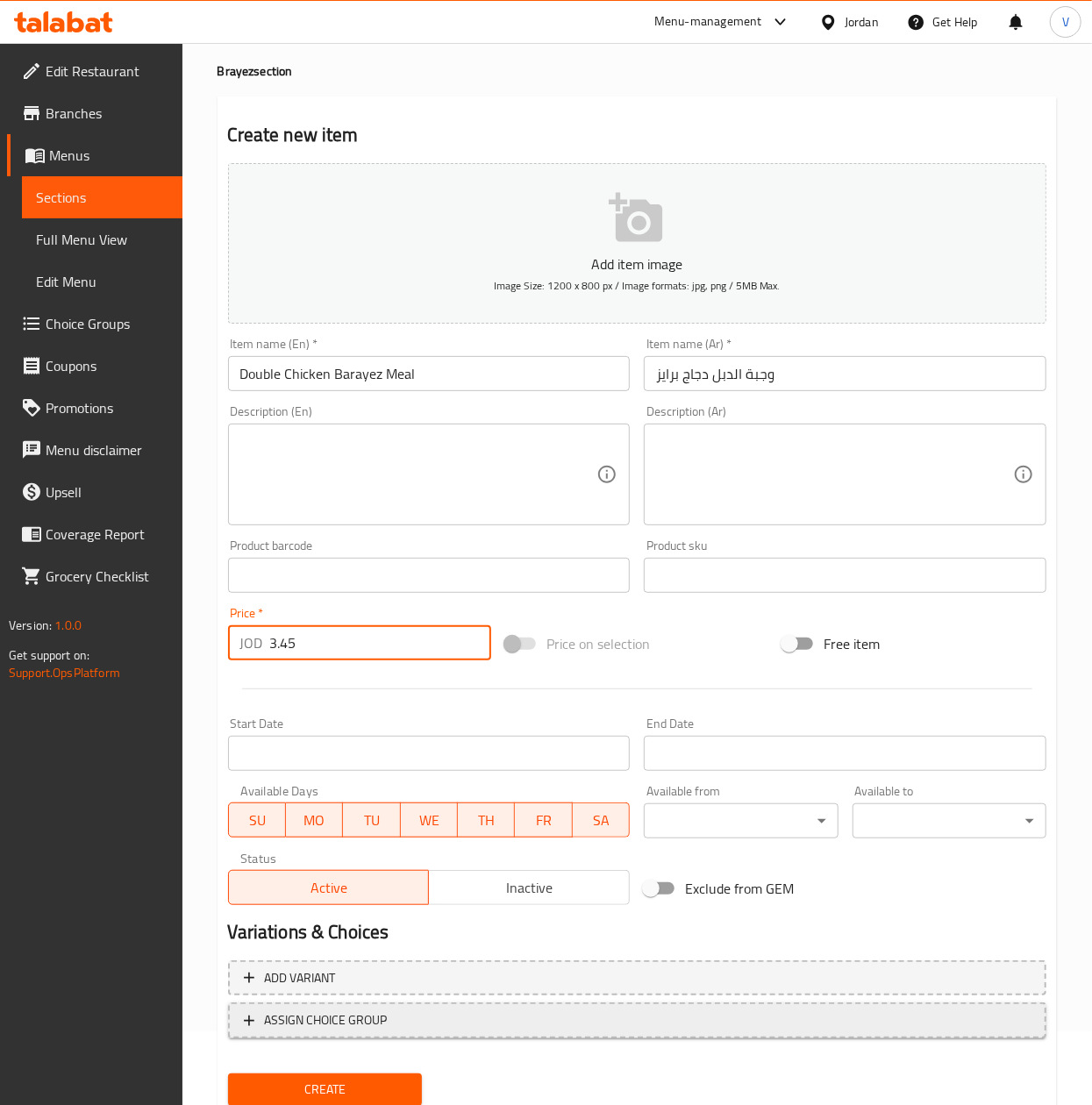
scroll to position [133, 0]
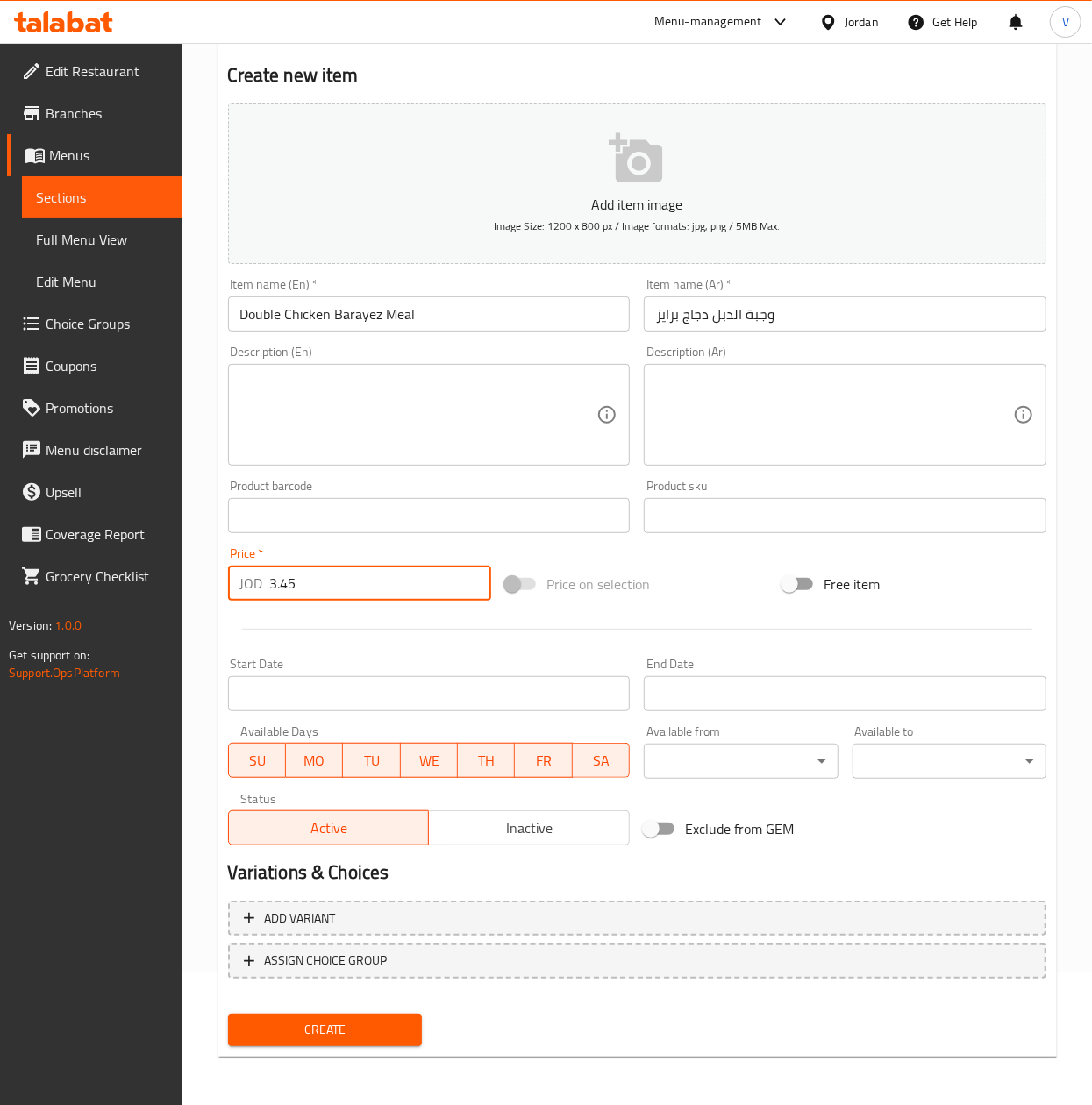
type input "3.45"
click at [376, 1017] on button "Create" at bounding box center [325, 1030] width 194 height 32
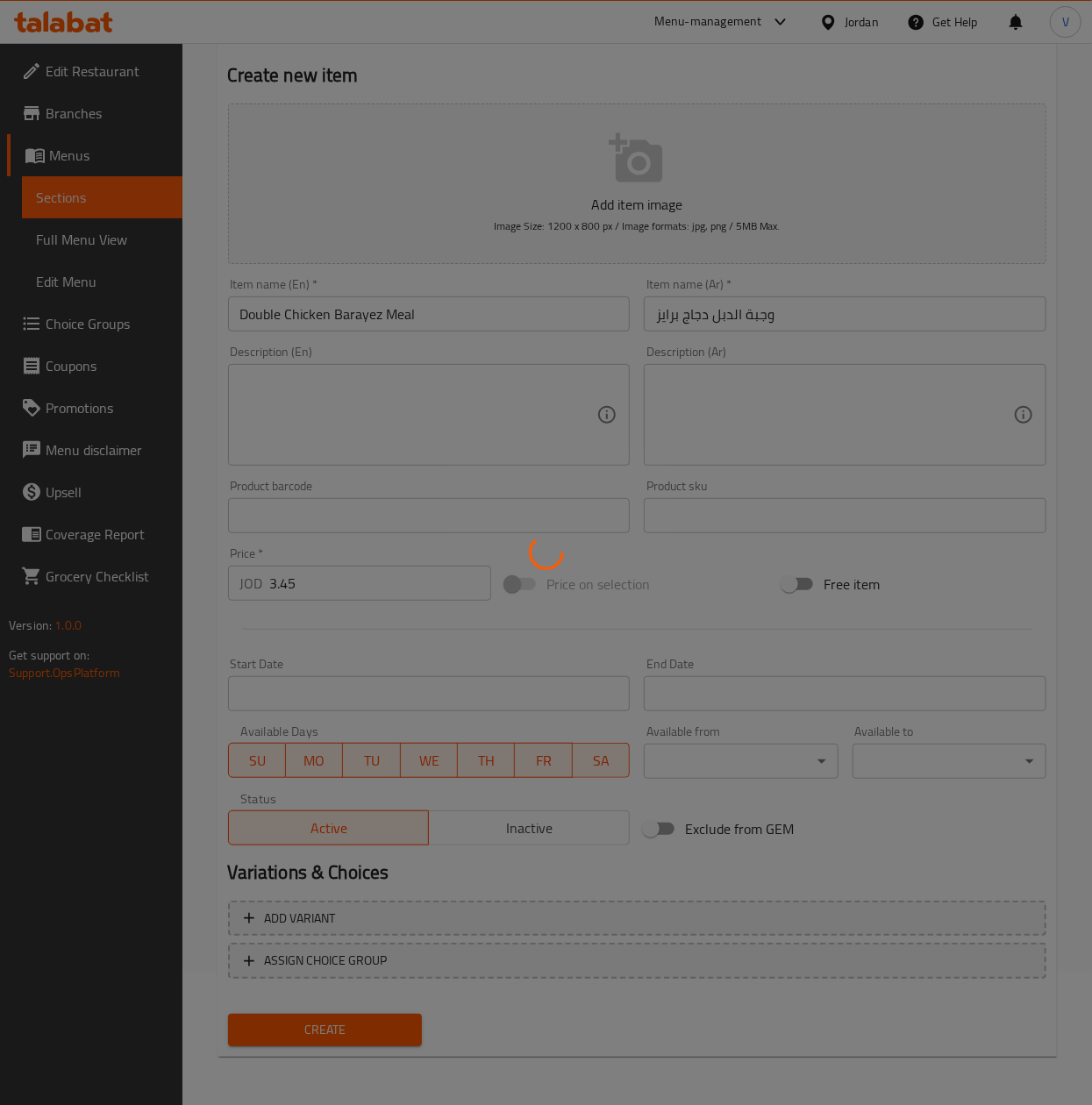
type input "0"
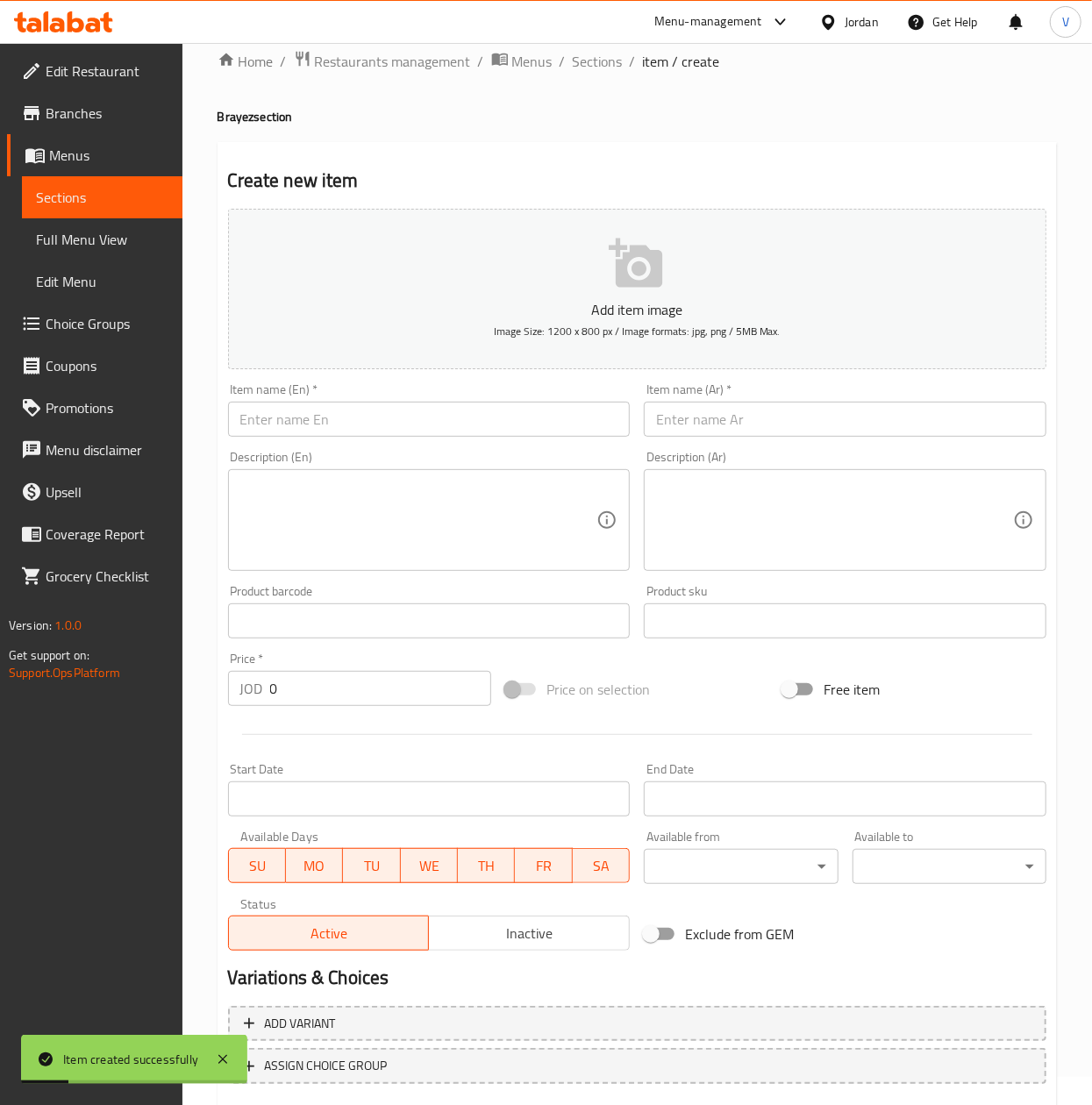
scroll to position [0, 0]
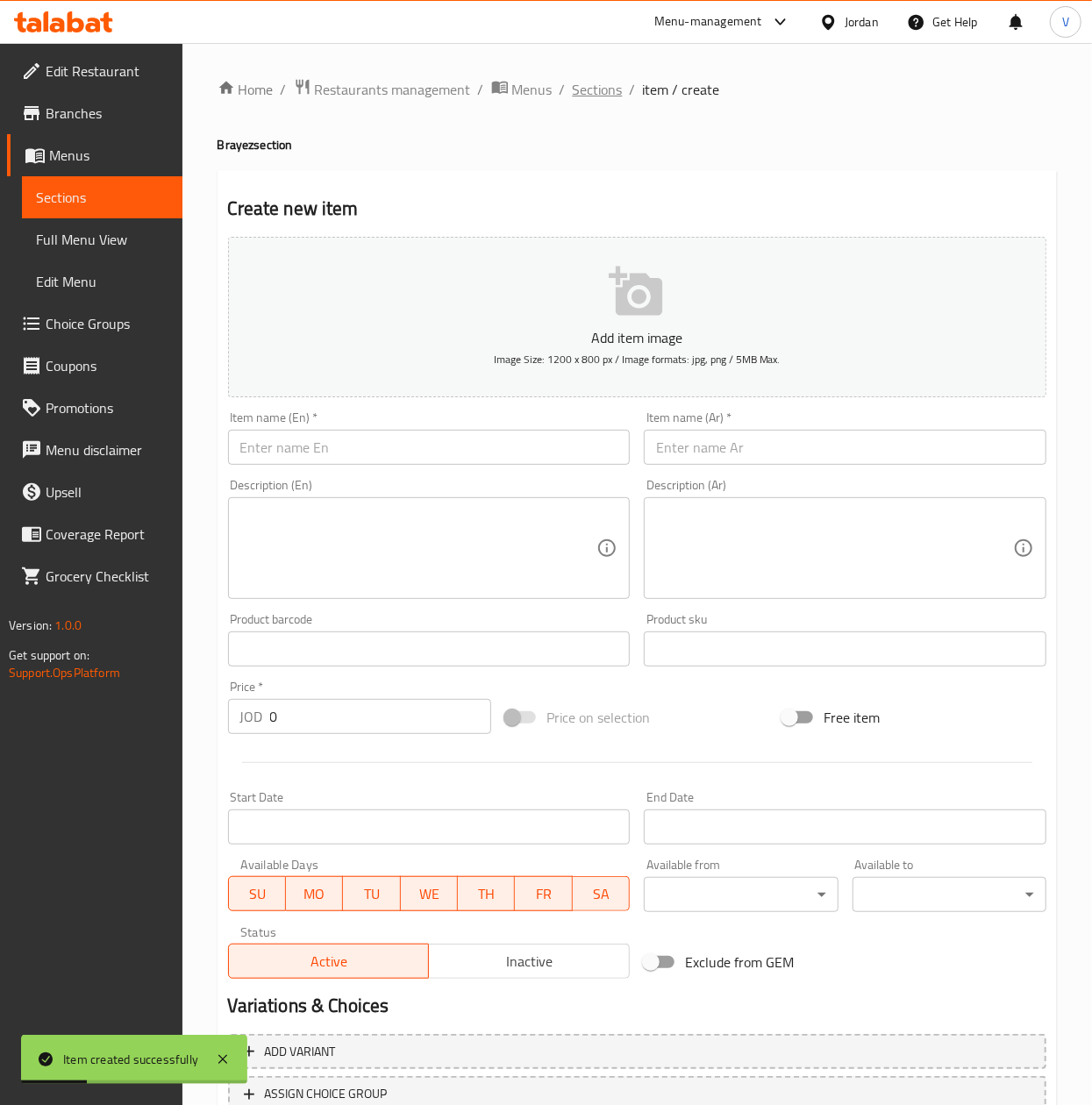
click at [604, 91] on span "Sections" at bounding box center [597, 89] width 50 height 21
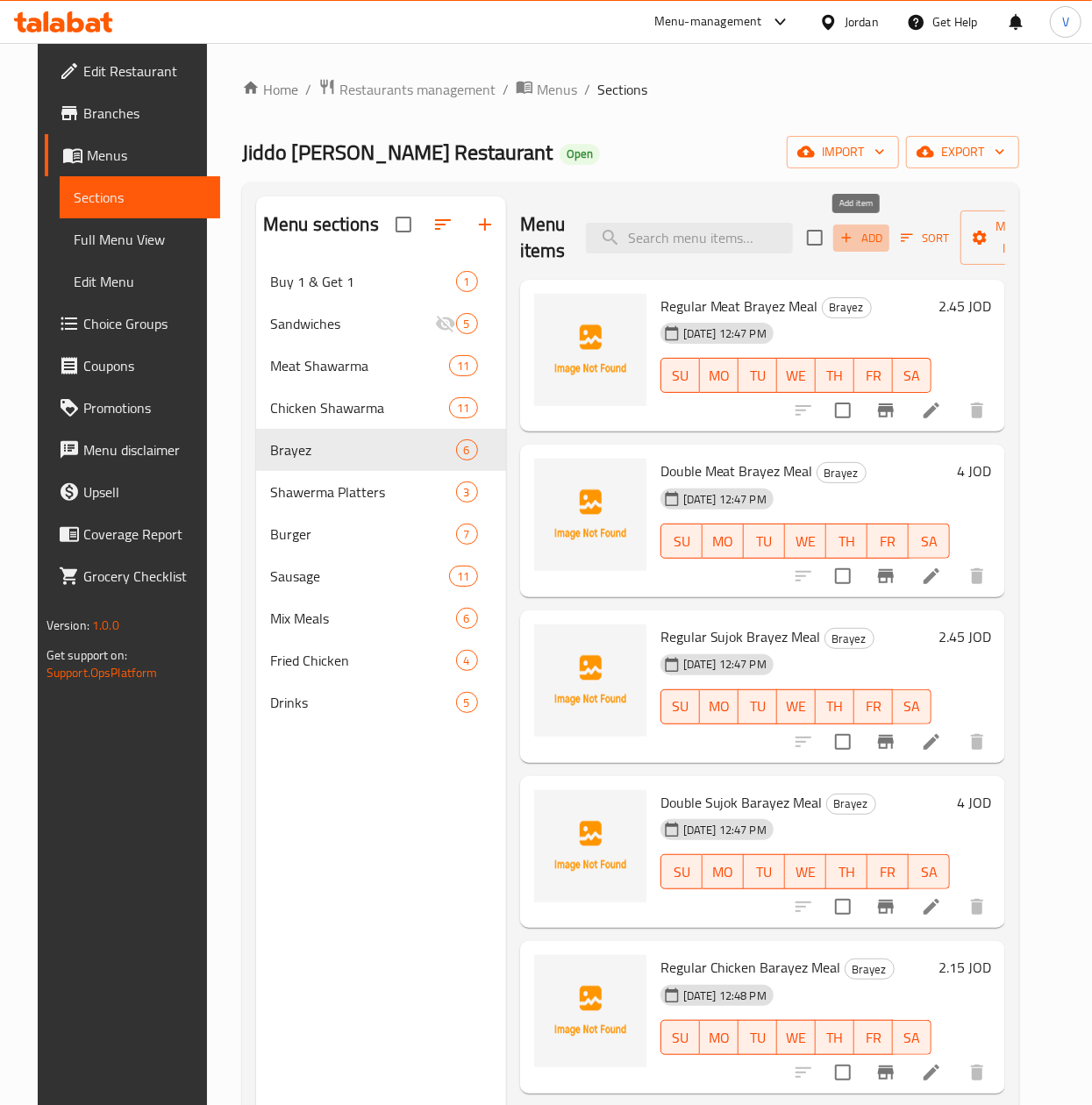
click at [865, 243] on span "Add" at bounding box center [862, 238] width 48 height 20
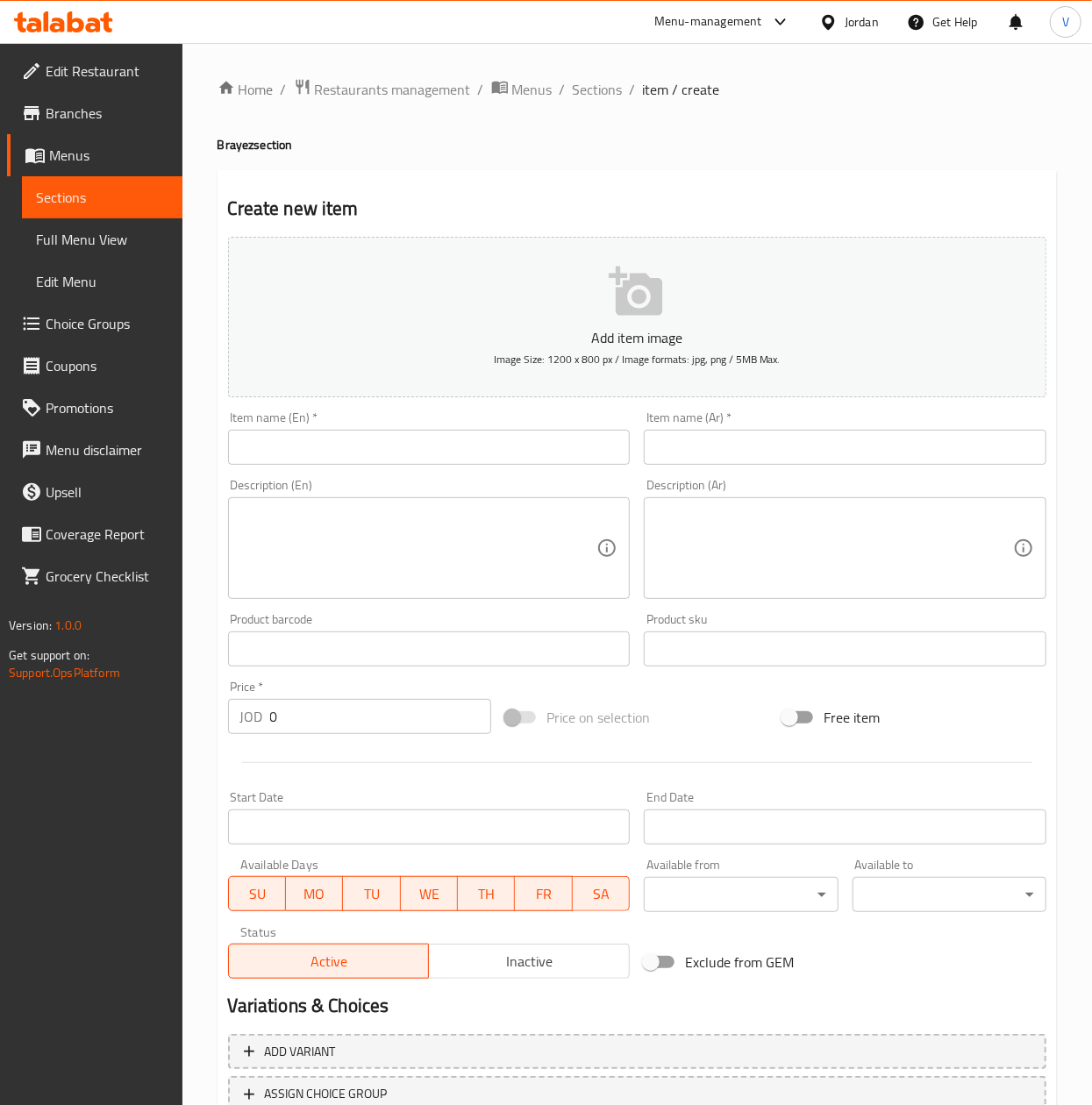
click at [692, 470] on div "Item name (Ar)   * Item name (Ar) *" at bounding box center [846, 437] width 417 height 68
click at [698, 456] on input "text" at bounding box center [845, 447] width 402 height 35
paste input "وجبة برايز مكس عادي"
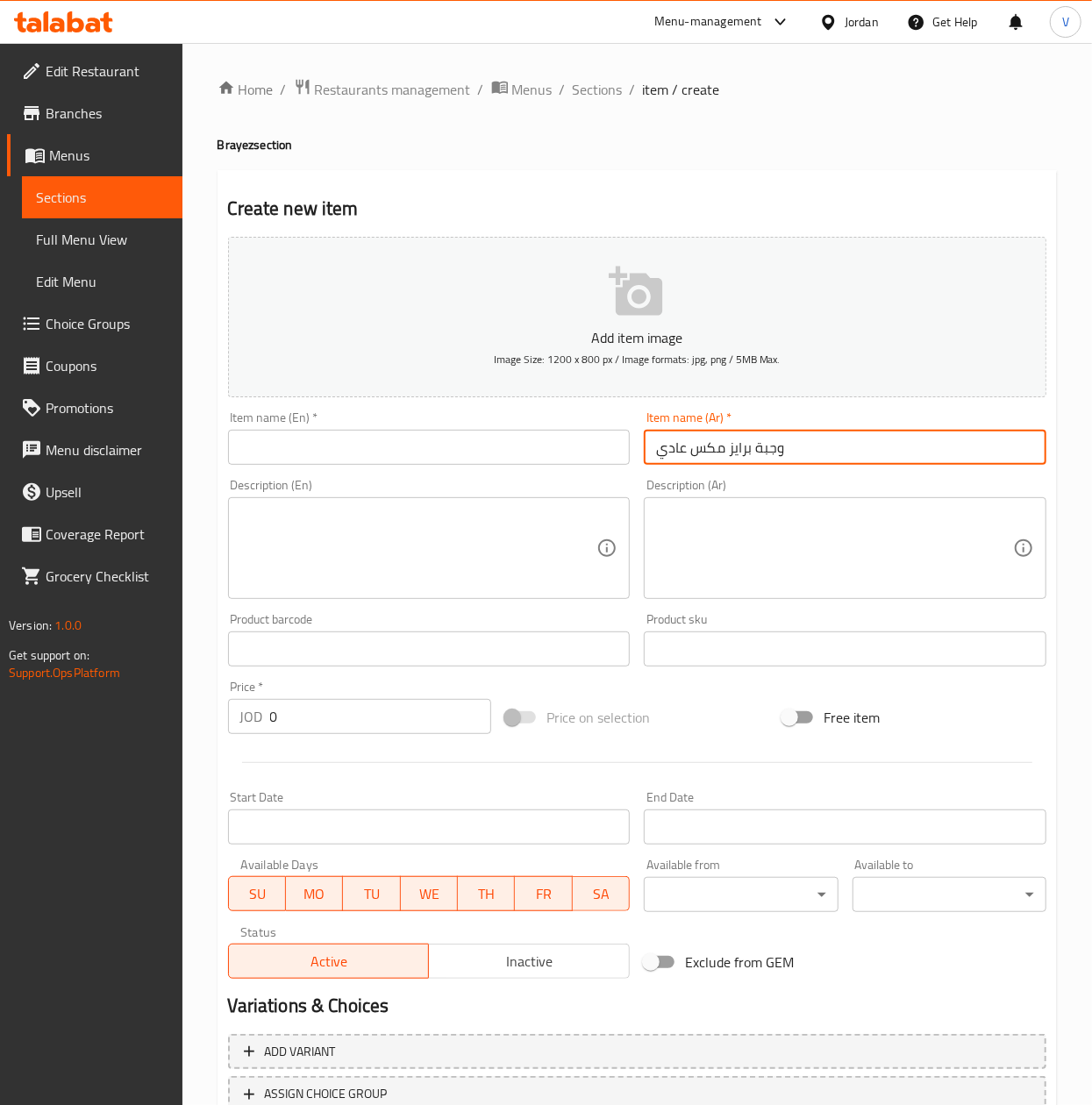
type input "وجبة برايز مكس عادي"
click at [517, 444] on input "text" at bounding box center [429, 447] width 402 height 35
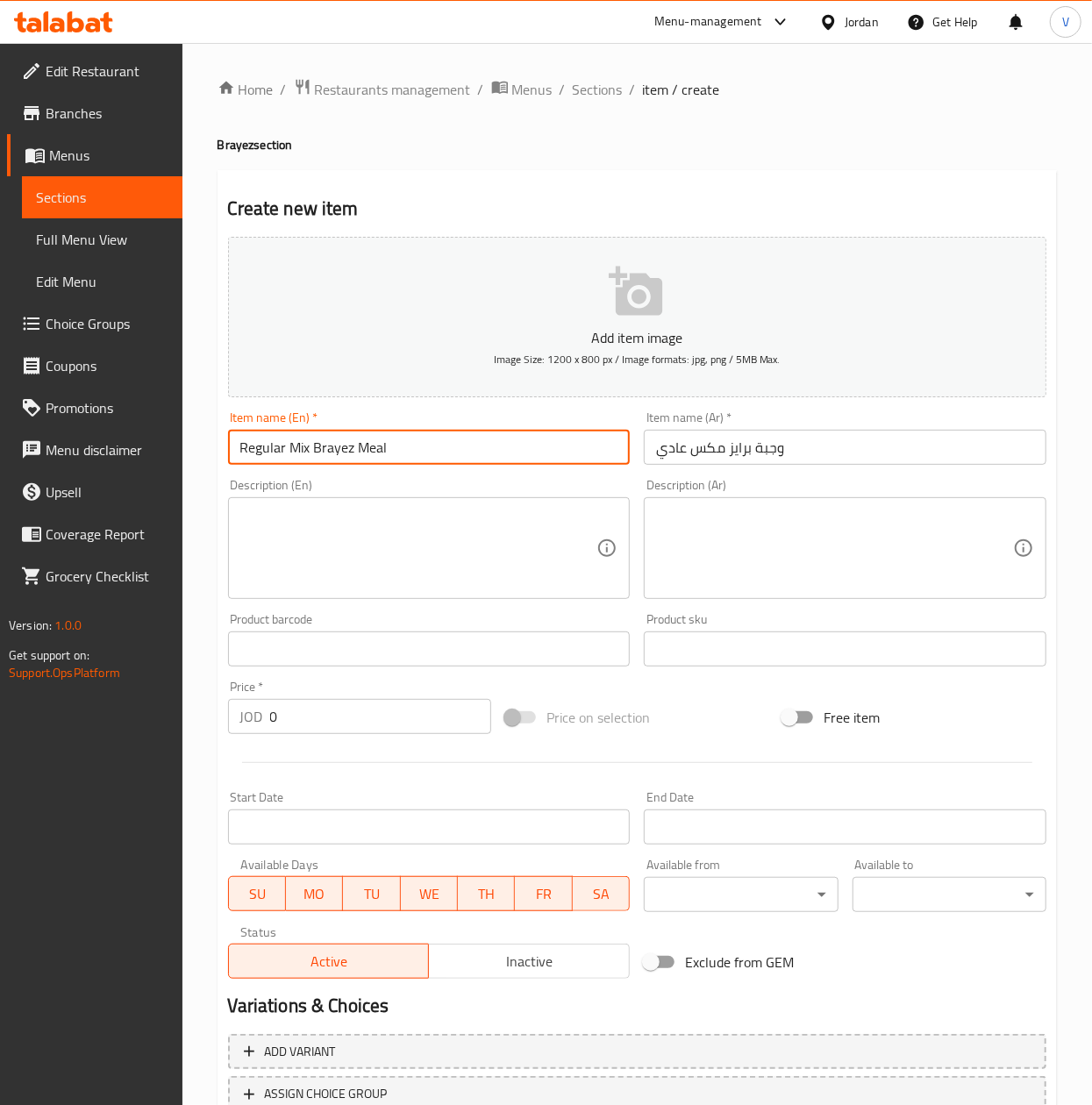
type input "Regular Mix Brayez Meal"
drag, startPoint x: 103, startPoint y: 719, endPoint x: 138, endPoint y: 716, distance: 35.1
click at [91, 719] on div "Edit Restaurant Branches Menus Sections Full Menu View Edit Menu Choice Groups …" at bounding box center [546, 641] width 1092 height 1196
paste input "2.45"
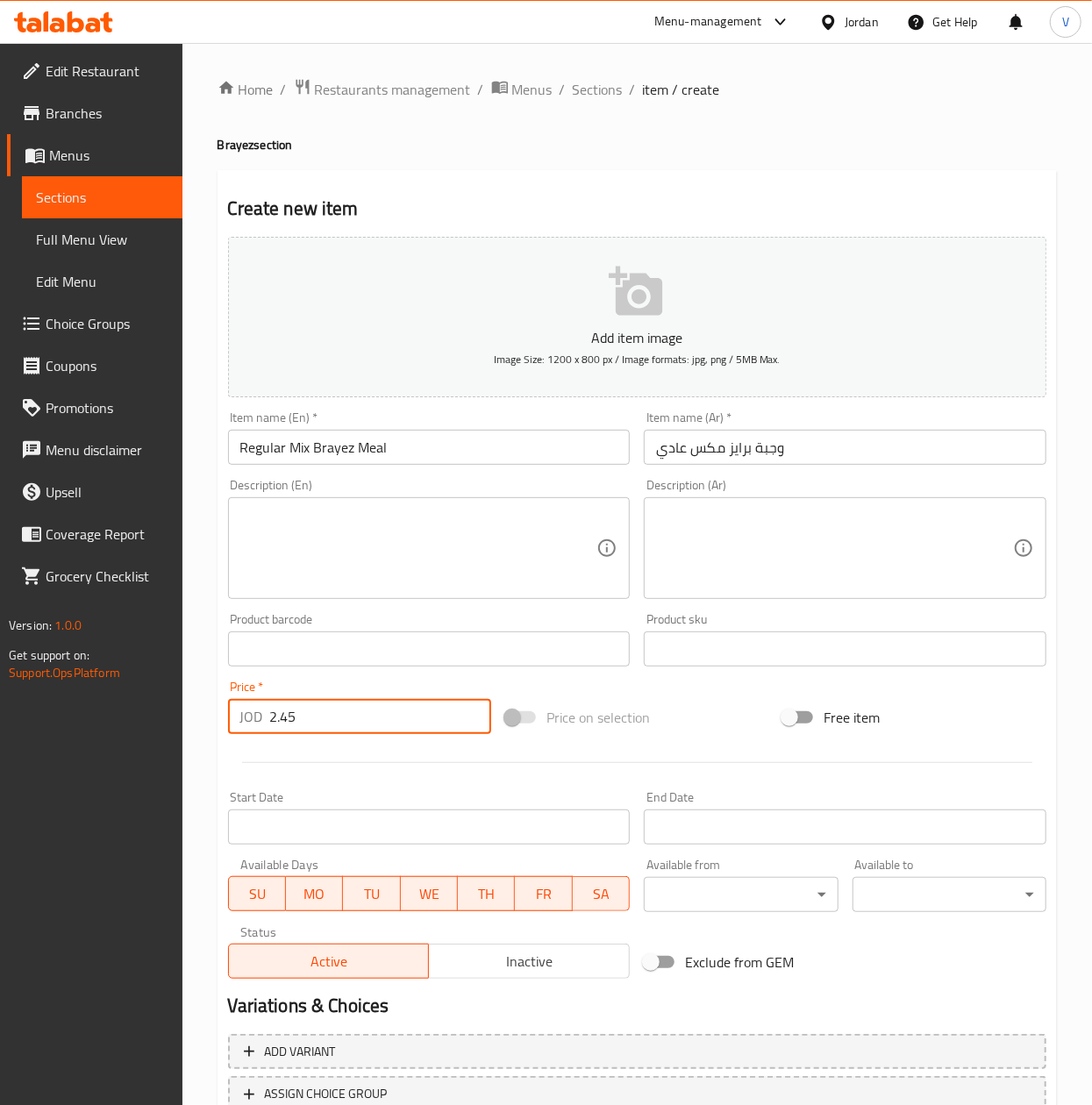
type input "2.45"
click at [653, 560] on div "Description (Ar)" at bounding box center [845, 548] width 402 height 102
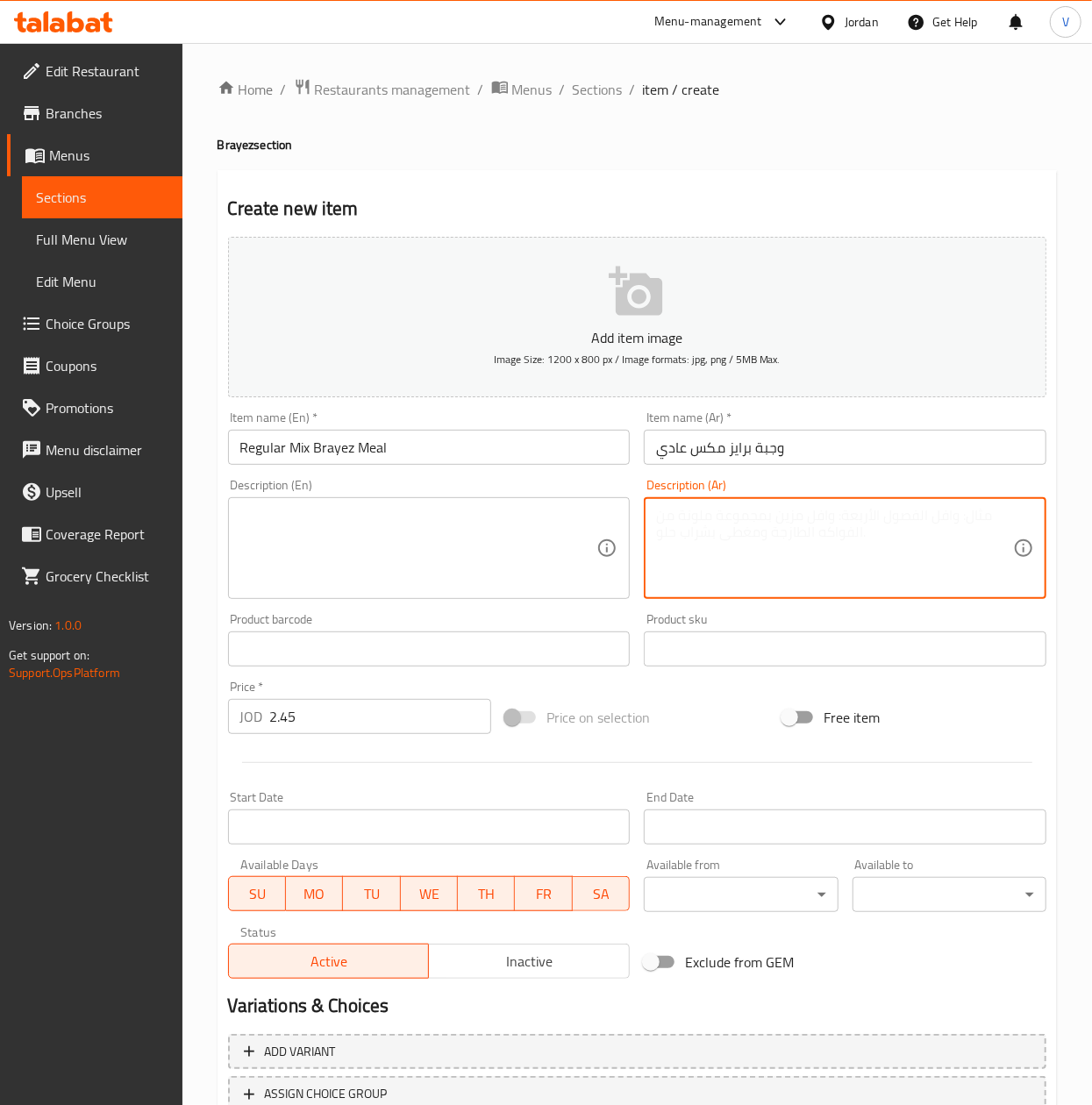
paste textarea "جاج او سجق او لحمه"
click at [696, 519] on textarea "جاج او سجق او لحمه" at bounding box center [834, 549] width 357 height 84
type textarea "جاج او سجق او لحمه"
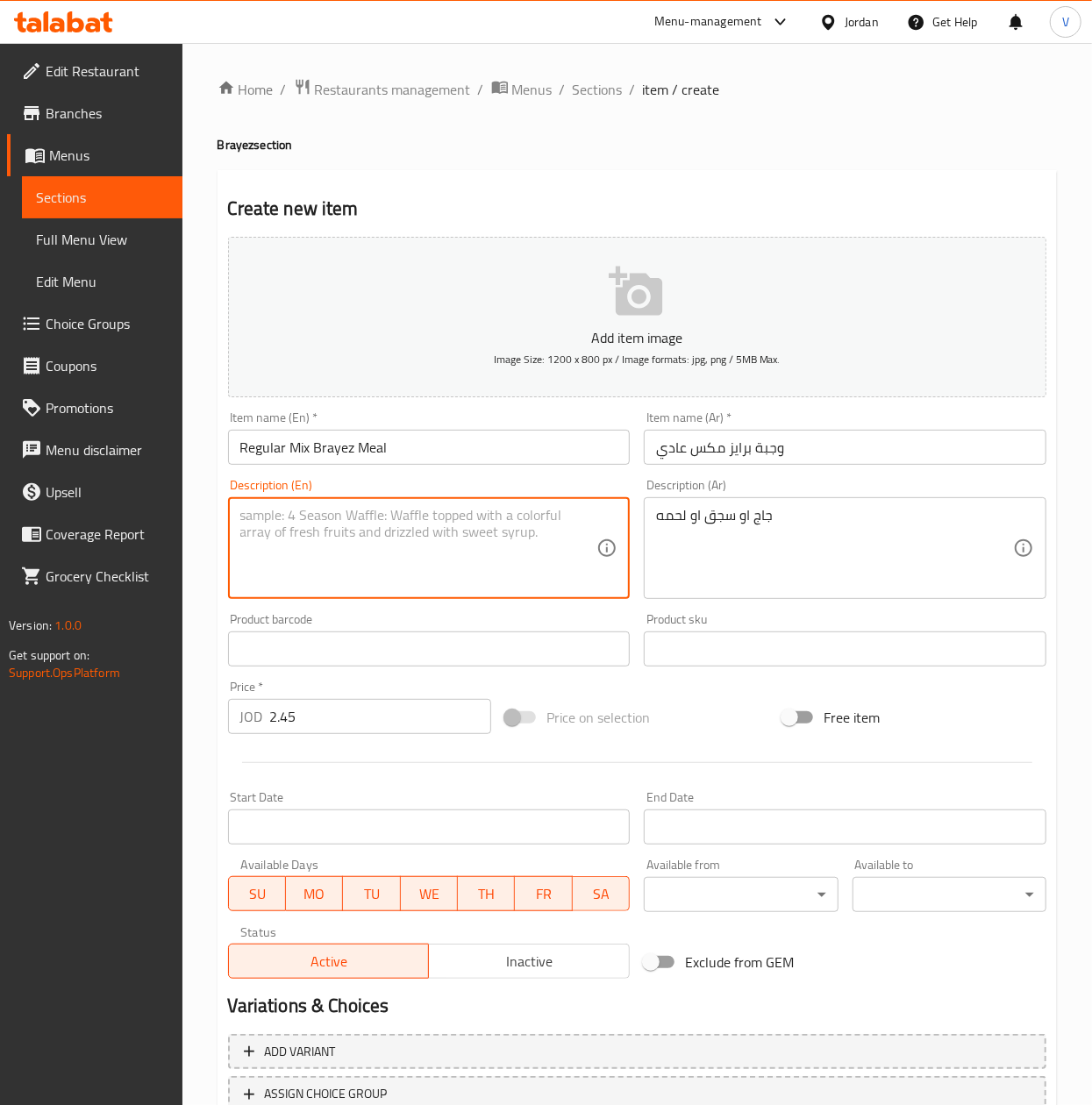
click at [327, 522] on textarea at bounding box center [419, 549] width 357 height 84
type textarea "Chicken, Sujok and Meat"
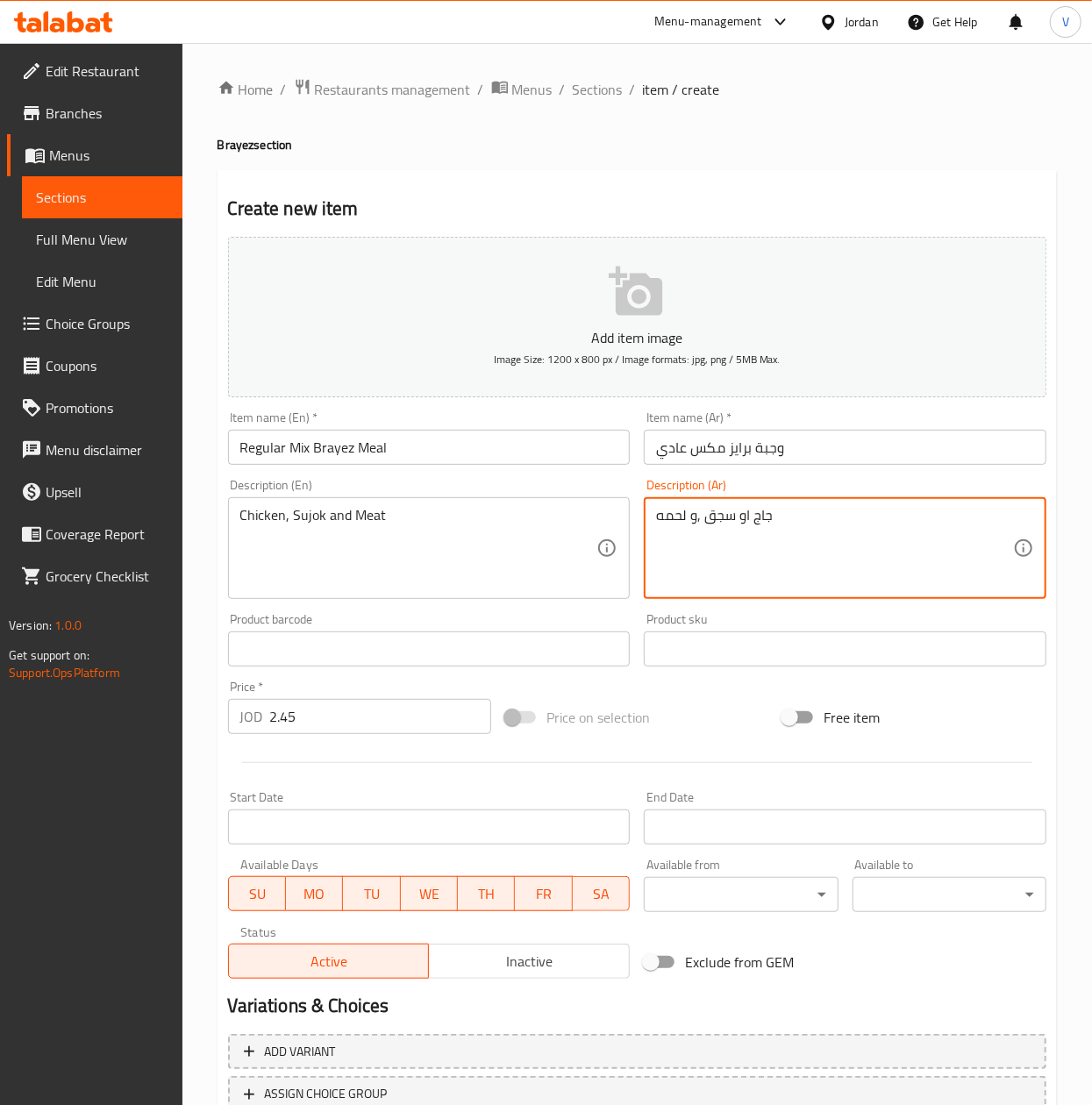
drag, startPoint x: 751, startPoint y: 512, endPoint x: 739, endPoint y: 513, distance: 12.0
click at [739, 513] on textarea "جاج او سجق ,و لحمه" at bounding box center [834, 549] width 357 height 84
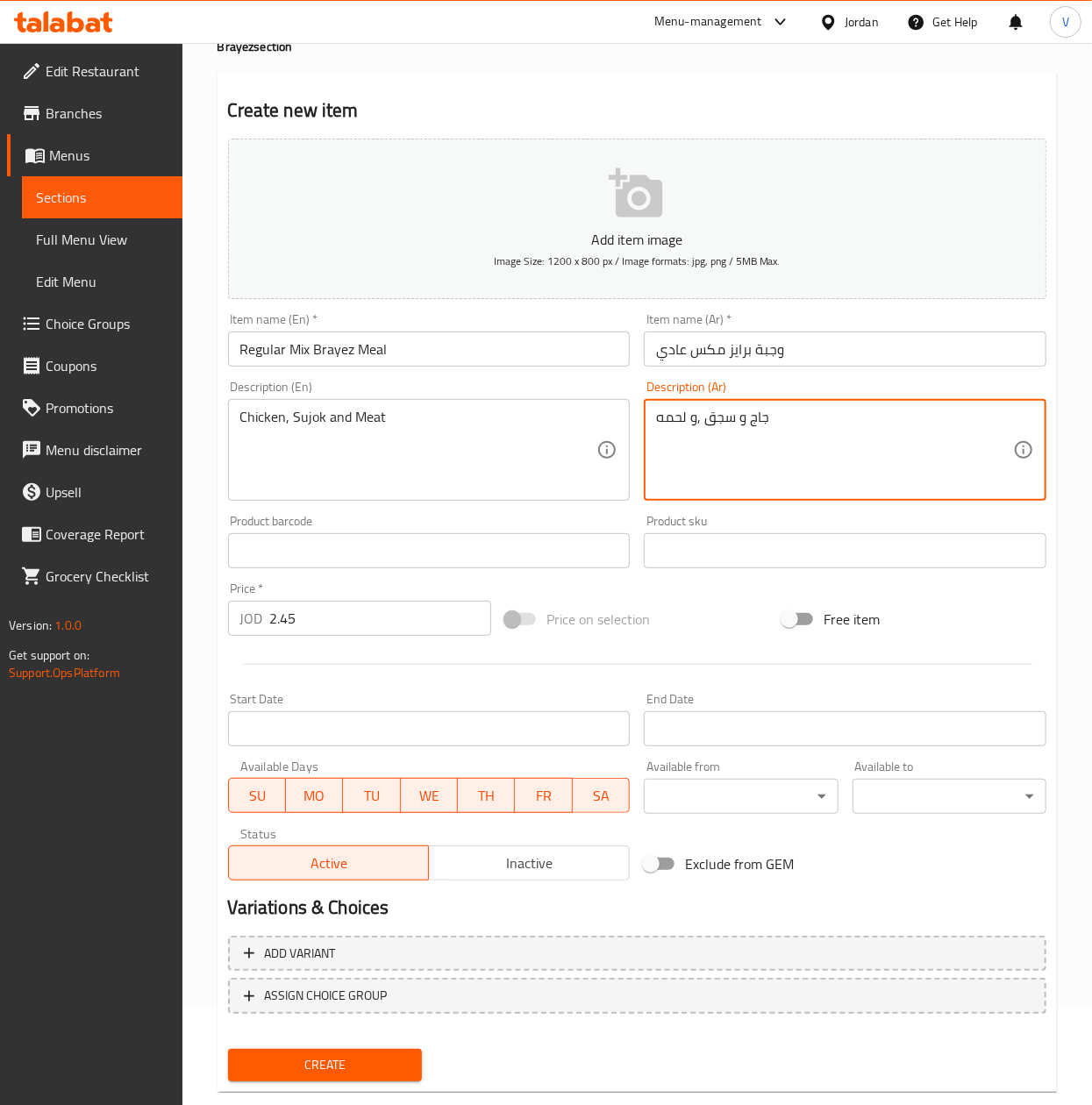
scroll to position [133, 0]
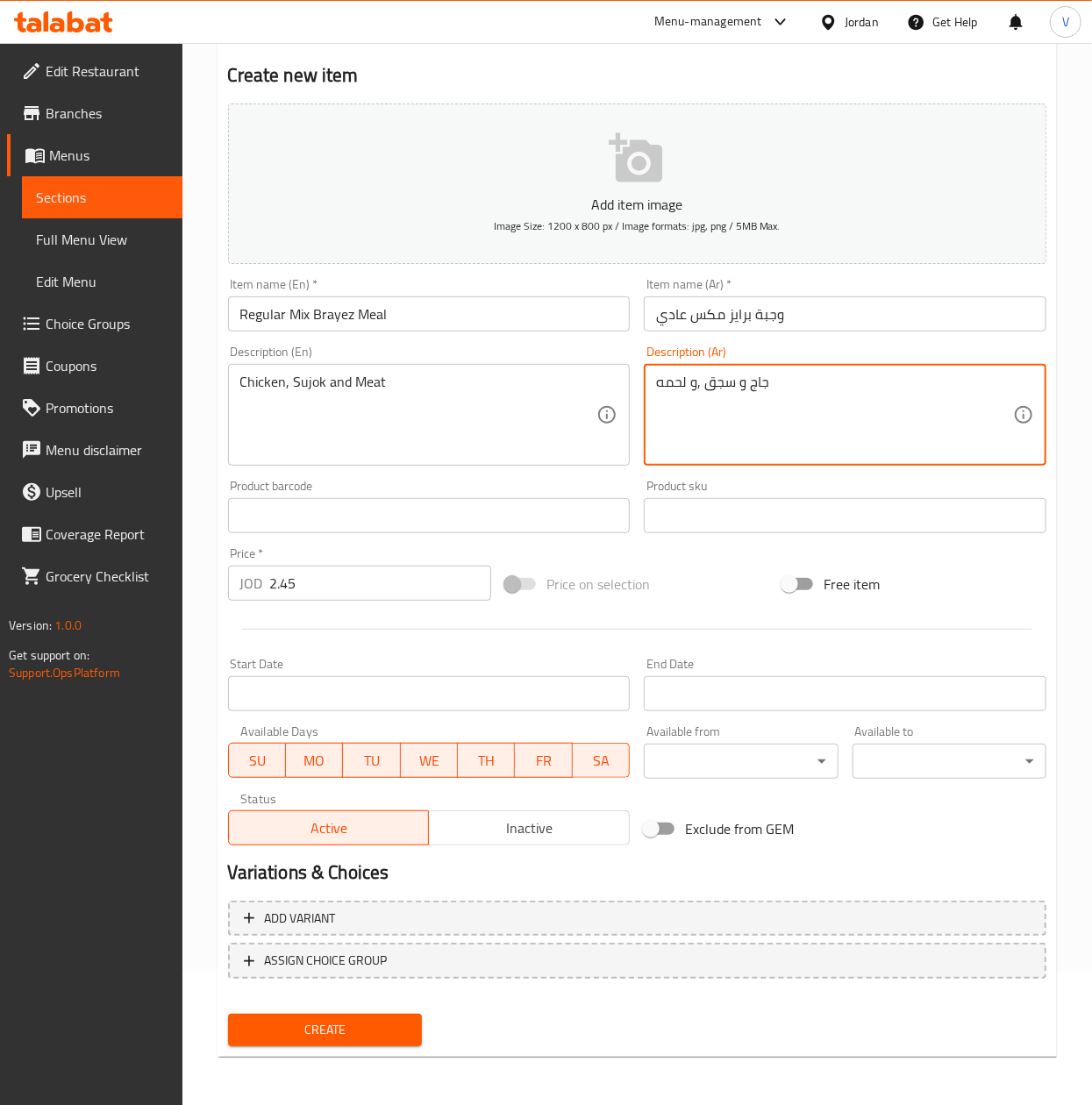
type textarea "جاج و سجق ,و لحمه"
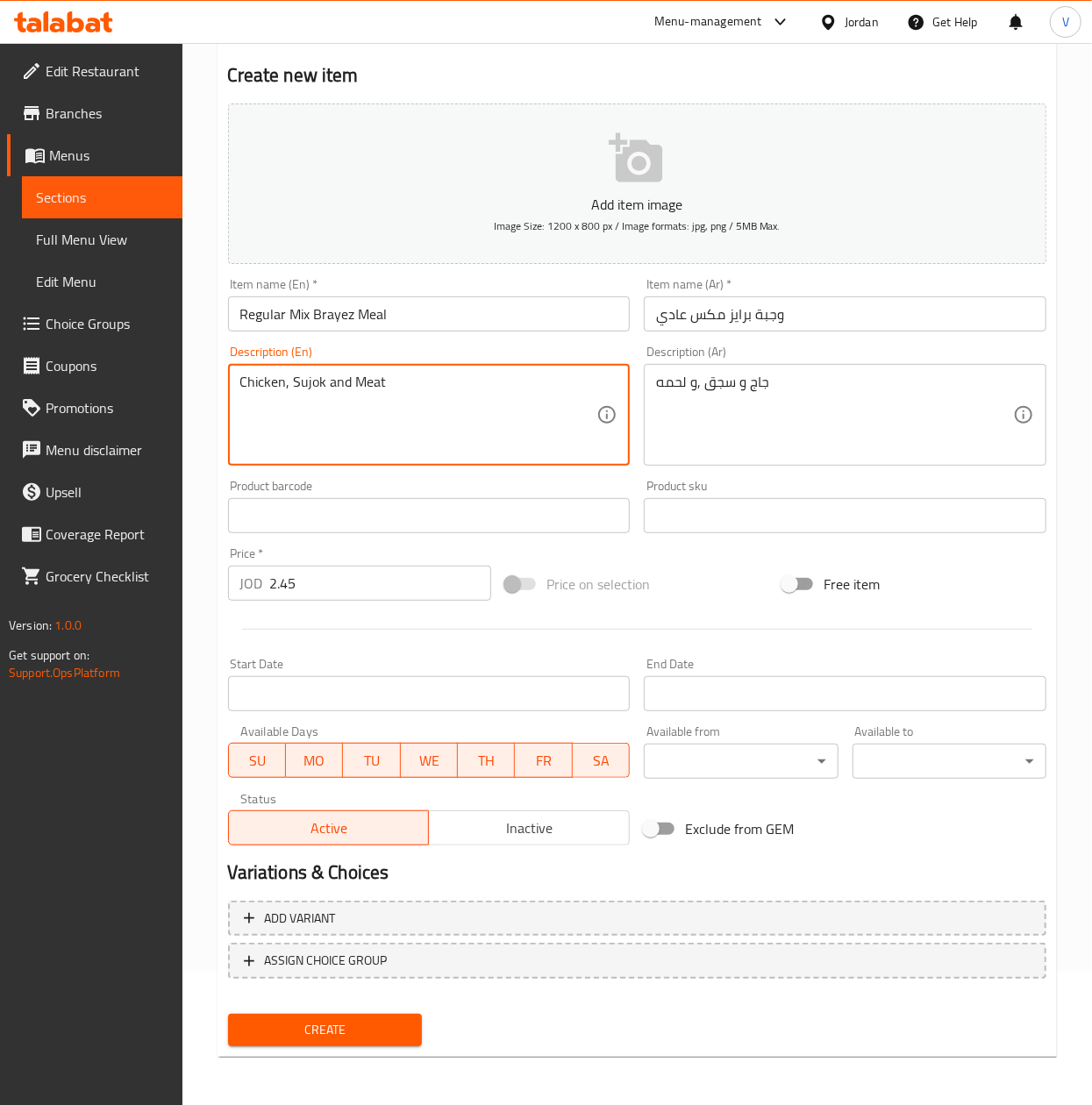
drag, startPoint x: 458, startPoint y: 441, endPoint x: 117, endPoint y: 441, distance: 341.0
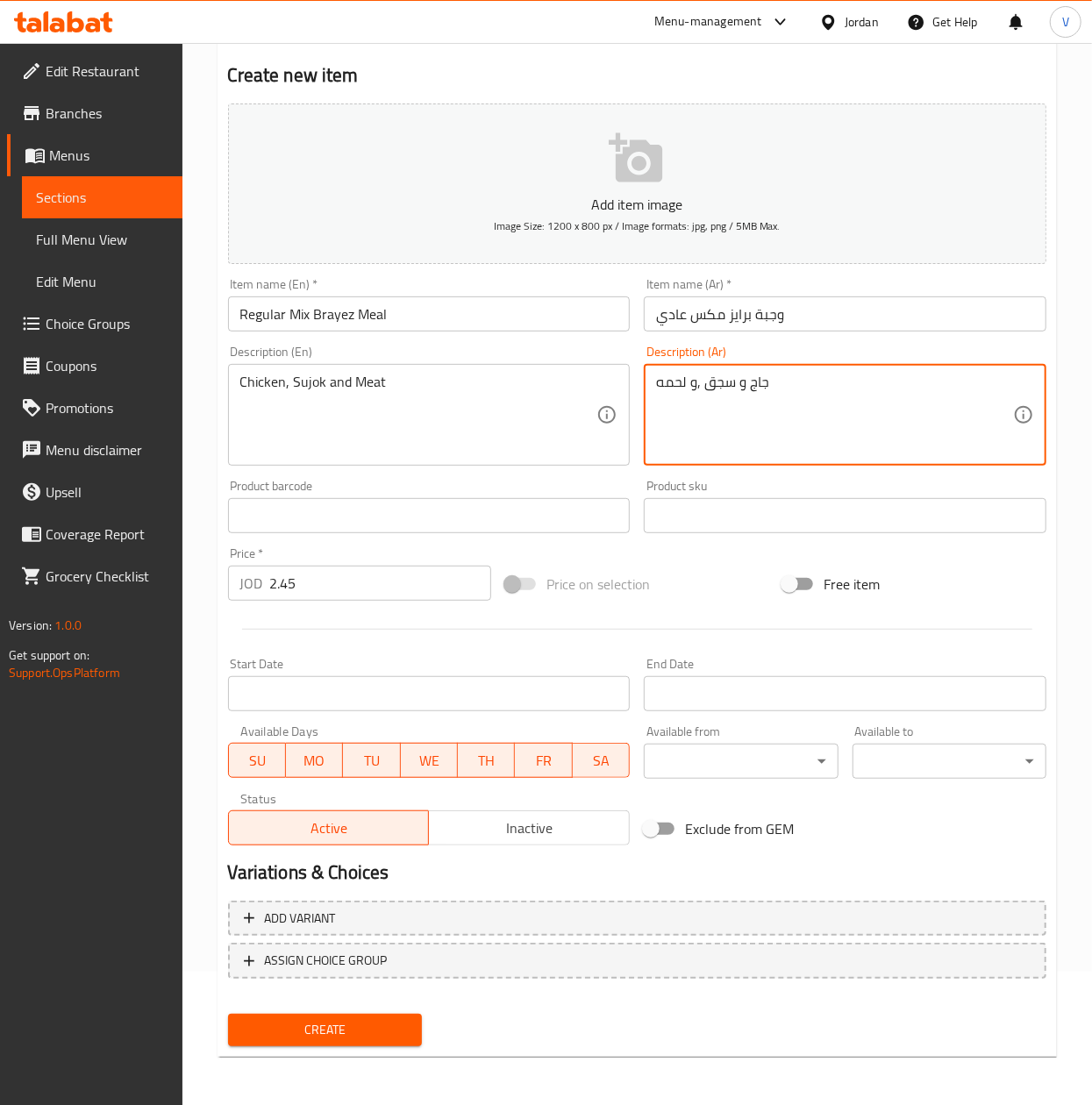
click at [790, 390] on textarea "جاج و سجق ,و لحمه" at bounding box center [834, 416] width 357 height 84
click at [344, 1041] on button "Create" at bounding box center [325, 1030] width 194 height 32
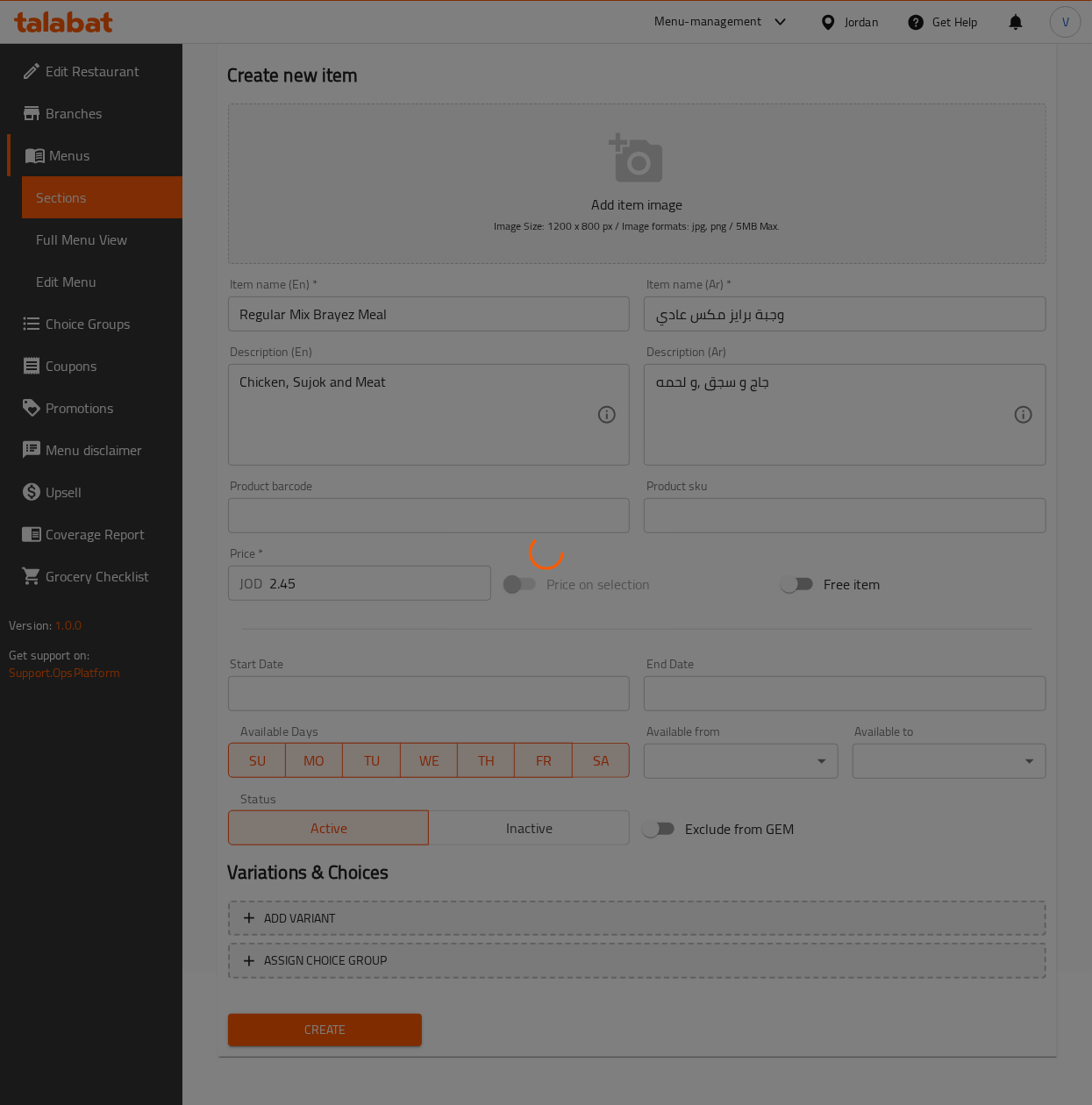
type input "0"
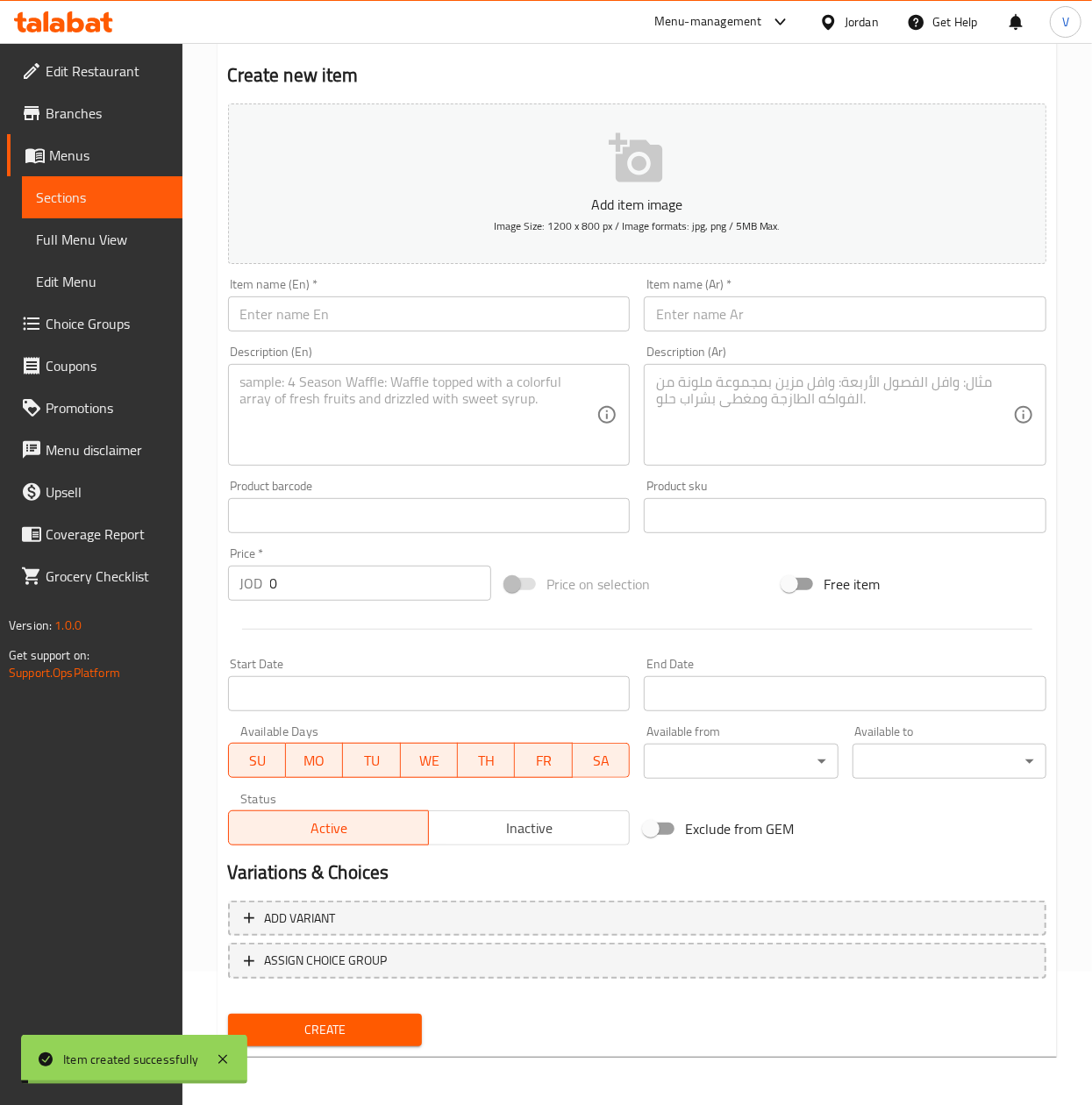
click at [756, 405] on textarea at bounding box center [834, 416] width 357 height 84
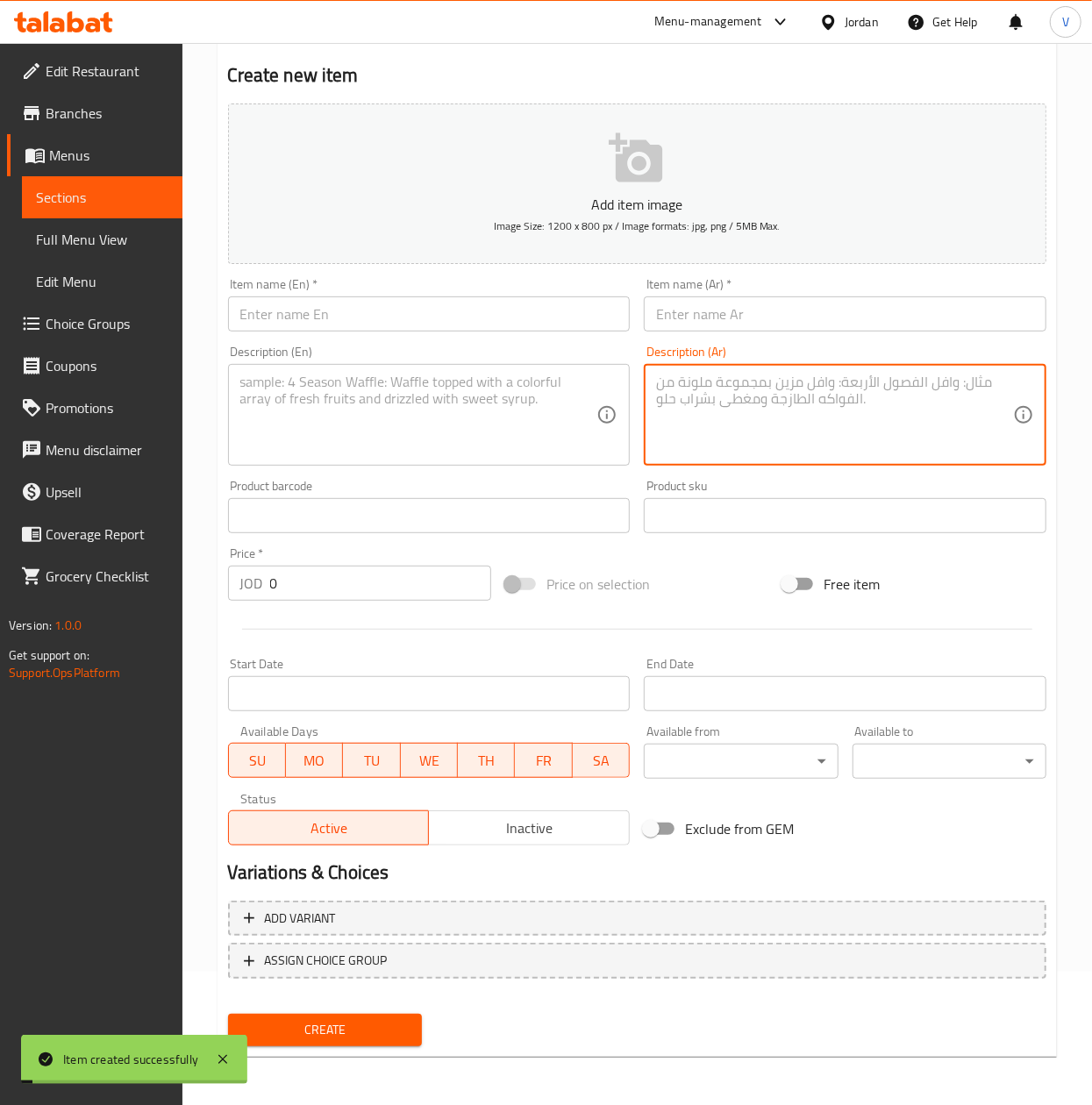
paste textarea "جاج و سجق ,و لحمه"
type textarea "جاج و سجق ,و لحمه"
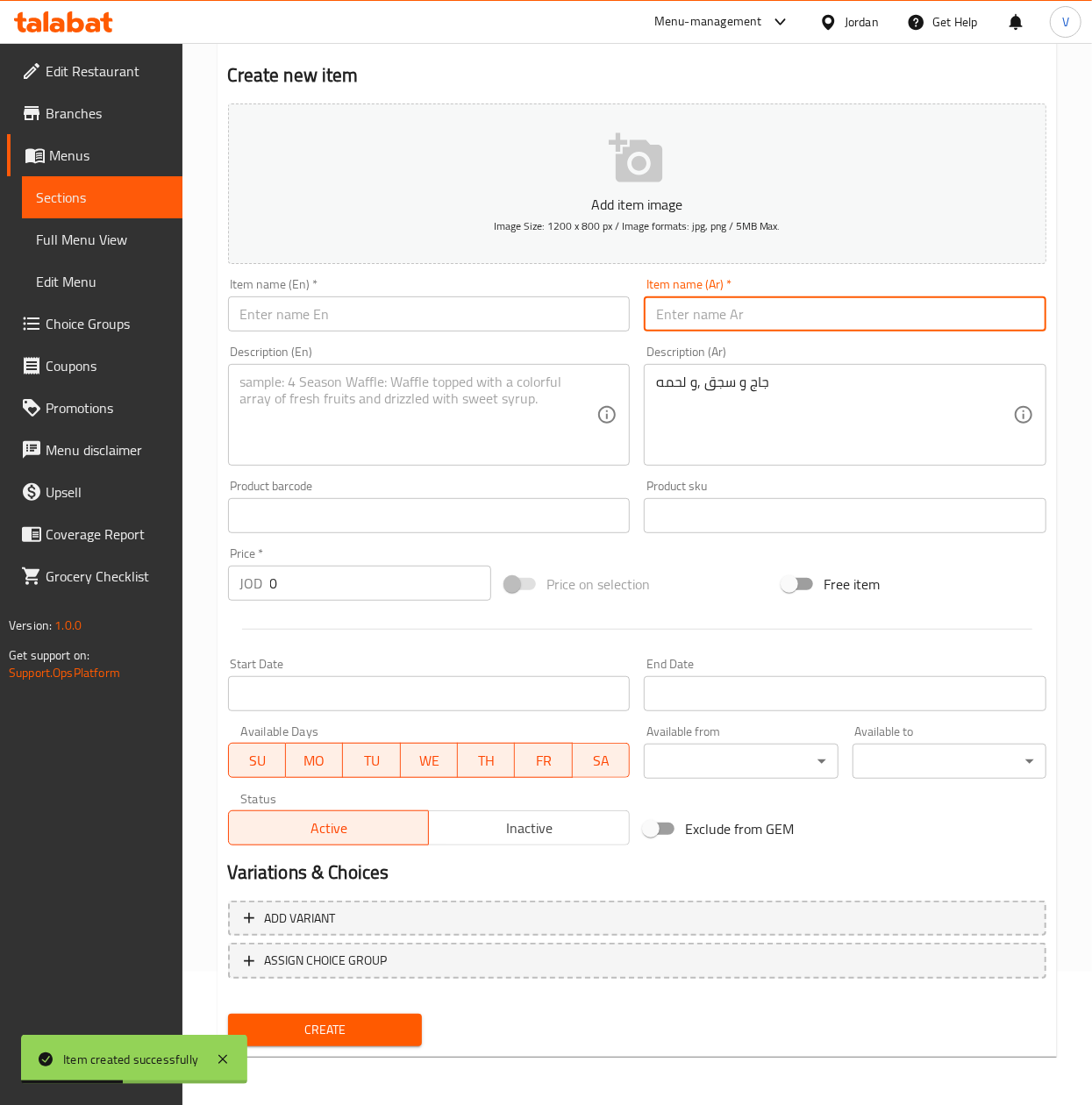
drag, startPoint x: 856, startPoint y: 325, endPoint x: 846, endPoint y: 326, distance: 10.0
click at [856, 325] on input "text" at bounding box center [845, 314] width 402 height 35
paste input "وجبة برايز مكس"
type input "وجبة برايز مكس دبل"
click at [446, 311] on input "text" at bounding box center [429, 314] width 402 height 35
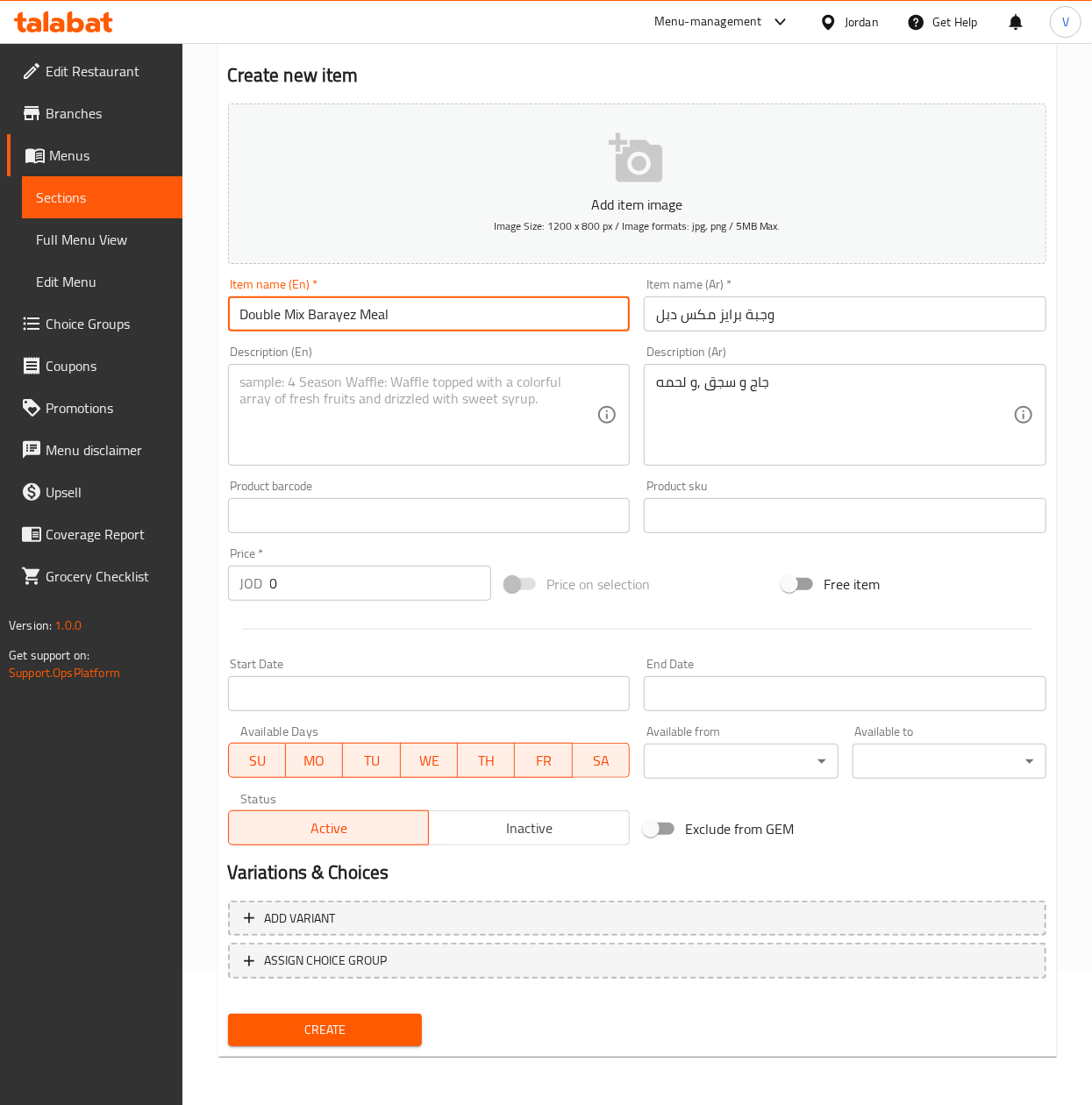
type input "Double Mix Barayez Meal"
click at [313, 393] on textarea at bounding box center [419, 416] width 357 height 84
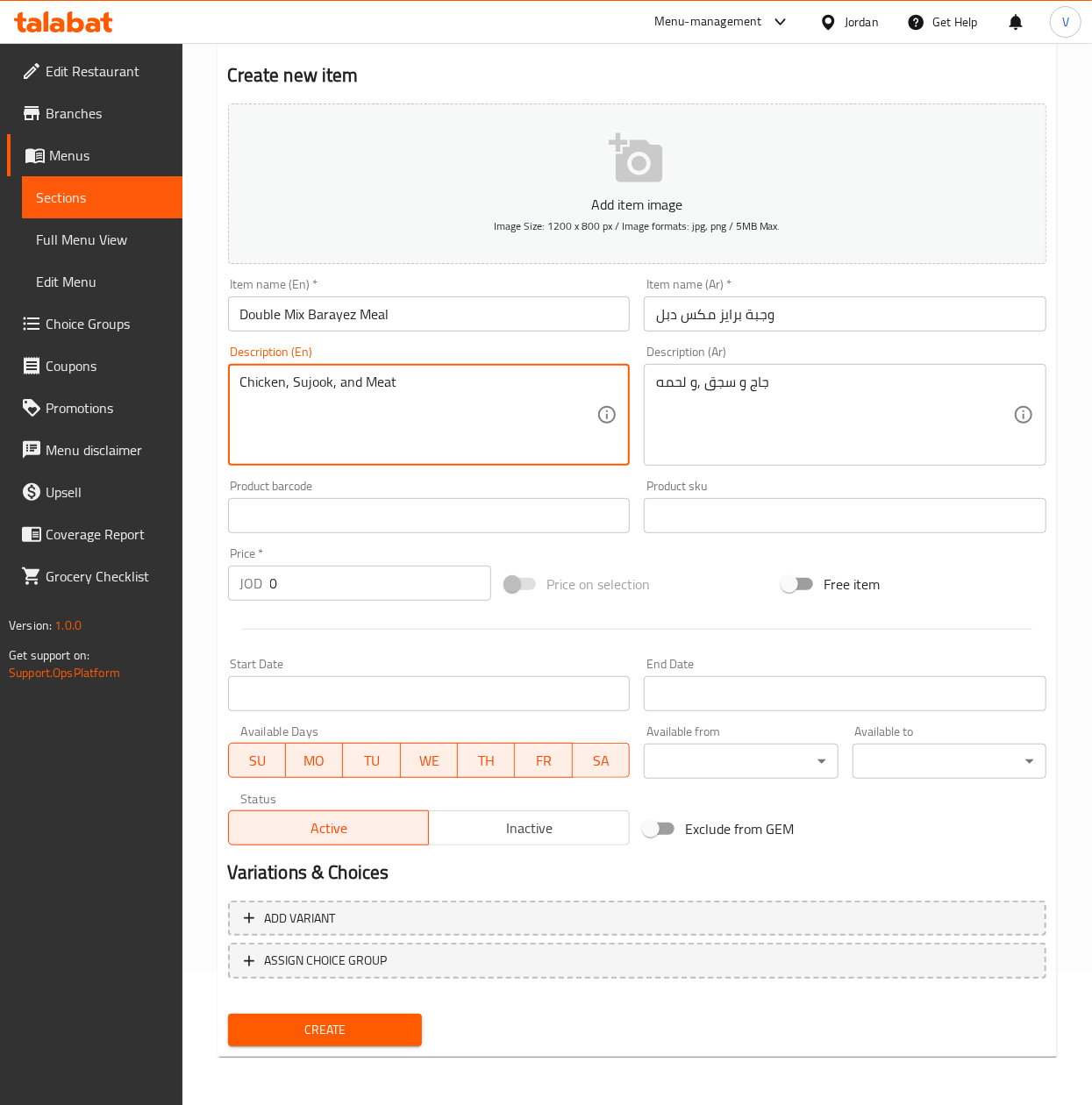
type textarea "Chicken, Sujook, and Meat"
drag, startPoint x: 300, startPoint y: 593, endPoint x: 99, endPoint y: 606, distance: 201.4
click at [86, 599] on div "Edit Restaurant Branches Menus Sections Full Menu View Edit Menu Choice Groups …" at bounding box center [546, 508] width 1092 height 1196
paste input "4.0"
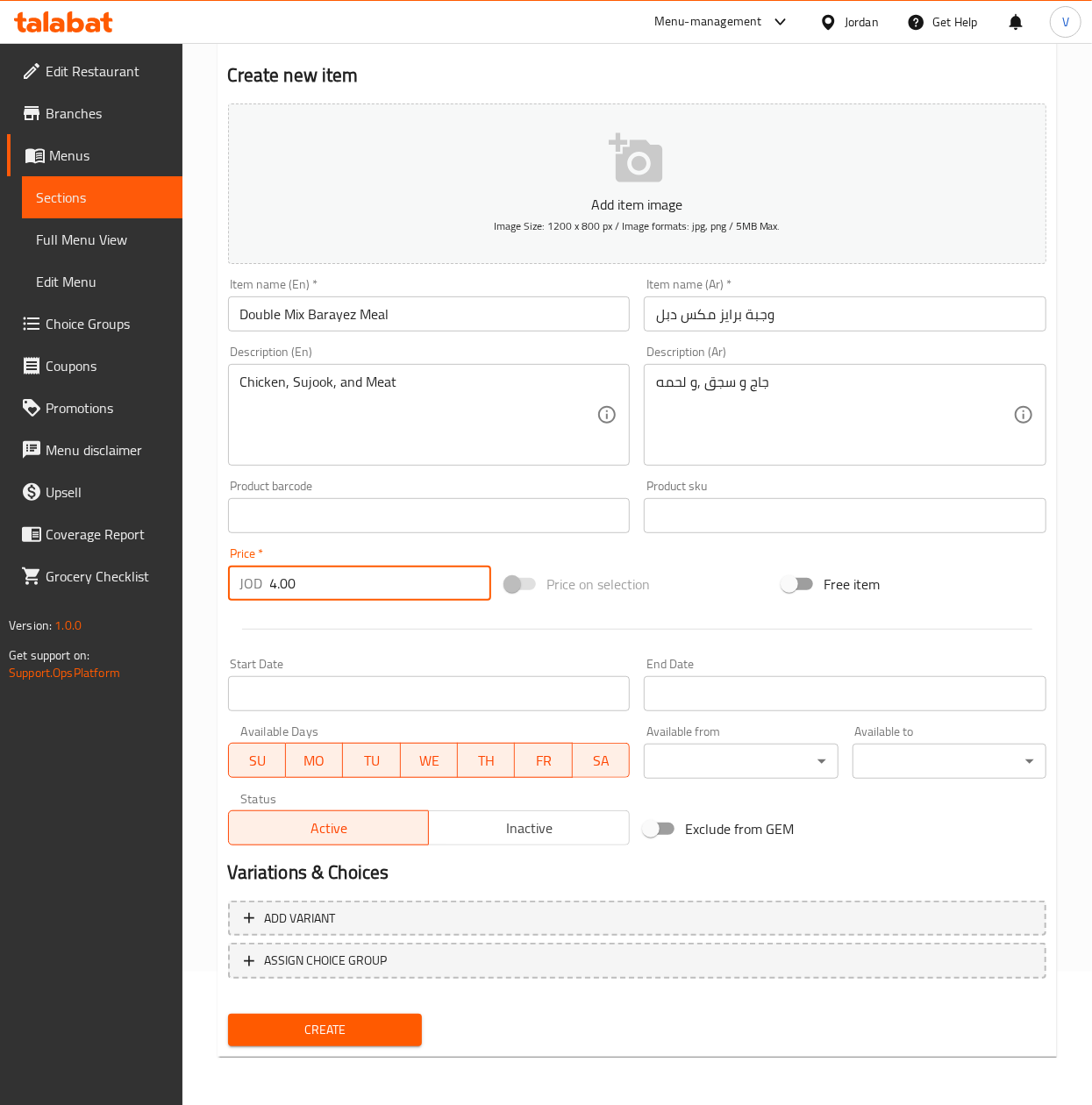
type input "4.00"
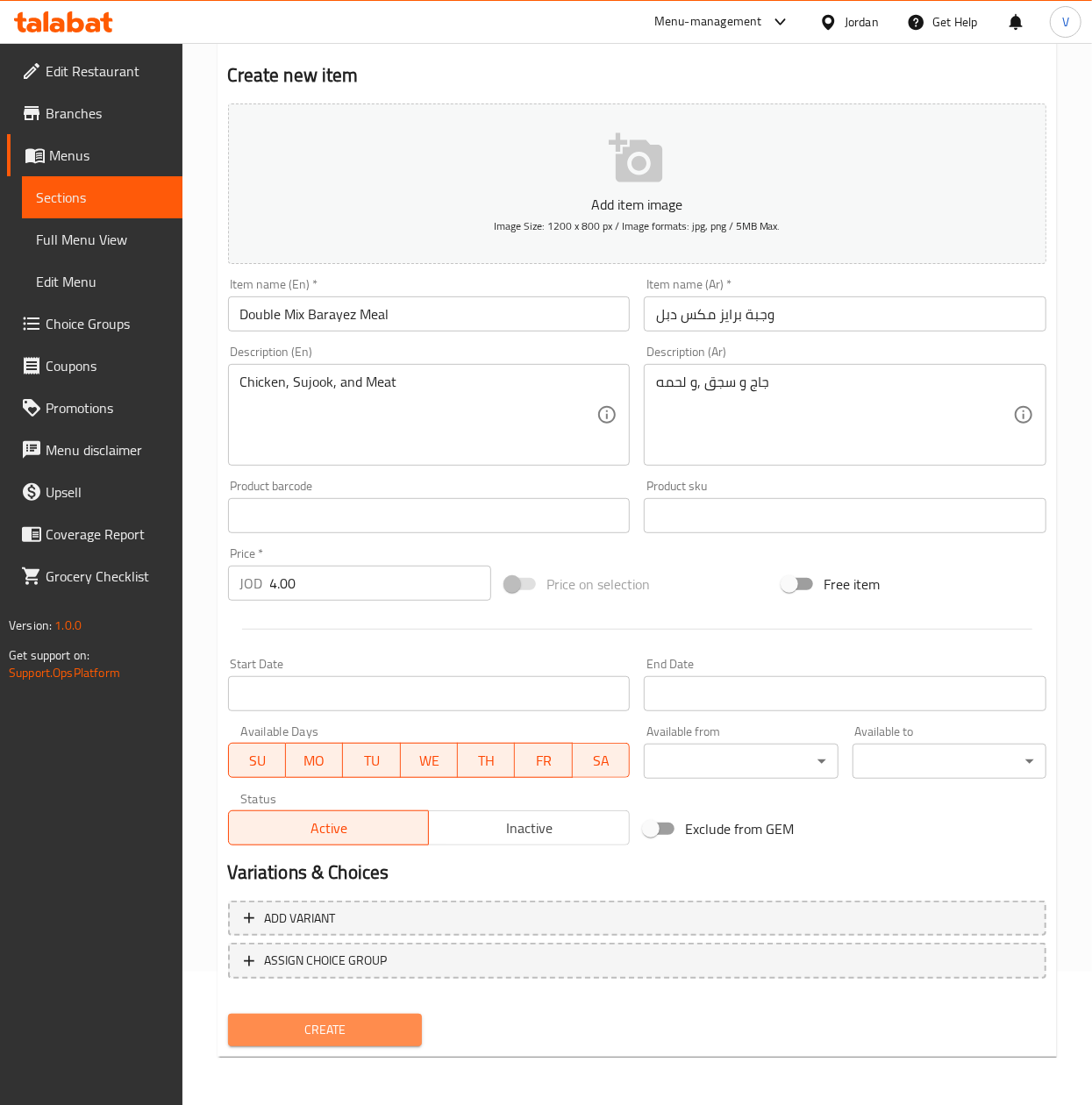
click at [351, 1026] on span "Create" at bounding box center [325, 1030] width 166 height 22
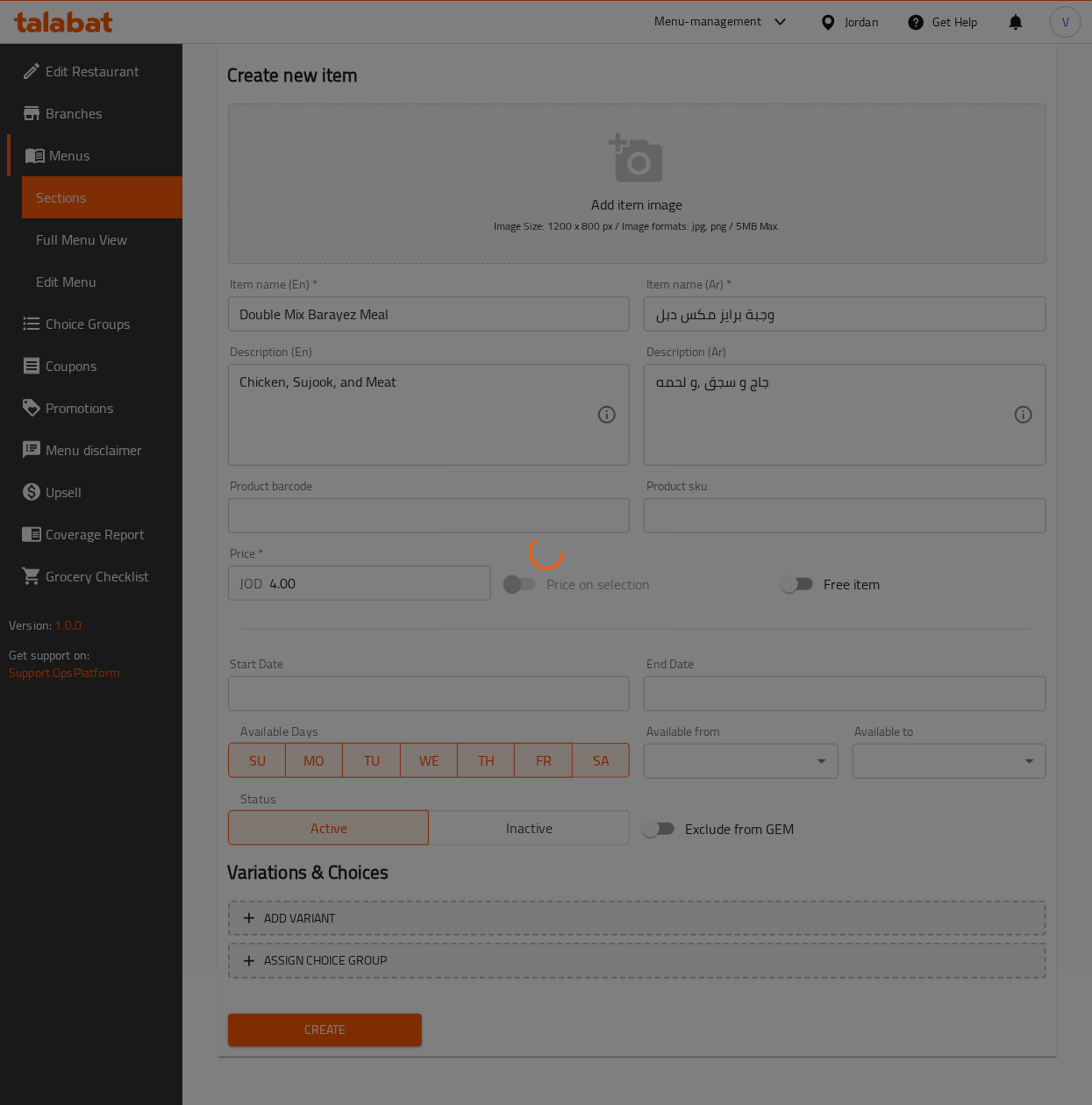
type input "0"
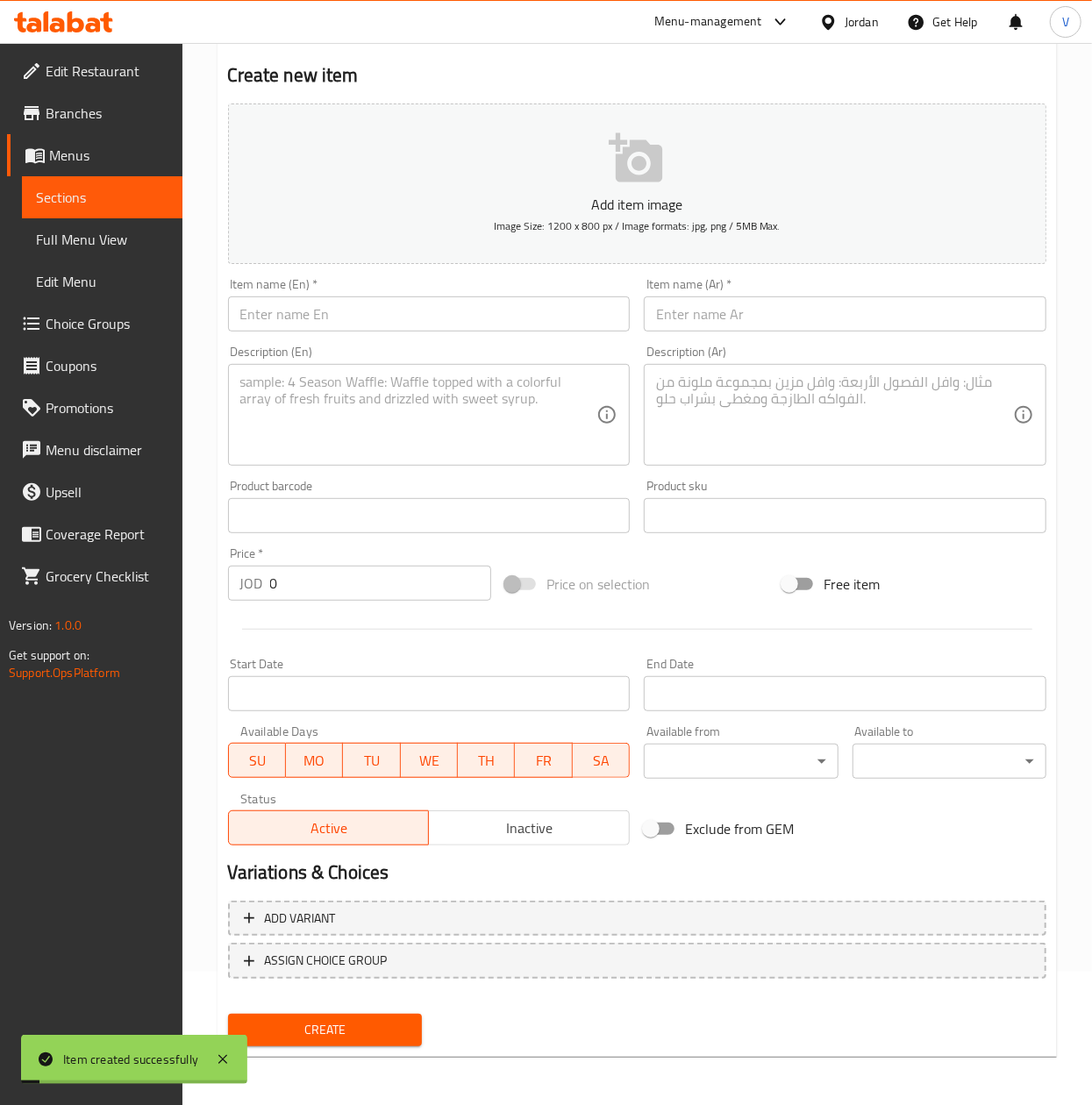
scroll to position [0, 0]
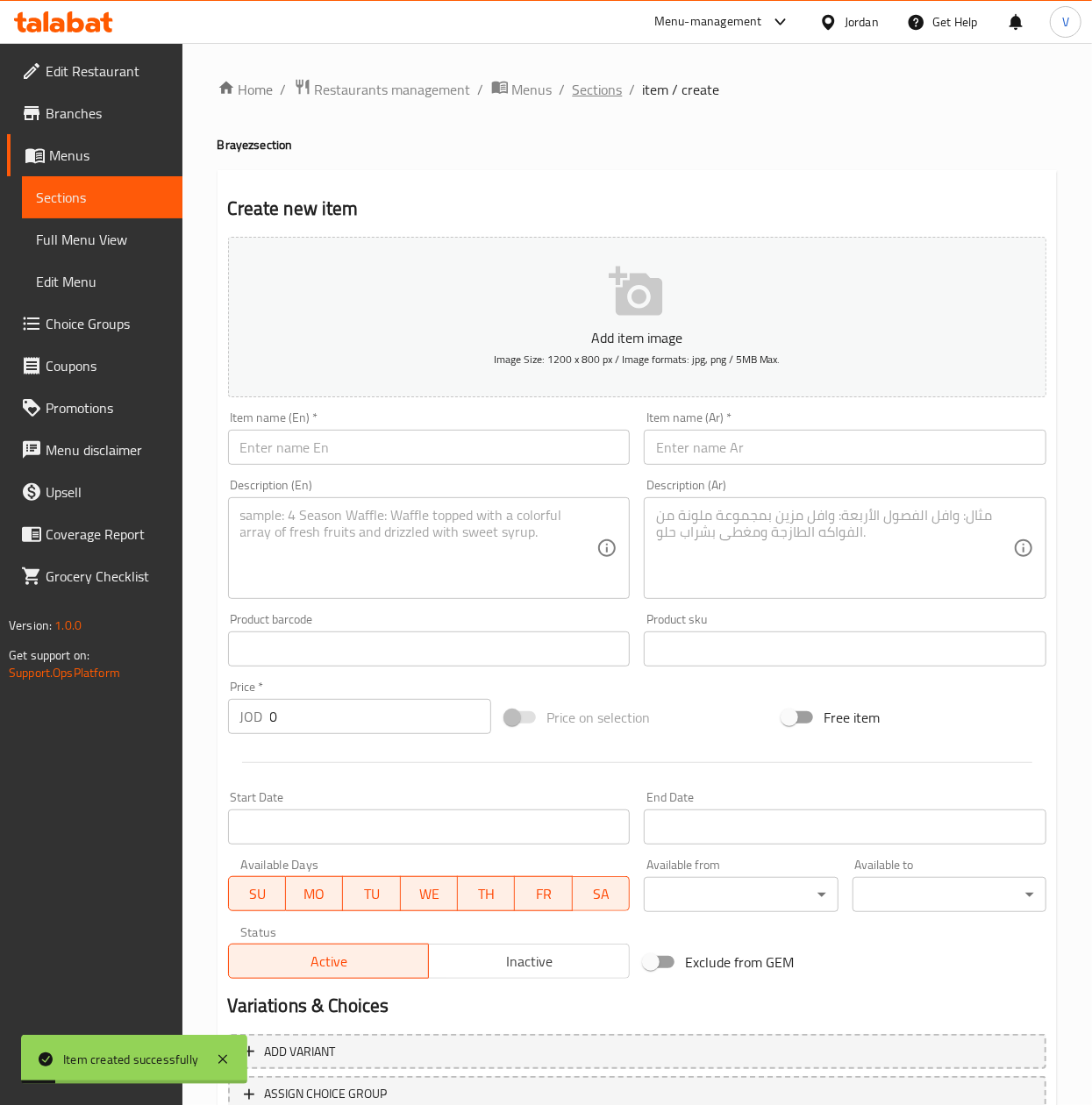
click at [576, 89] on span "Sections" at bounding box center [597, 89] width 50 height 21
